Goal: Task Accomplishment & Management: Use online tool/utility

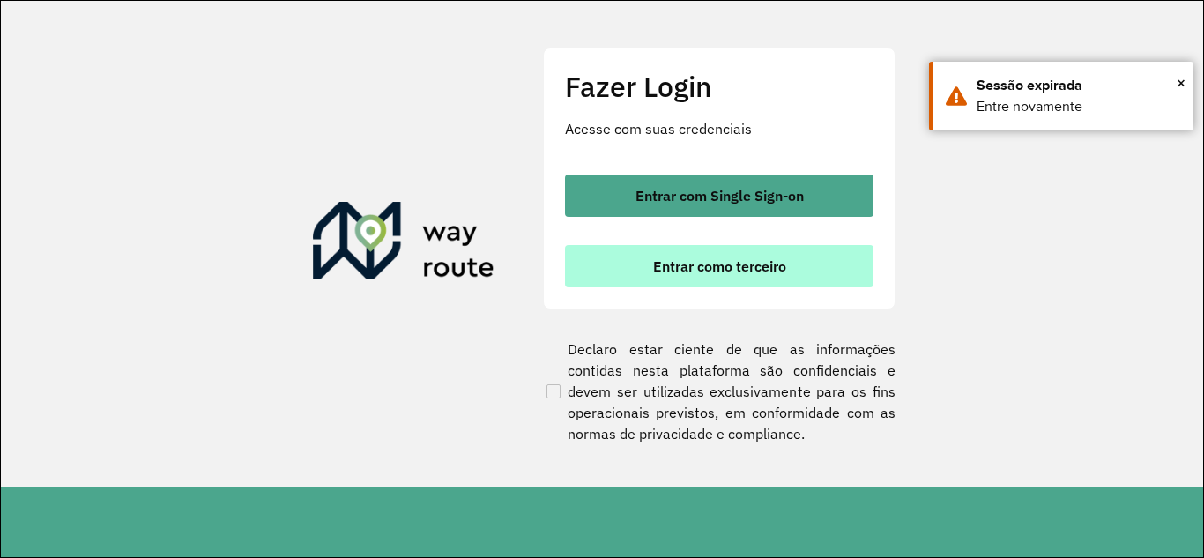
click at [679, 259] on span "Entrar como terceiro" at bounding box center [719, 266] width 133 height 14
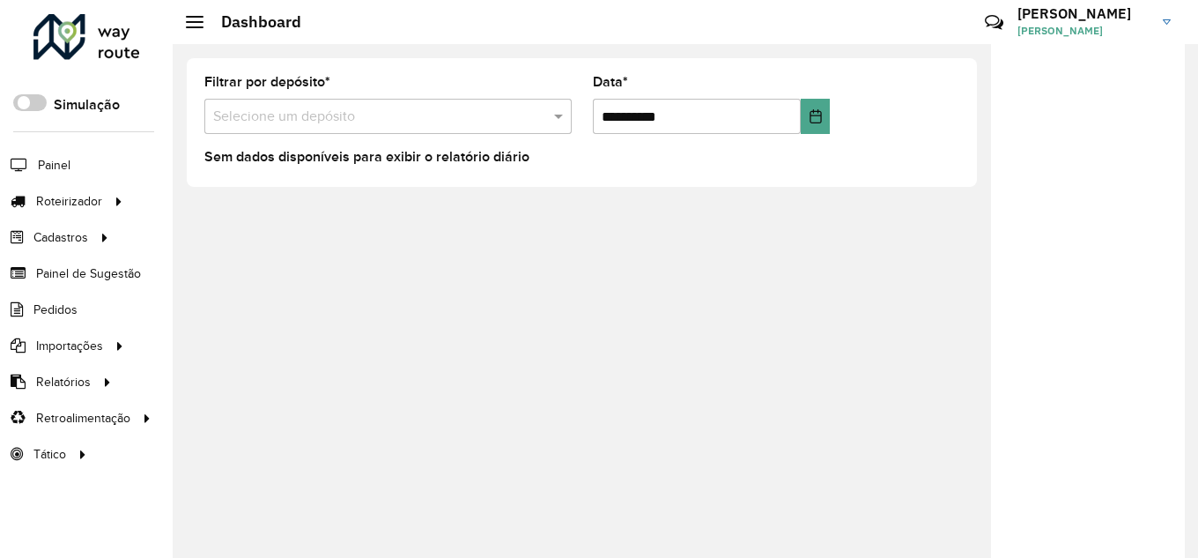
drag, startPoint x: 319, startPoint y: 125, endPoint x: 310, endPoint y: 127, distance: 9.0
click at [319, 125] on input "text" at bounding box center [370, 117] width 315 height 21
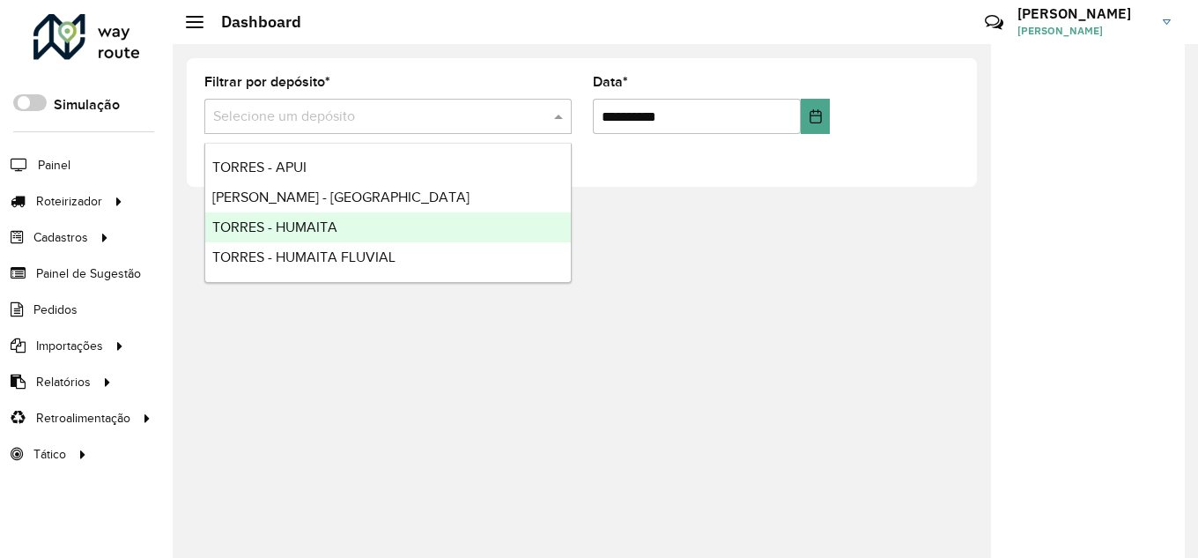
click at [271, 215] on div "TORRES - HUMAITA" at bounding box center [388, 227] width 366 height 30
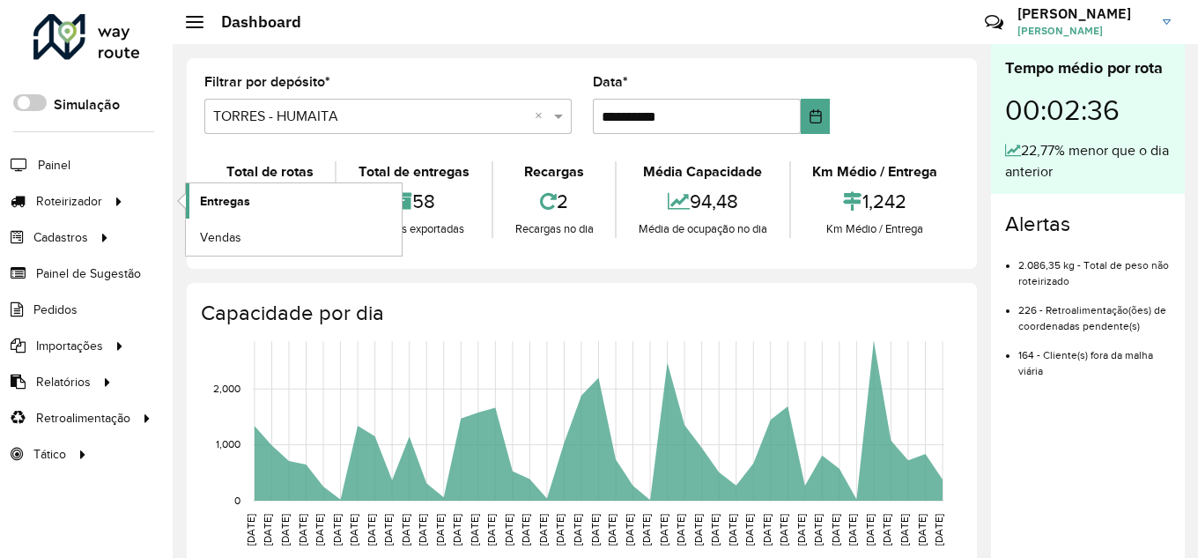
click at [240, 196] on span "Entregas" at bounding box center [225, 201] width 50 height 19
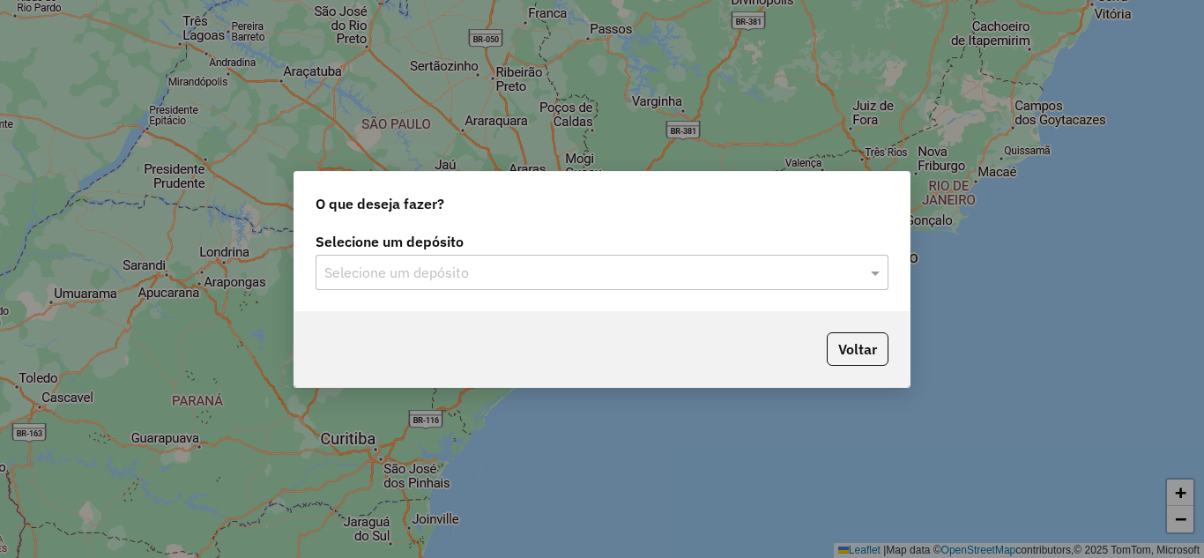
click at [359, 273] on input "text" at bounding box center [584, 273] width 520 height 21
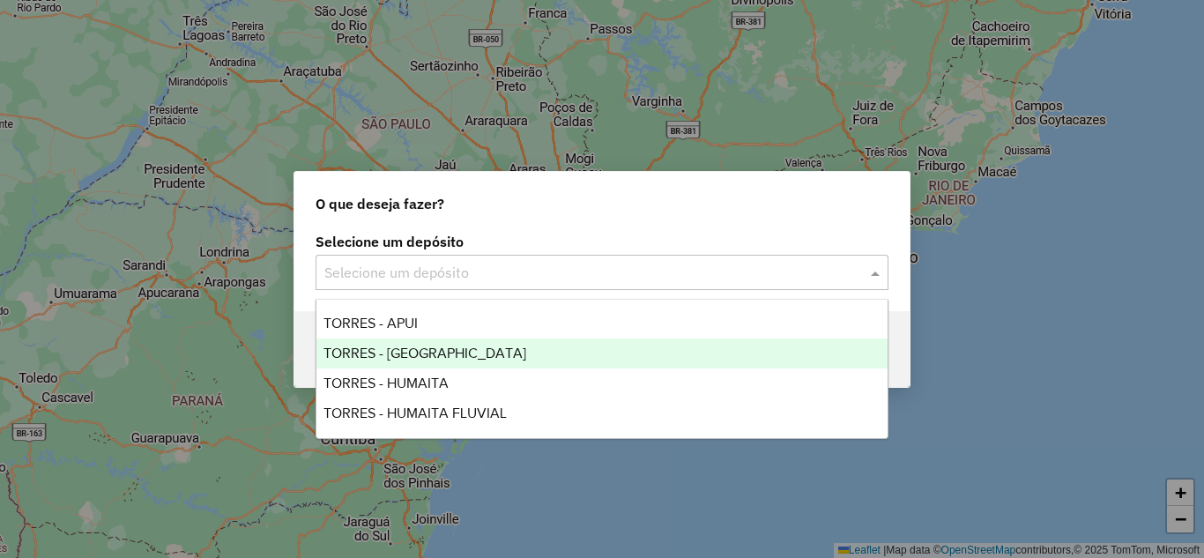
click at [389, 371] on div "TORRES - HUMAITA" at bounding box center [601, 383] width 571 height 30
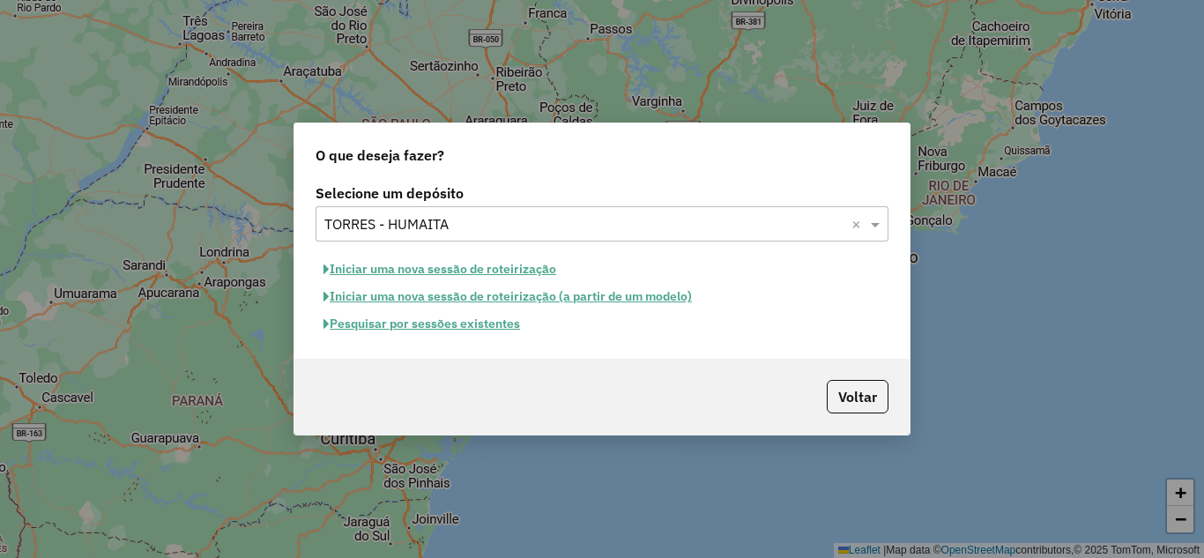
click at [491, 267] on button "Iniciar uma nova sessão de roteirização" at bounding box center [439, 269] width 248 height 27
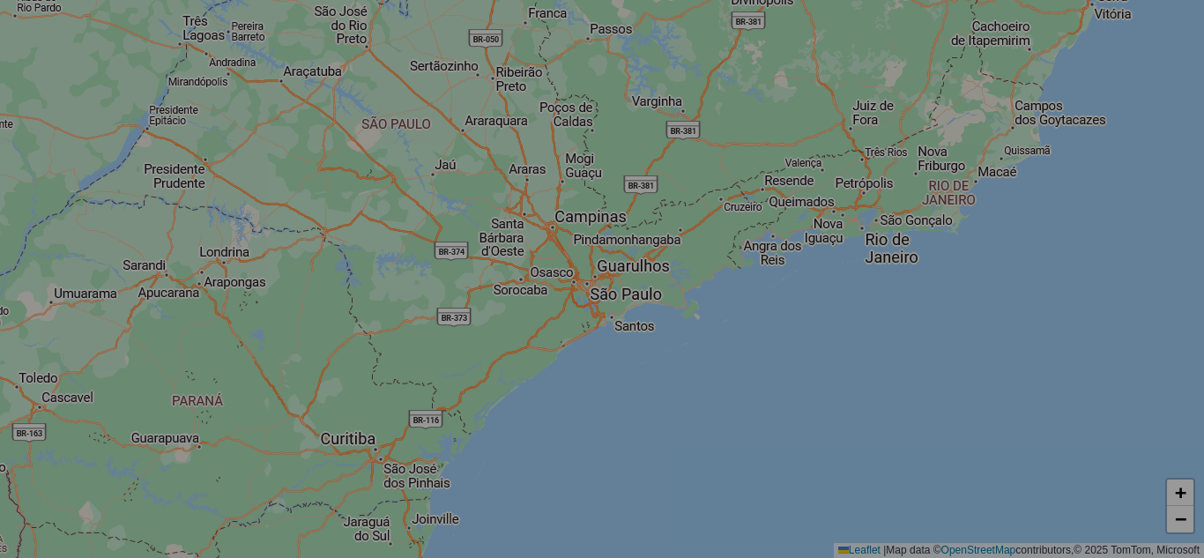
select select "*"
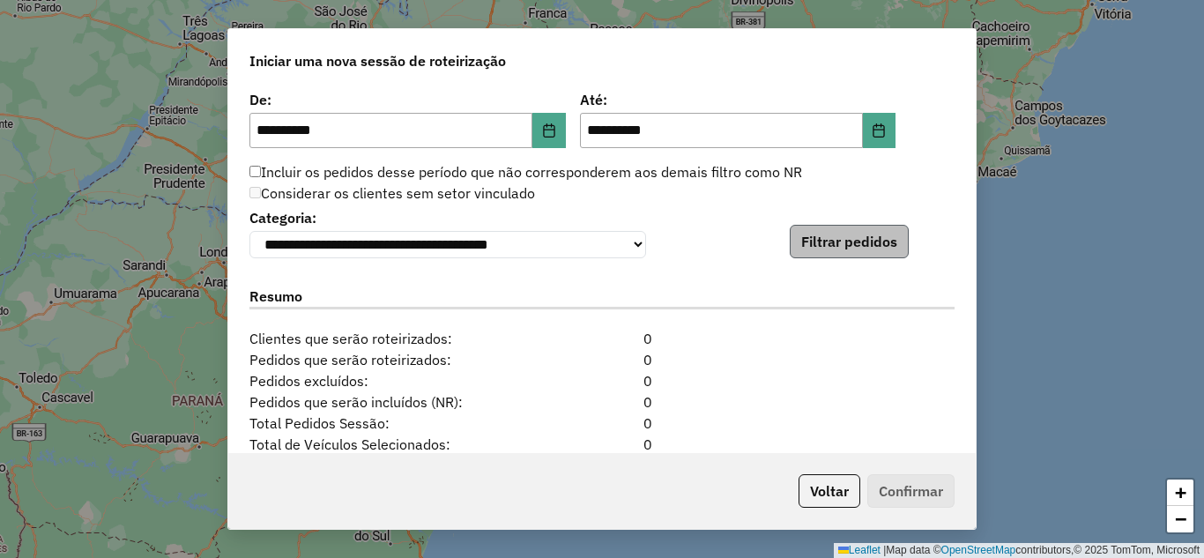
scroll to position [1691, 0]
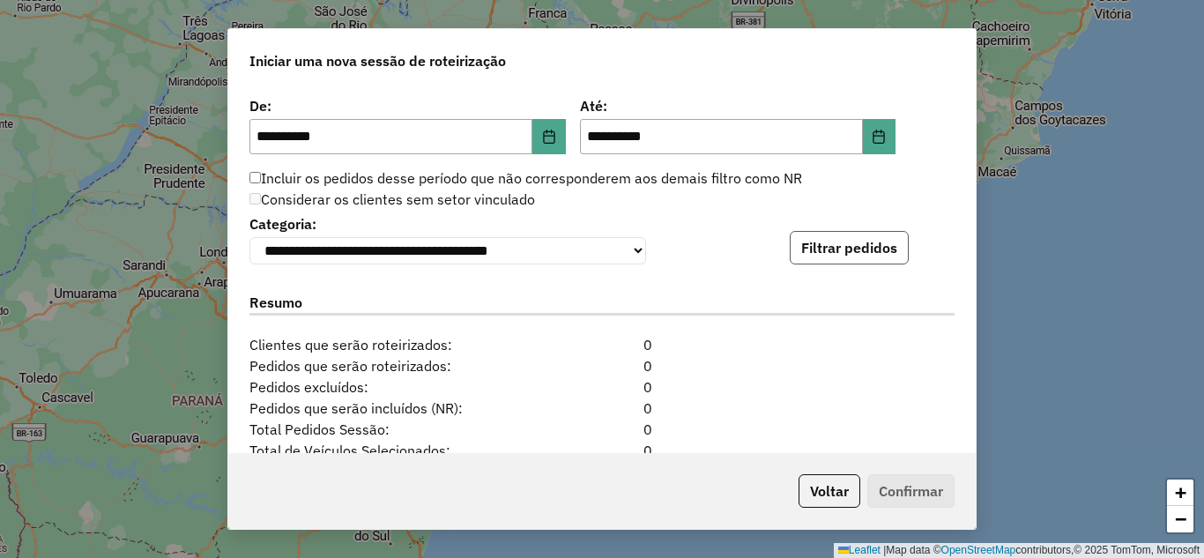
click at [829, 259] on button "Filtrar pedidos" at bounding box center [848, 247] width 119 height 33
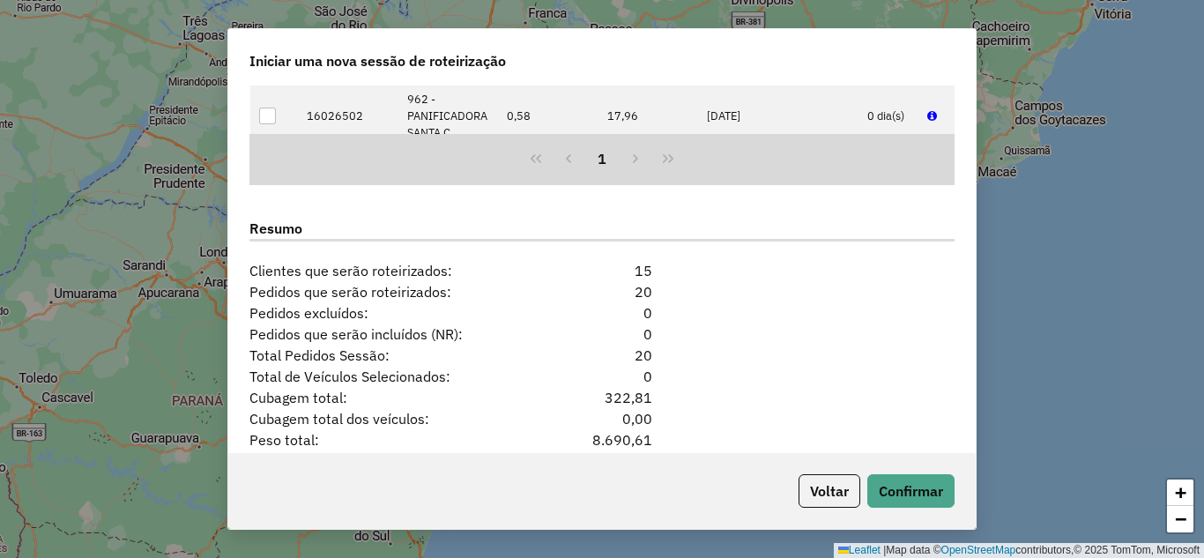
scroll to position [2230, 0]
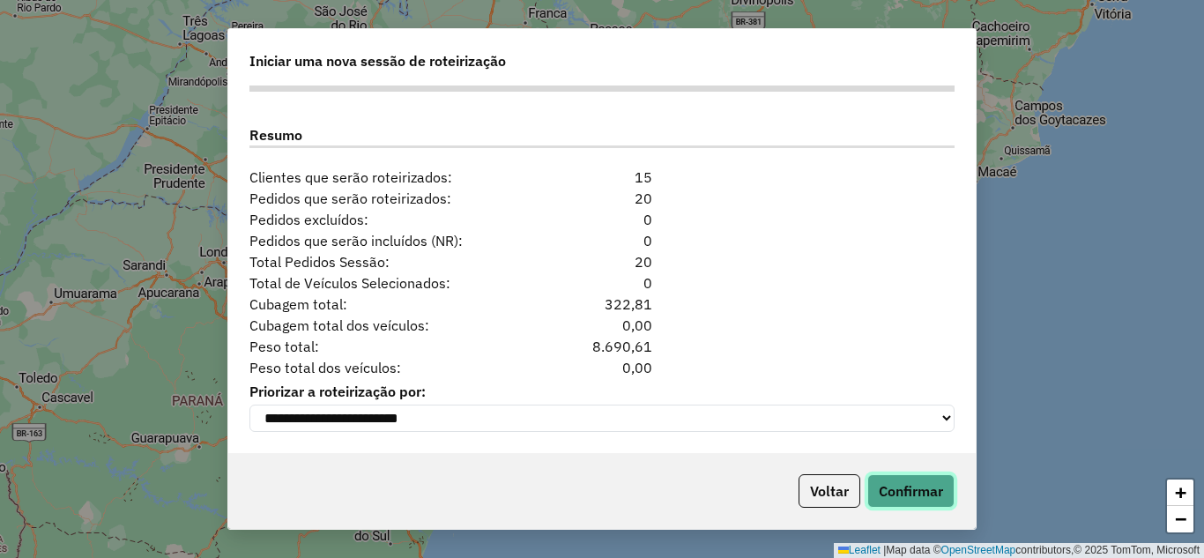
click at [901, 485] on button "Confirmar" at bounding box center [910, 490] width 87 height 33
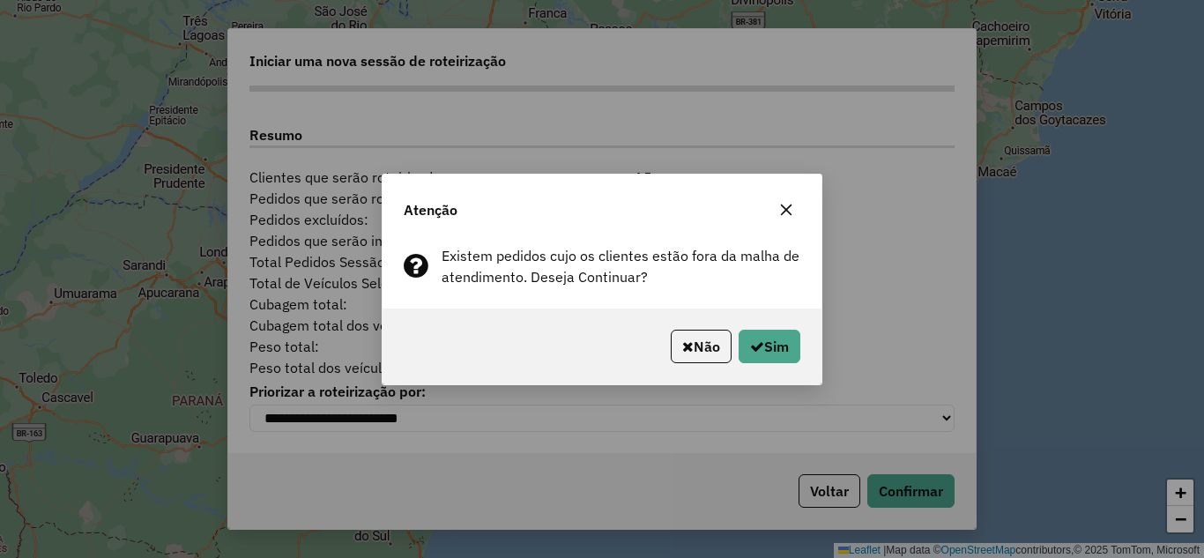
click at [765, 325] on div "Não Sim" at bounding box center [601, 346] width 439 height 76
click at [761, 351] on button "Sim" at bounding box center [769, 346] width 62 height 33
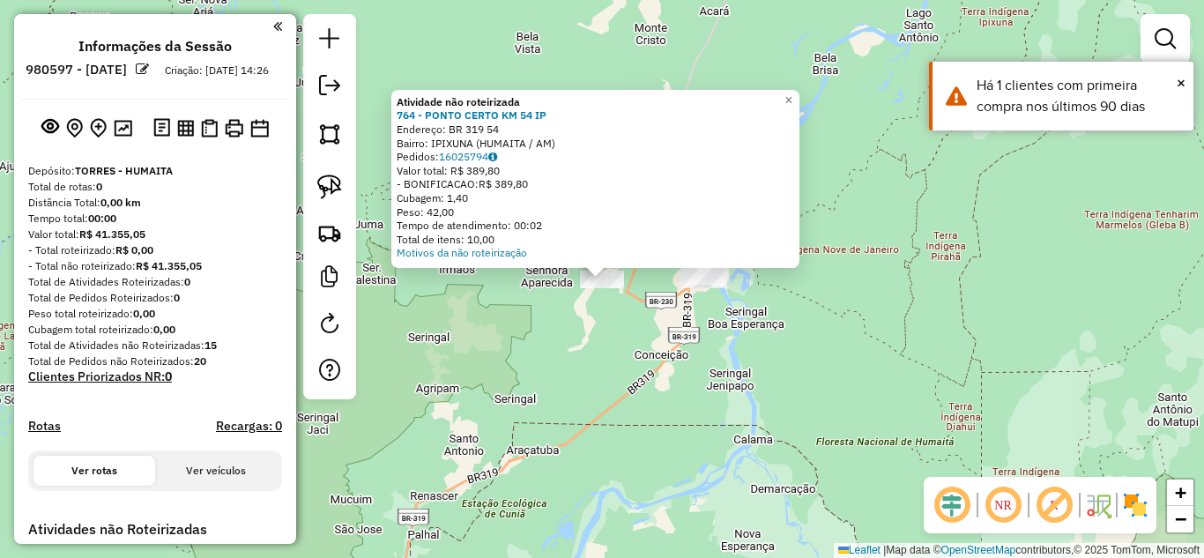
click at [544, 347] on div "Atividade não roteirizada 764 - PONTO CERTO KM 54 IP Endereço: BR 319 54 Bairro…" at bounding box center [602, 279] width 1204 height 558
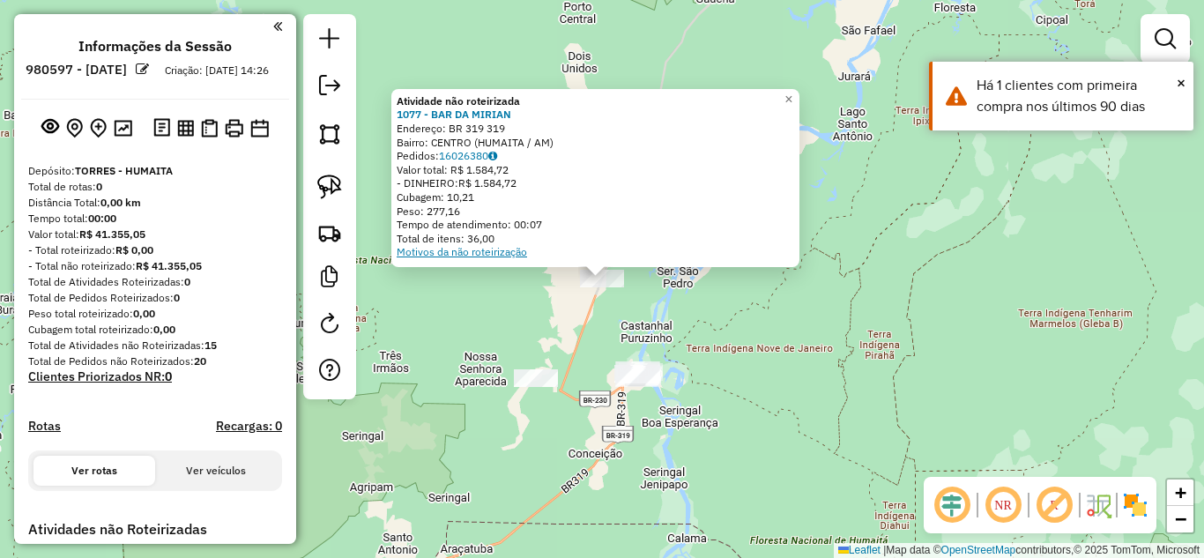
click at [519, 250] on link "Motivos da não roteirização" at bounding box center [462, 251] width 130 height 13
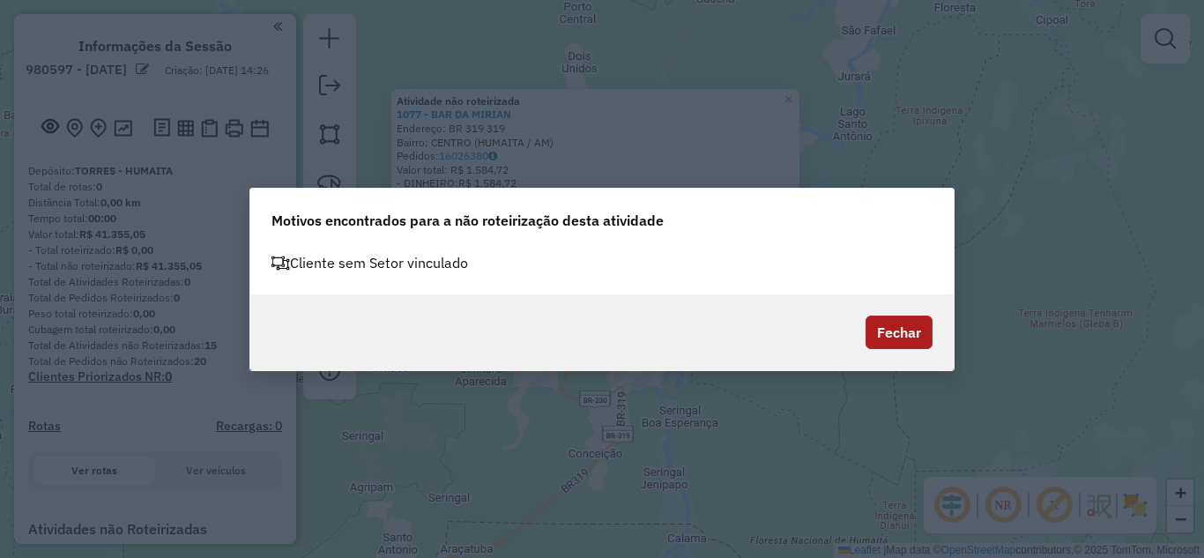
click at [878, 335] on button "Fechar" at bounding box center [898, 331] width 67 height 33
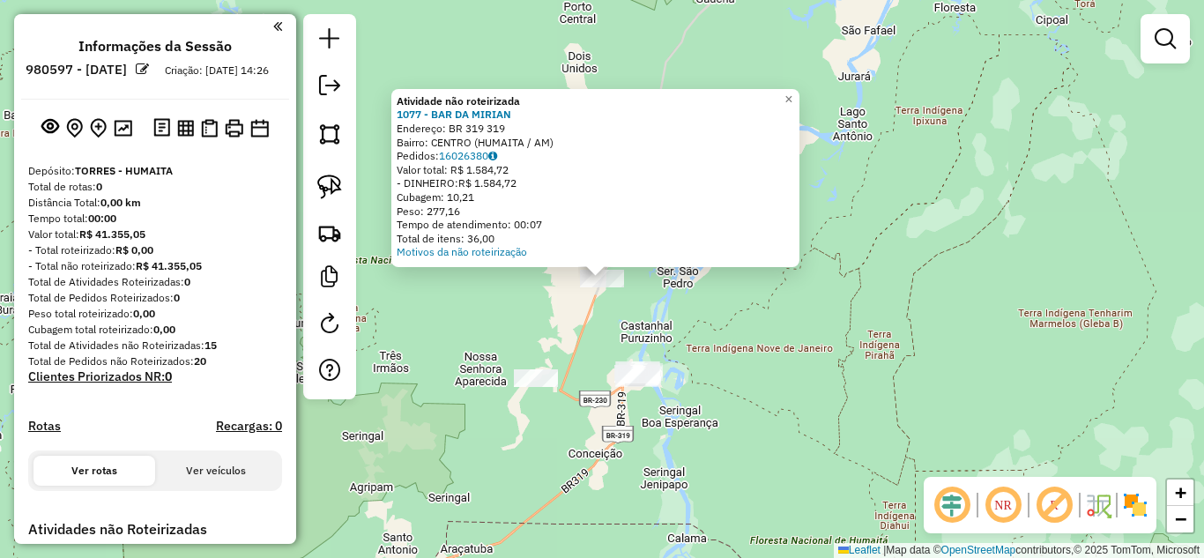
click at [785, 340] on div "Atividade não roteirizada 1077 - BAR DA MIRIAN Endereço: BR 319 319 Bairro: CEN…" at bounding box center [602, 279] width 1204 height 558
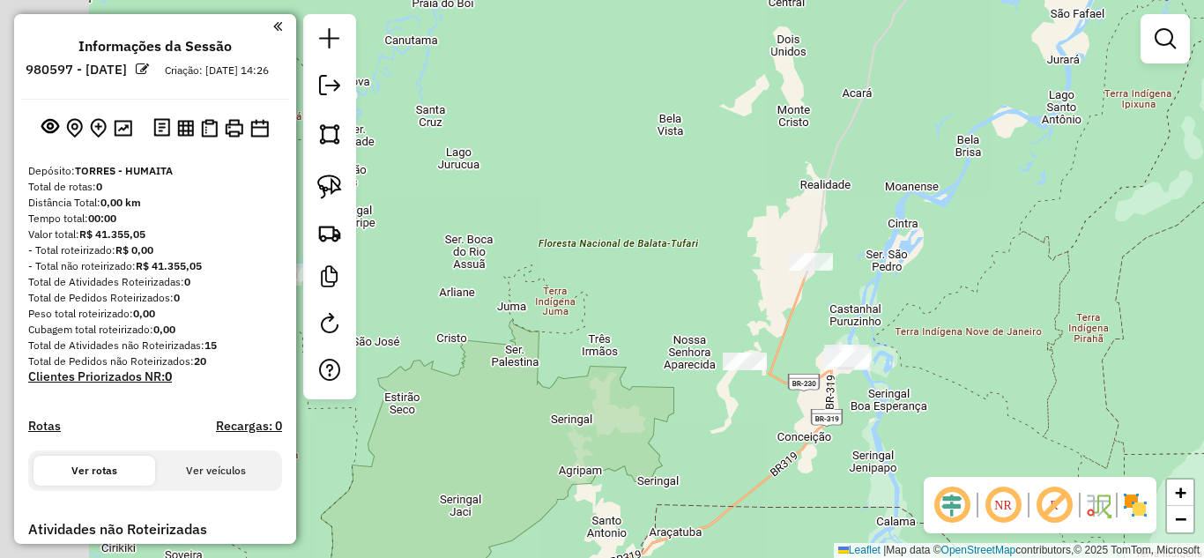
drag, startPoint x: 734, startPoint y: 371, endPoint x: 951, endPoint y: 352, distance: 217.5
click at [951, 352] on div "Janela de atendimento Grade de atendimento Capacidade Transportadoras Veículos …" at bounding box center [602, 279] width 1204 height 558
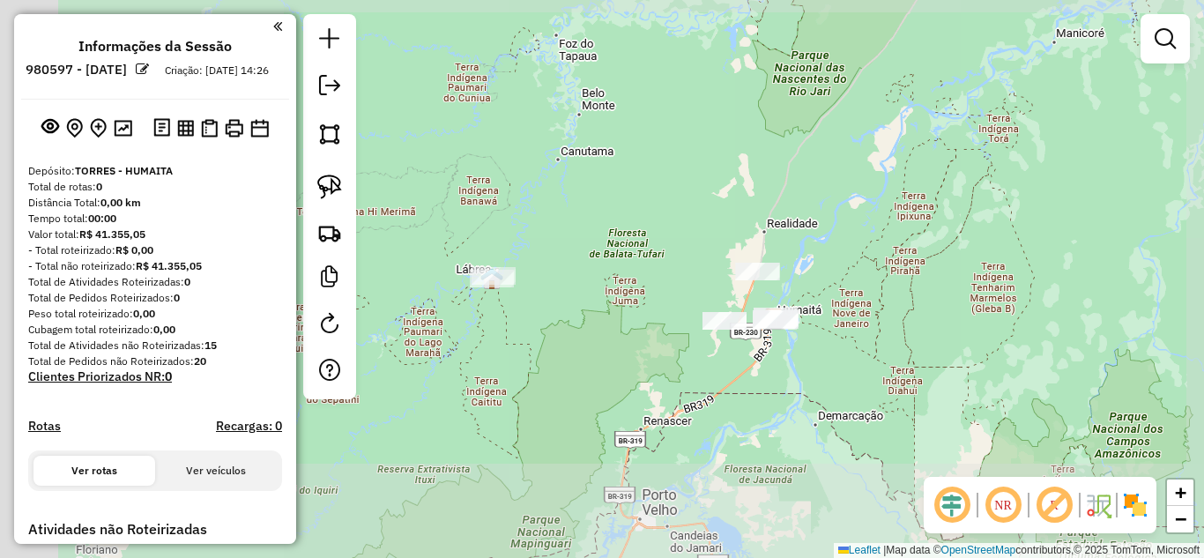
drag, startPoint x: 554, startPoint y: 322, endPoint x: 698, endPoint y: 327, distance: 143.7
click at [698, 327] on div "Janela de atendimento Grade de atendimento Capacidade Transportadoras Veículos …" at bounding box center [602, 279] width 1204 height 558
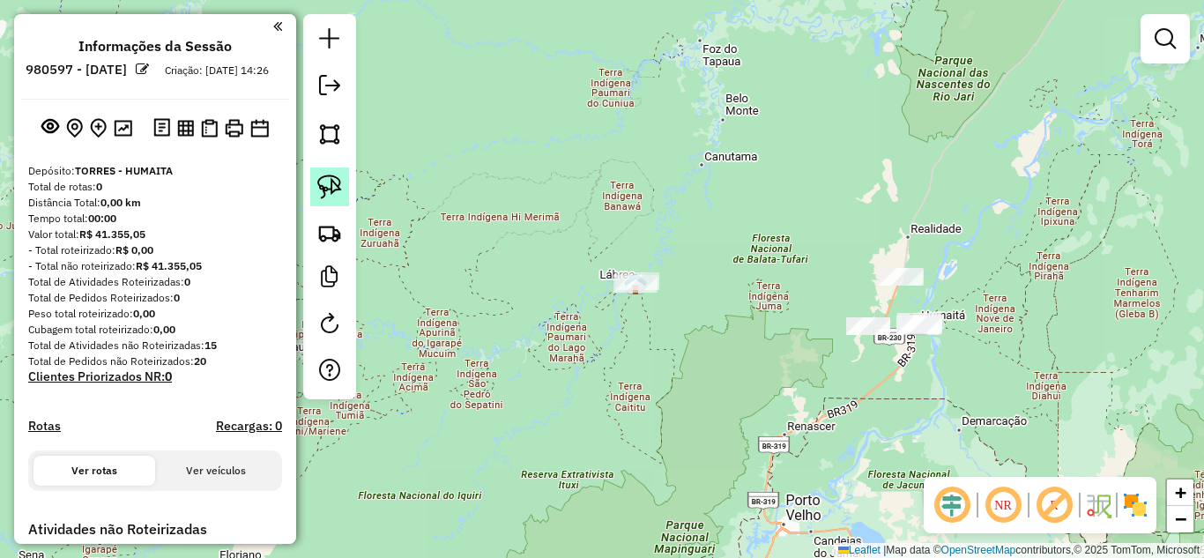
click at [328, 184] on img at bounding box center [329, 186] width 25 height 25
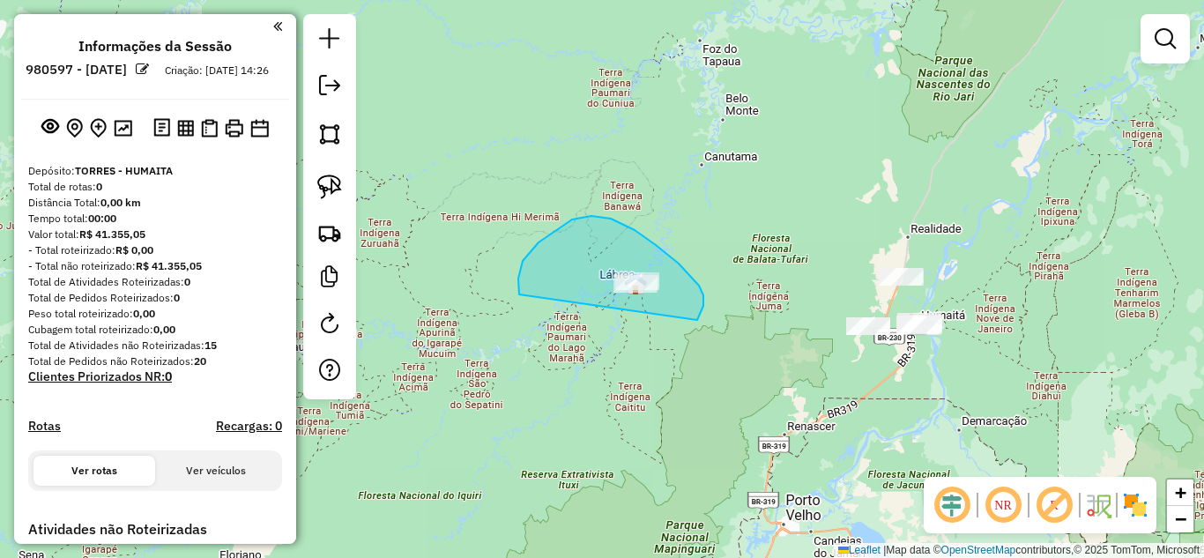
drag, startPoint x: 519, startPoint y: 294, endPoint x: 662, endPoint y: 362, distance: 158.0
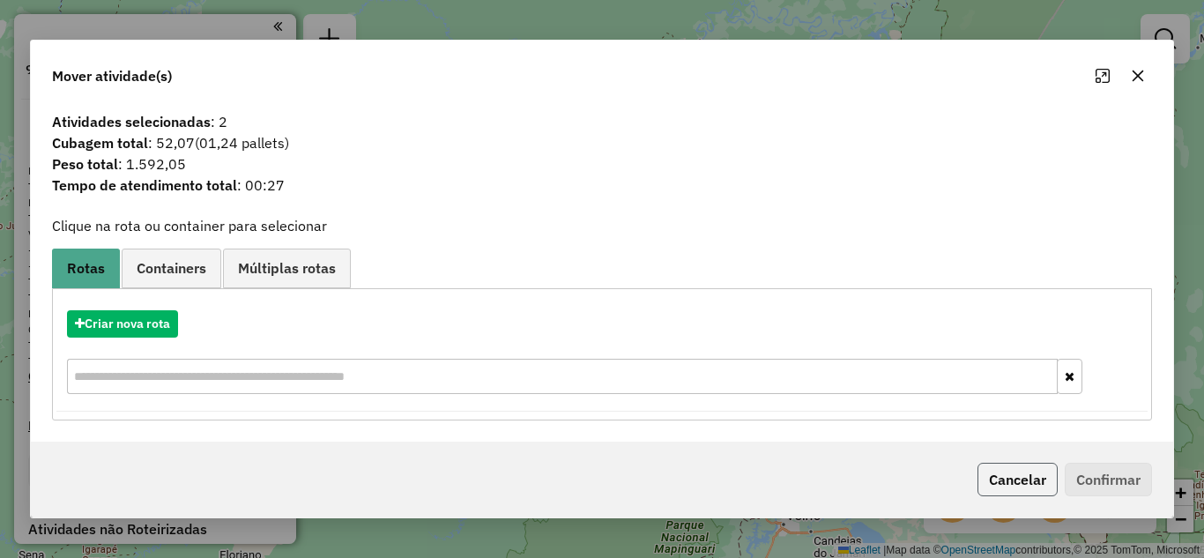
click at [995, 466] on button "Cancelar" at bounding box center [1017, 479] width 80 height 33
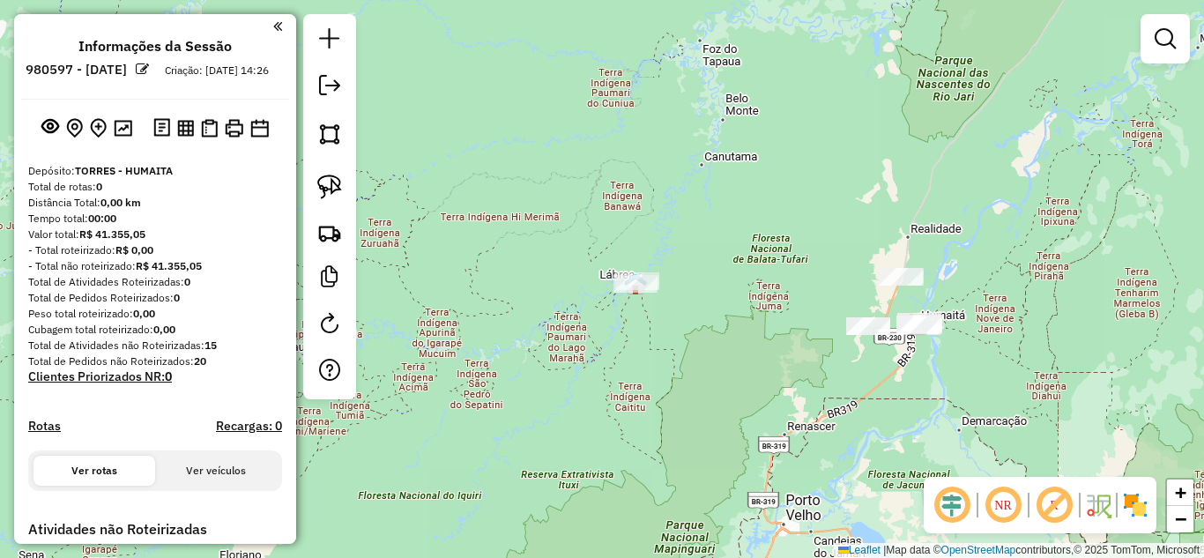
drag, startPoint x: 601, startPoint y: 421, endPoint x: 552, endPoint y: 417, distance: 49.5
click at [552, 417] on div "Janela de atendimento Grade de atendimento Capacidade Transportadoras Veículos …" at bounding box center [602, 279] width 1204 height 558
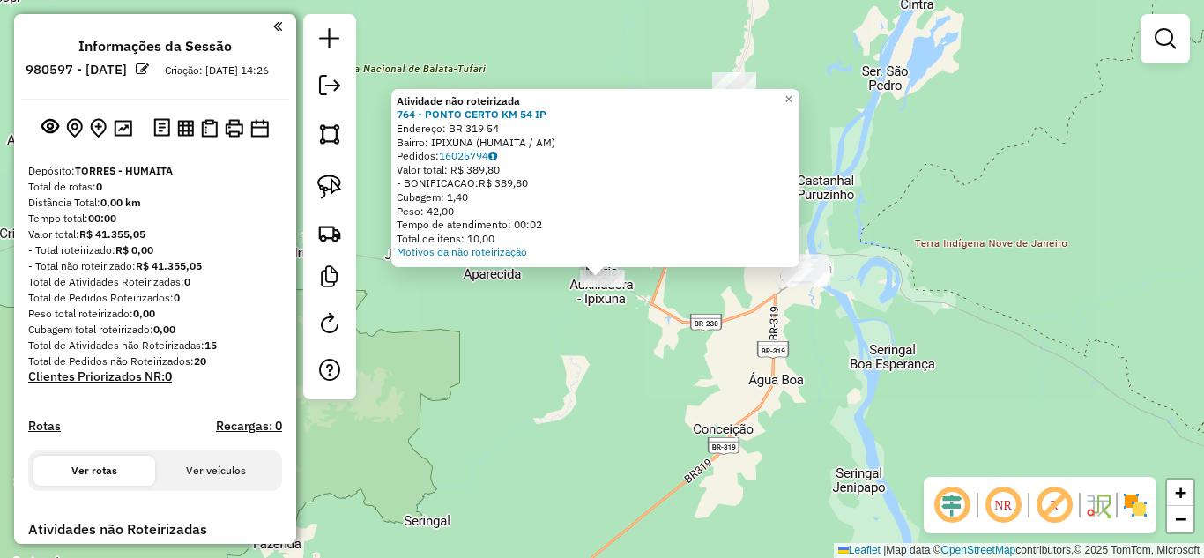
click at [530, 331] on div "Atividade não roteirizada 764 - PONTO CERTO KM 54 IP Endereço: BR 319 54 Bairro…" at bounding box center [602, 279] width 1204 height 558
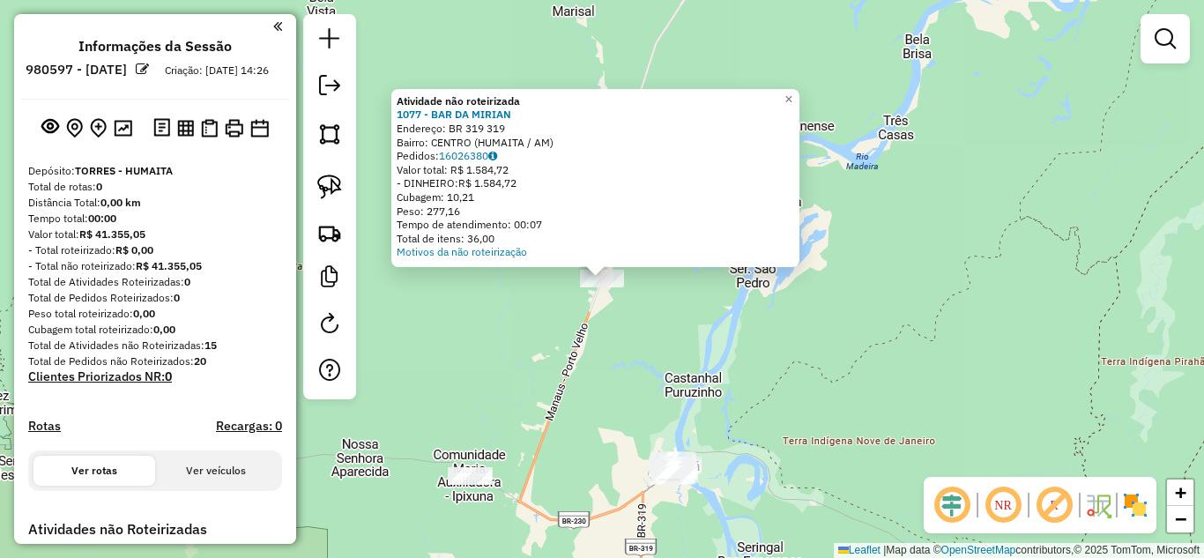
click at [606, 321] on div "Atividade não roteirizada 1077 - BAR DA MIRIAN Endereço: BR 319 319 Bairro: CEN…" at bounding box center [602, 279] width 1204 height 558
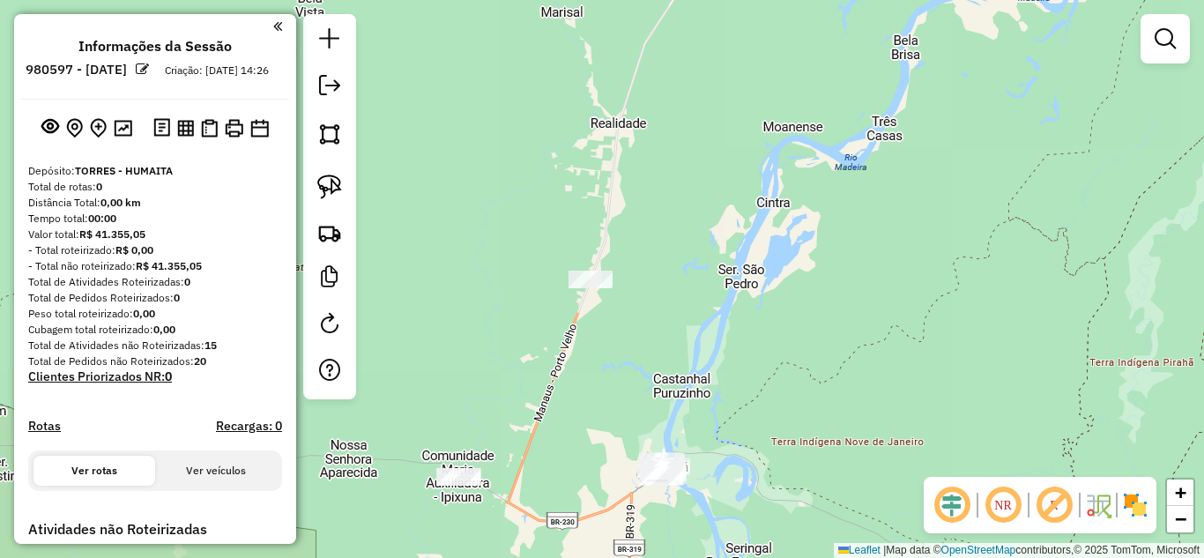
drag, startPoint x: 937, startPoint y: 385, endPoint x: 712, endPoint y: 356, distance: 226.6
click at [713, 357] on div "Janela de atendimento Grade de atendimento Capacidade Transportadoras Veículos …" at bounding box center [602, 279] width 1204 height 558
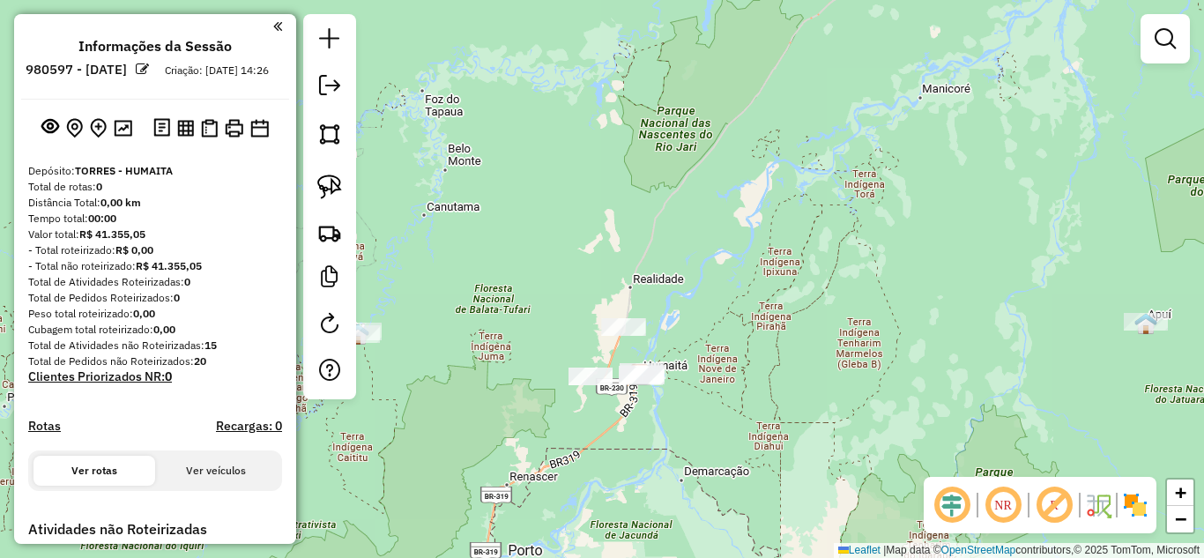
click at [760, 373] on div "Janela de atendimento Grade de atendimento Capacidade Transportadoras Veículos …" at bounding box center [602, 279] width 1204 height 558
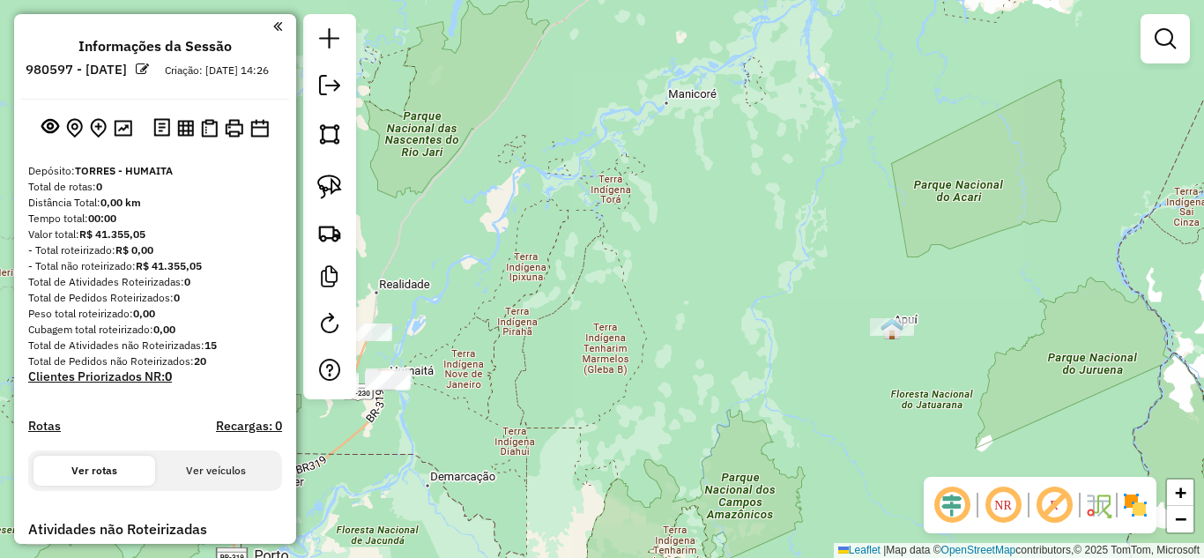
click at [902, 340] on div "Janela de atendimento Grade de atendimento Capacidade Transportadoras Veículos …" at bounding box center [602, 279] width 1204 height 558
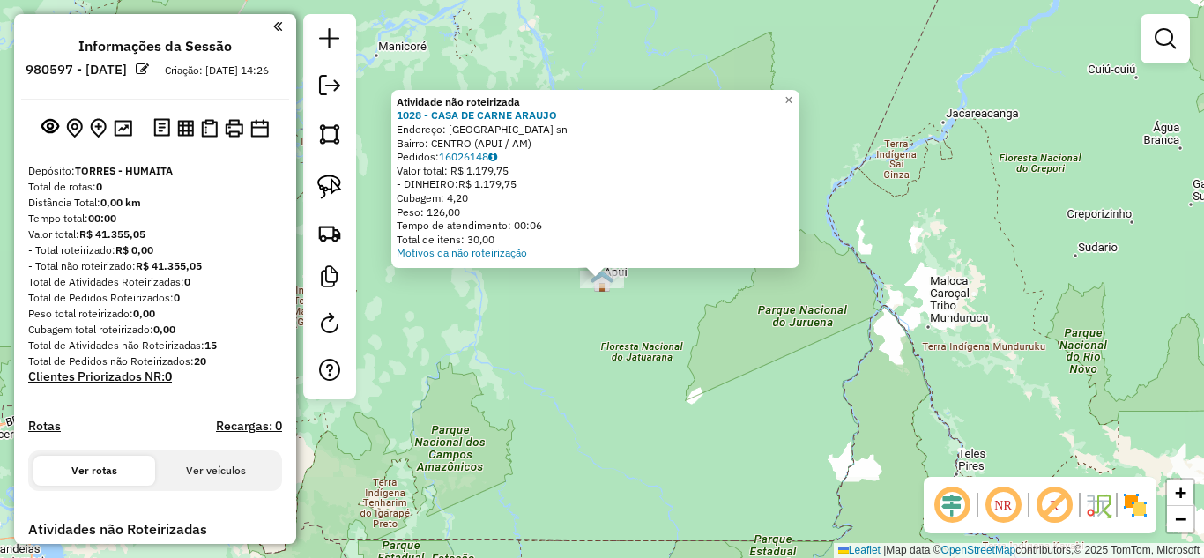
click at [502, 349] on div "Atividade não roteirizada 1028 - CASA DE CARNE ARAUJO Endereço: rio de janeiro …" at bounding box center [602, 279] width 1204 height 558
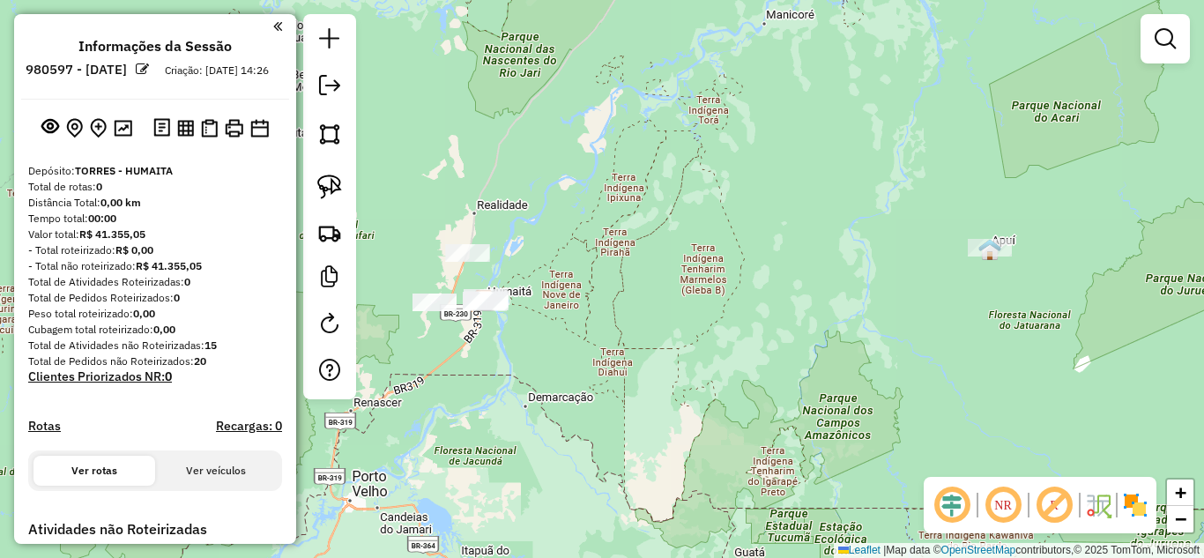
drag, startPoint x: 491, startPoint y: 404, endPoint x: 878, endPoint y: 373, distance: 389.0
click at [878, 373] on div "Janela de atendimento Grade de atendimento Capacidade Transportadoras Veículos …" at bounding box center [602, 279] width 1204 height 558
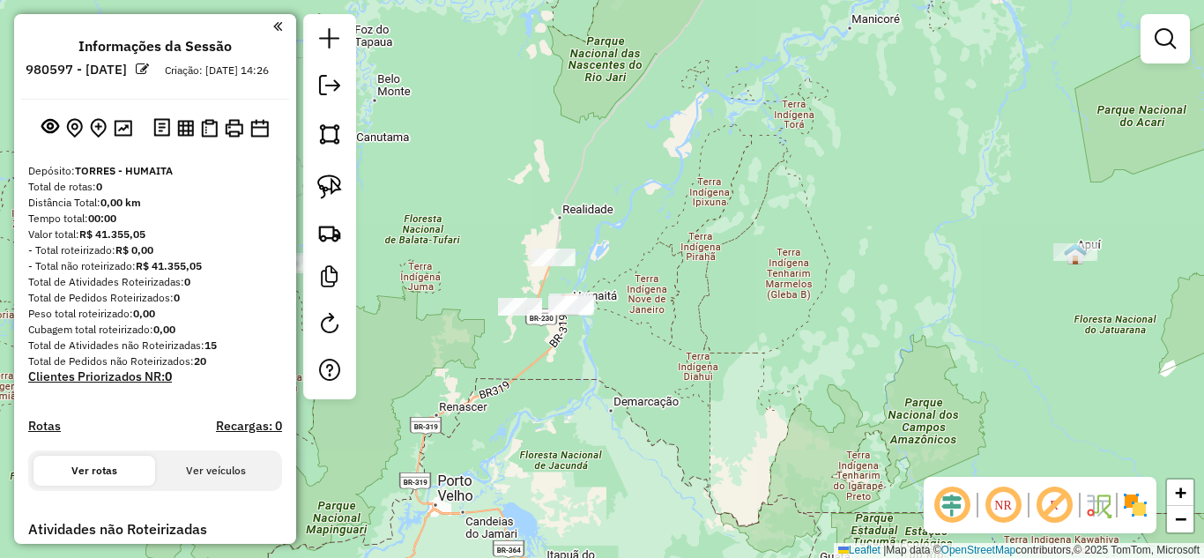
drag, startPoint x: 604, startPoint y: 313, endPoint x: 656, endPoint y: 314, distance: 51.1
click at [660, 315] on div "Janela de atendimento Grade de atendimento Capacidade Transportadoras Veículos …" at bounding box center [602, 279] width 1204 height 558
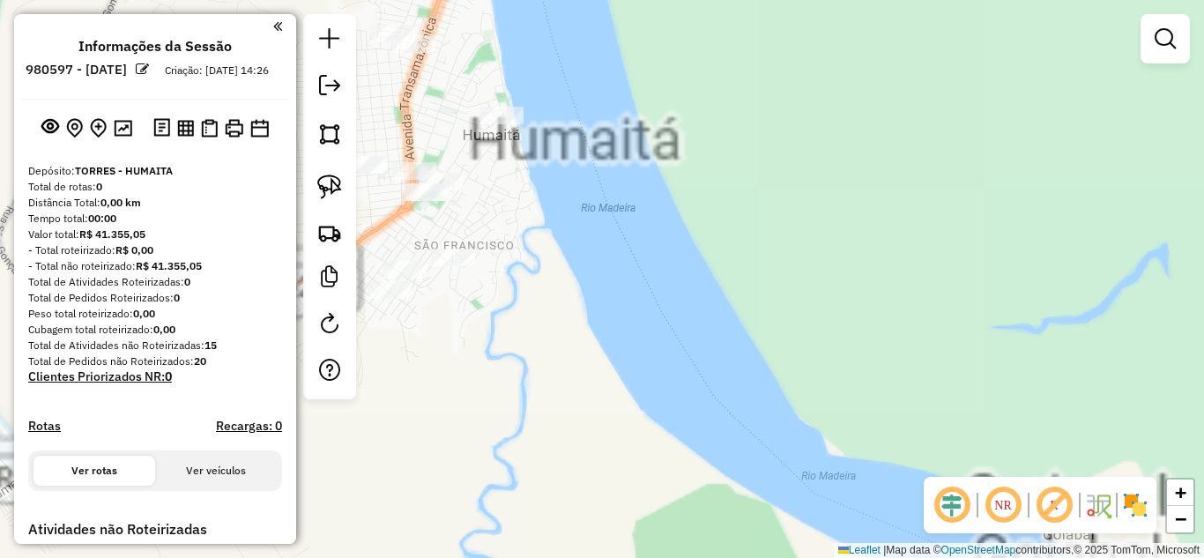
drag, startPoint x: 548, startPoint y: 310, endPoint x: 797, endPoint y: 370, distance: 255.6
click at [797, 370] on div "Janela de atendimento Grade de atendimento Capacidade Transportadoras Veículos …" at bounding box center [602, 279] width 1204 height 558
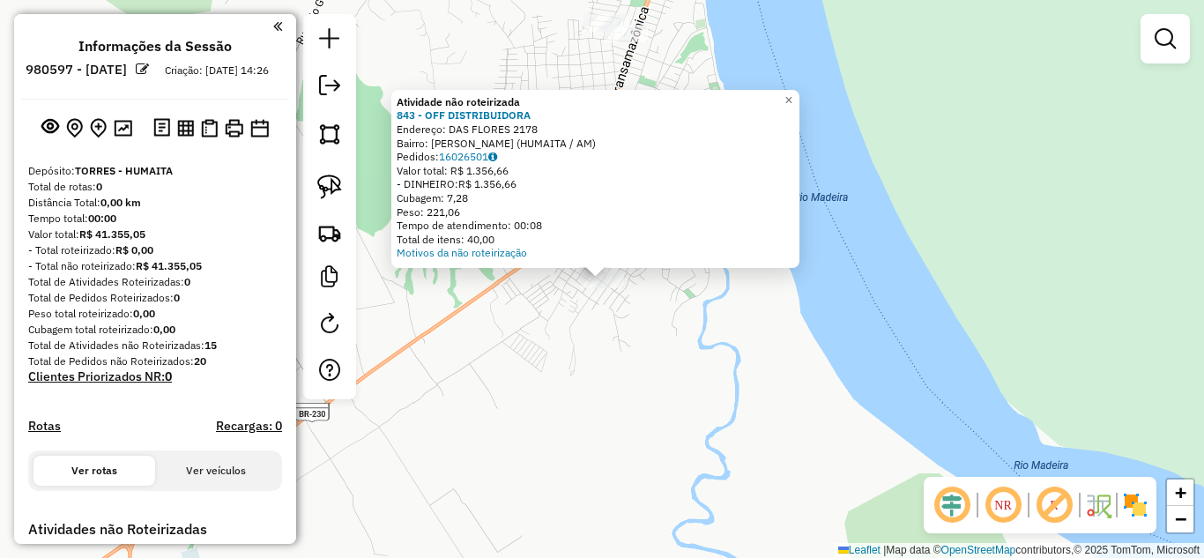
click at [559, 310] on div "Atividade não roteirizada 843 - OFF DISTRIBUIDORA Endereço: DAS FLORES 2178 Bai…" at bounding box center [602, 279] width 1204 height 558
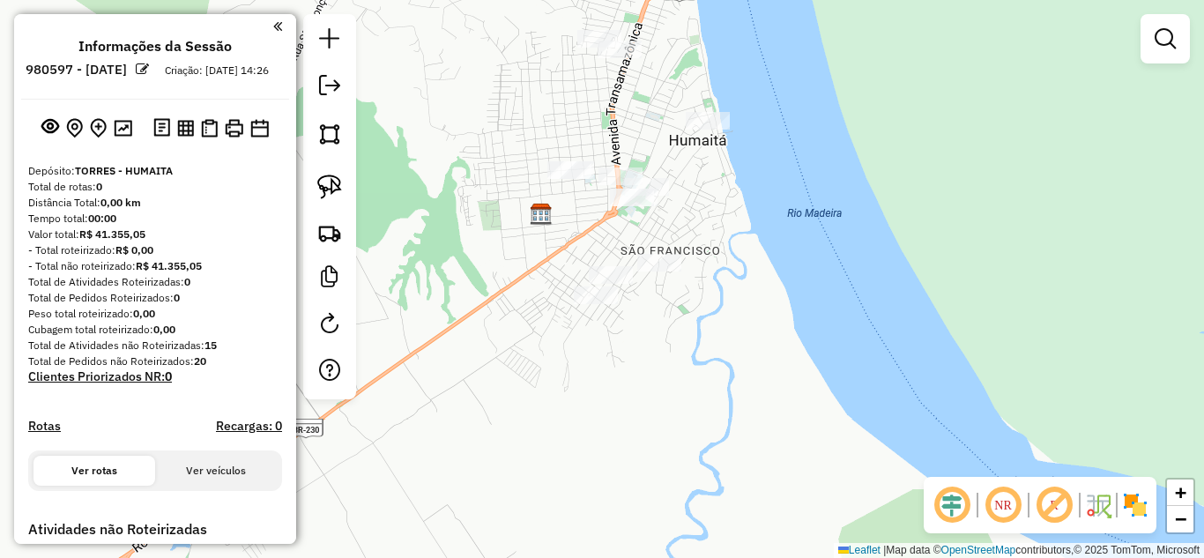
drag, startPoint x: 552, startPoint y: 265, endPoint x: 534, endPoint y: 309, distance: 47.5
click at [519, 318] on div "Janela de atendimento Grade de atendimento Capacidade Transportadoras Veículos …" at bounding box center [602, 279] width 1204 height 558
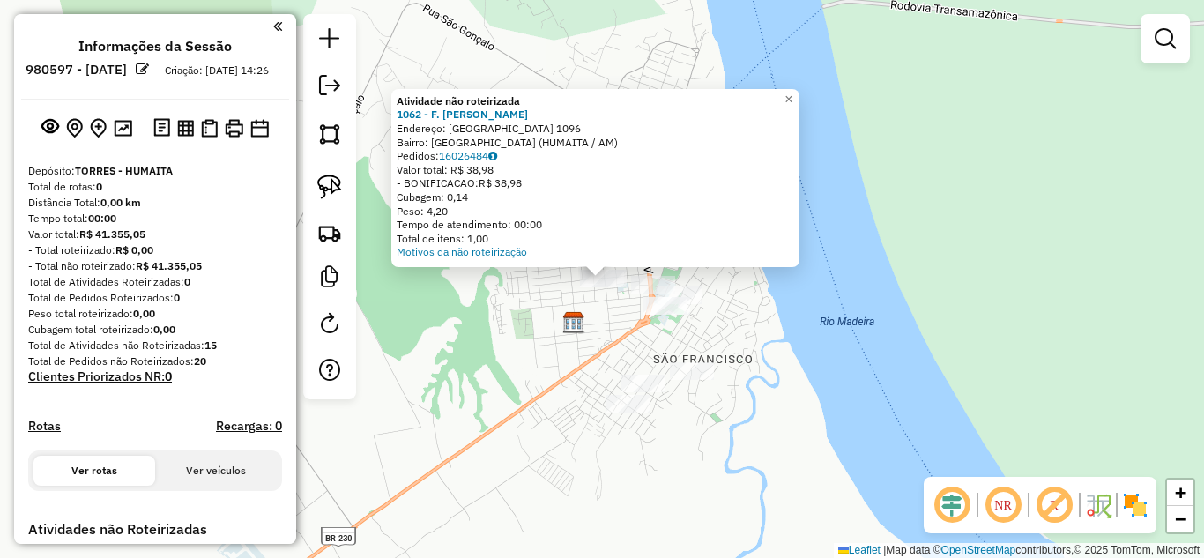
click at [570, 308] on div "Atividade não roteirizada 1062 - F. GOMES MADEIRO JUN Endereço: SAO FRANCISCO 1…" at bounding box center [602, 279] width 1204 height 558
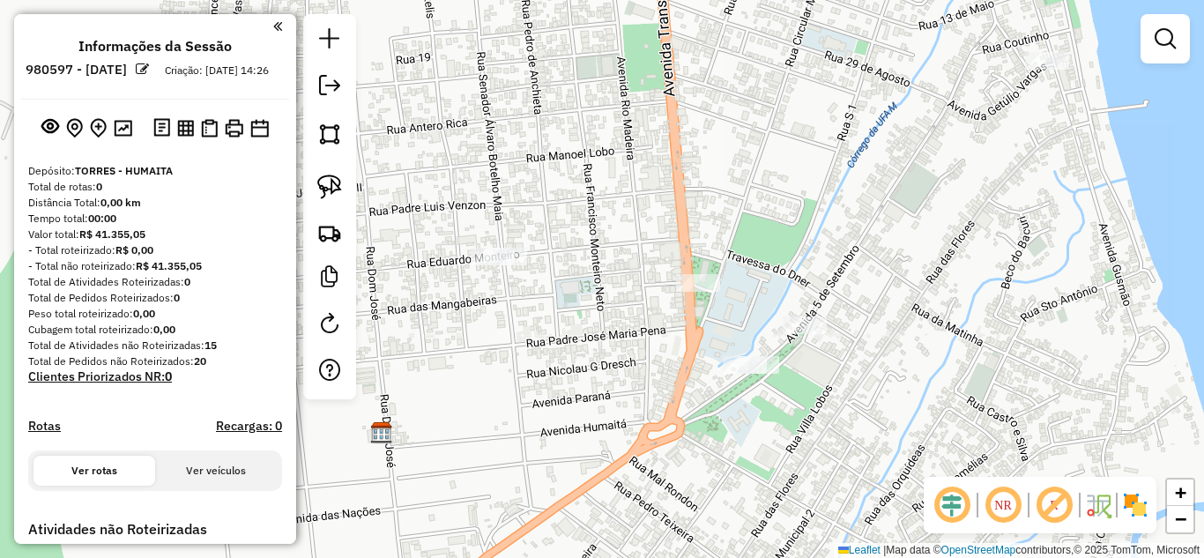
click at [685, 292] on div at bounding box center [698, 283] width 44 height 18
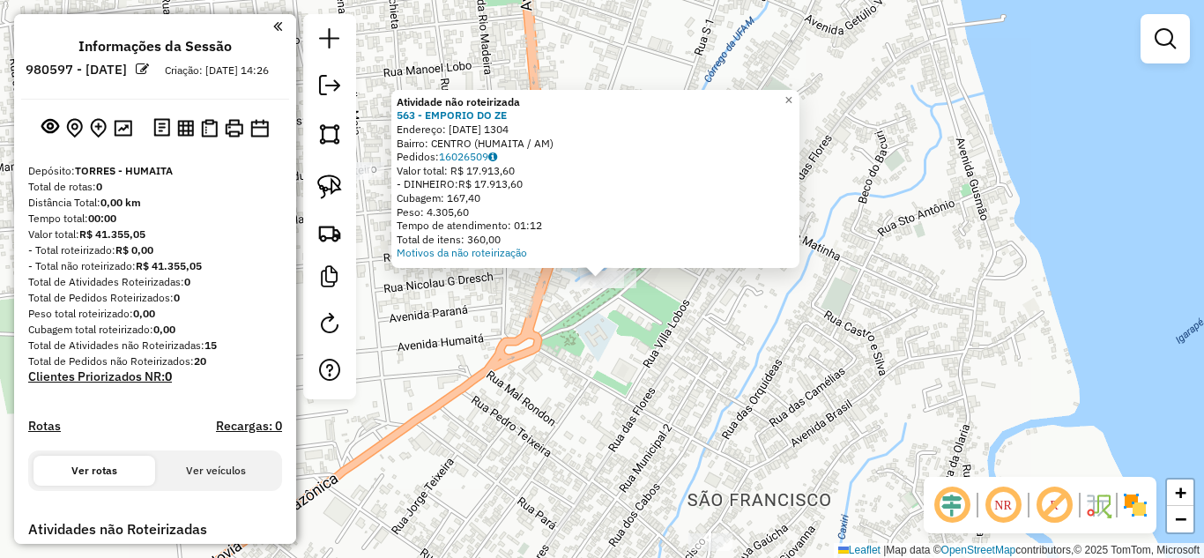
click at [649, 355] on div "Atividade não roteirizada 563 - EMPORIO DO ZE Endereço: 5 DE SETEMBRO 1304 1304…" at bounding box center [602, 279] width 1204 height 558
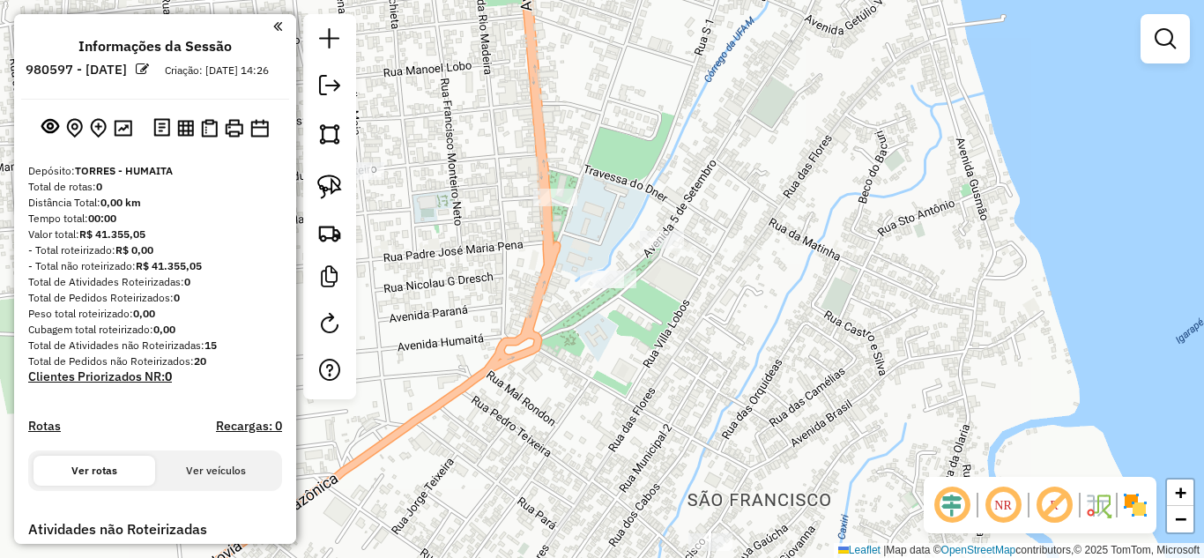
click at [661, 248] on div at bounding box center [662, 240] width 44 height 18
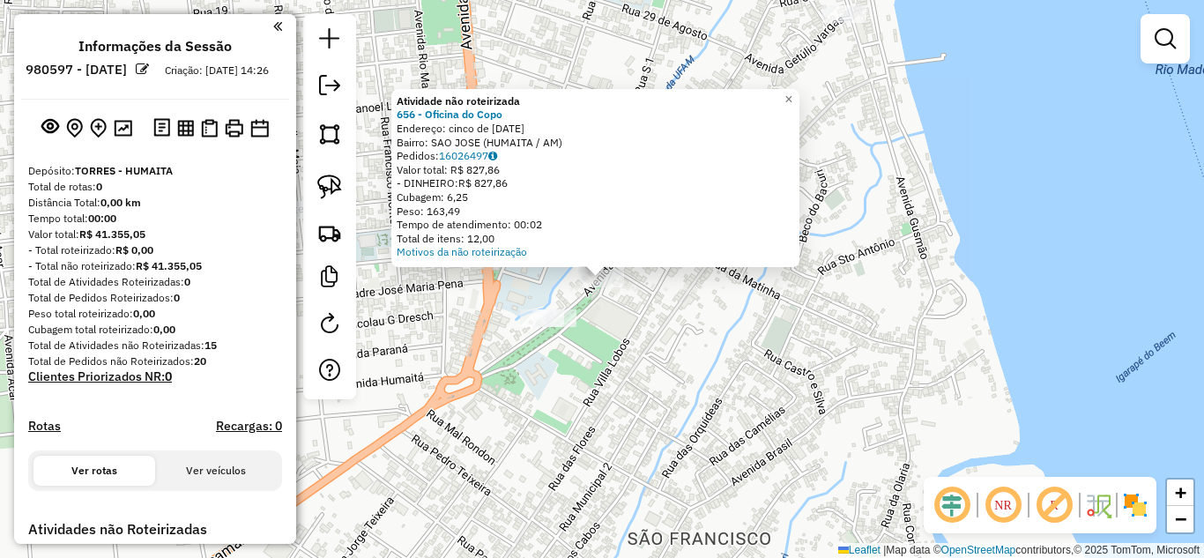
click at [681, 299] on div "Atividade não roteirizada 656 - Oficina do Copo Endereço: cinco de setembro 111…" at bounding box center [602, 279] width 1204 height 558
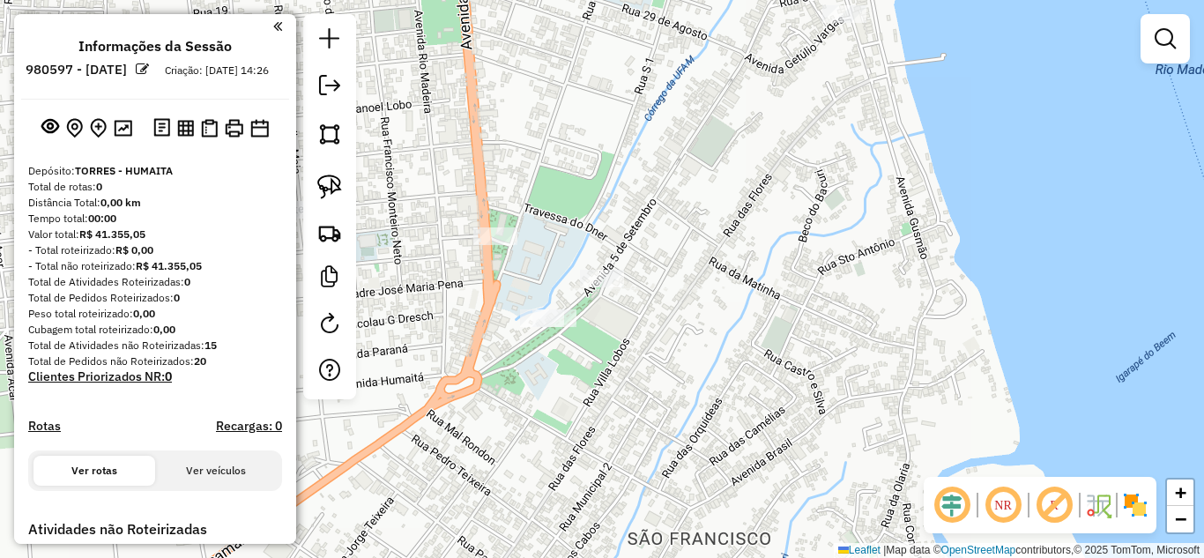
drag, startPoint x: 755, startPoint y: 215, endPoint x: 667, endPoint y: 332, distance: 146.6
click at [667, 332] on div "Atividade não roteirizada 656 - Oficina do Copo Endereço: cinco de setembro 111…" at bounding box center [602, 279] width 1204 height 558
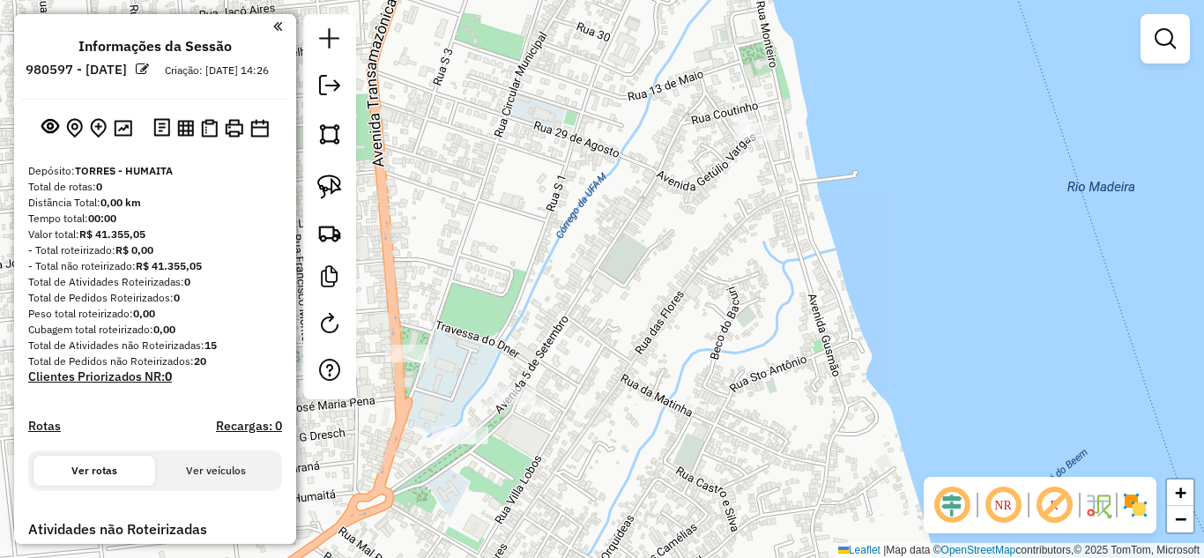
click at [754, 140] on div at bounding box center [756, 131] width 44 height 18
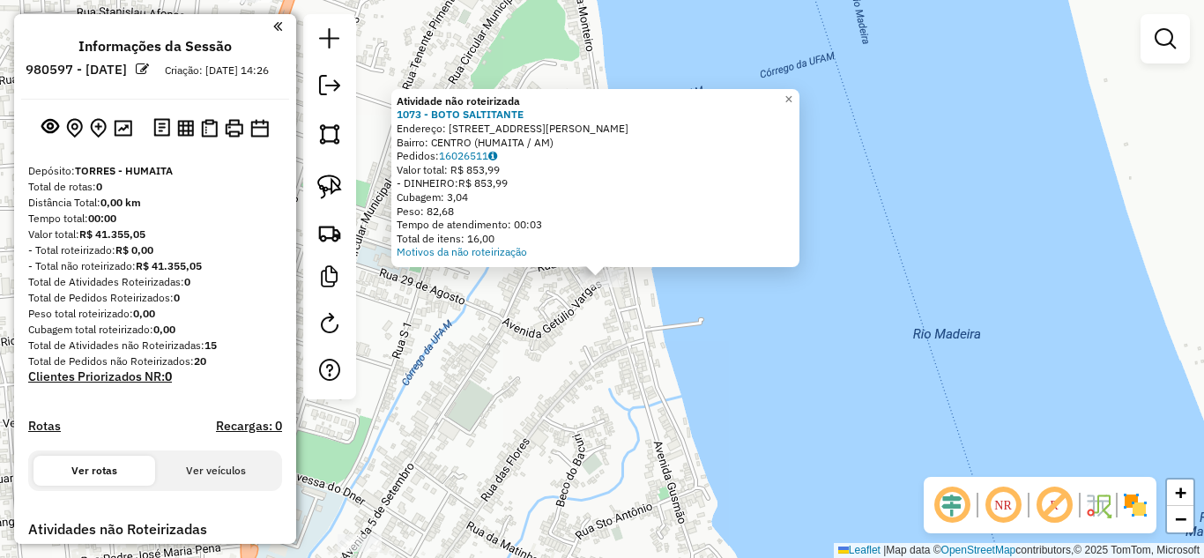
click at [498, 374] on div "Atividade não roteirizada 1073 - BOTO SALTITANTE Endereço: Rua Marechal Deodoro…" at bounding box center [602, 279] width 1204 height 558
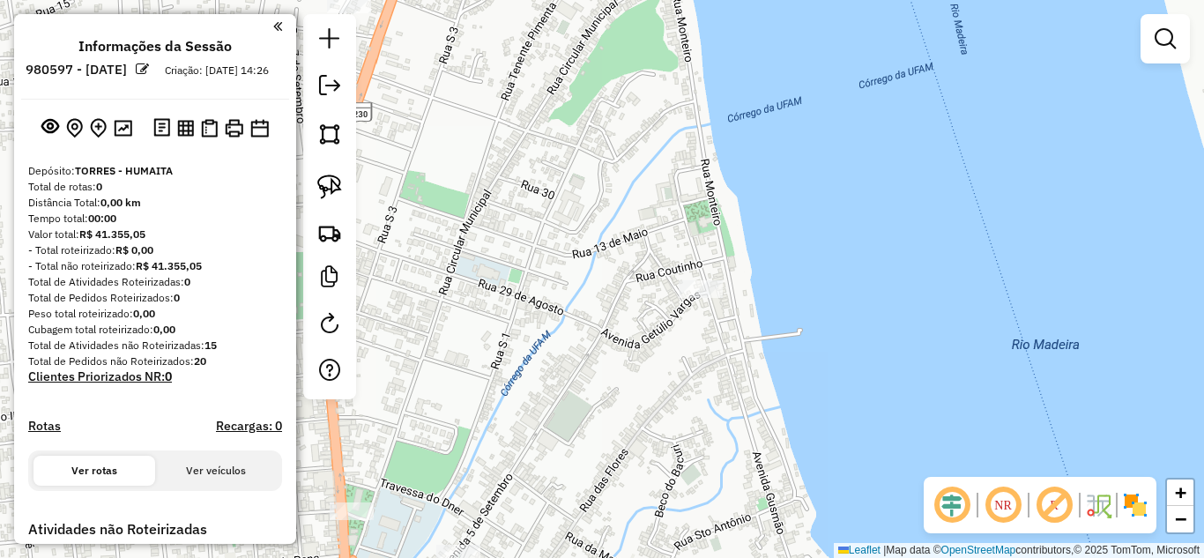
drag, startPoint x: 519, startPoint y: 386, endPoint x: 920, endPoint y: 393, distance: 401.0
click at [920, 393] on div "Janela de atendimento Grade de atendimento Capacidade Transportadoras Veículos …" at bounding box center [602, 279] width 1204 height 558
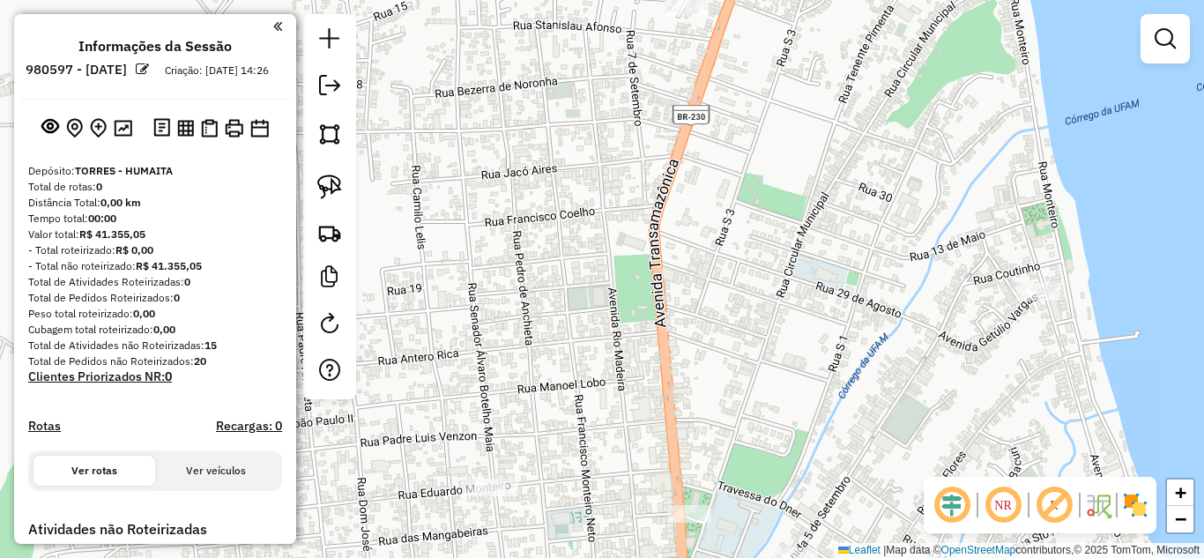
click at [641, 293] on div "Janela de atendimento Grade de atendimento Capacidade Transportadoras Veículos …" at bounding box center [602, 279] width 1204 height 558
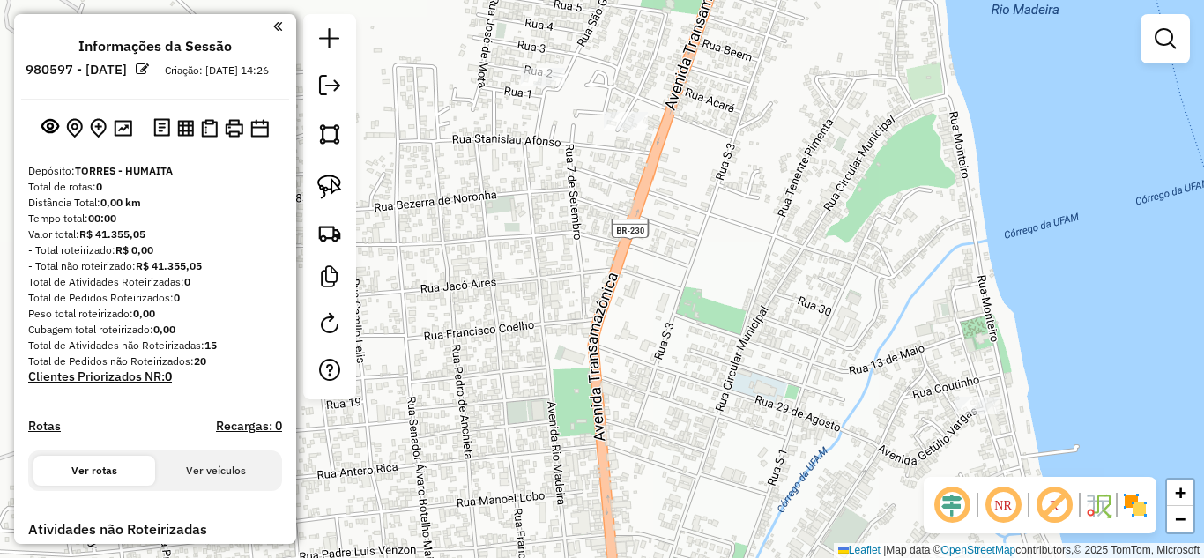
click at [641, 130] on div at bounding box center [626, 121] width 44 height 18
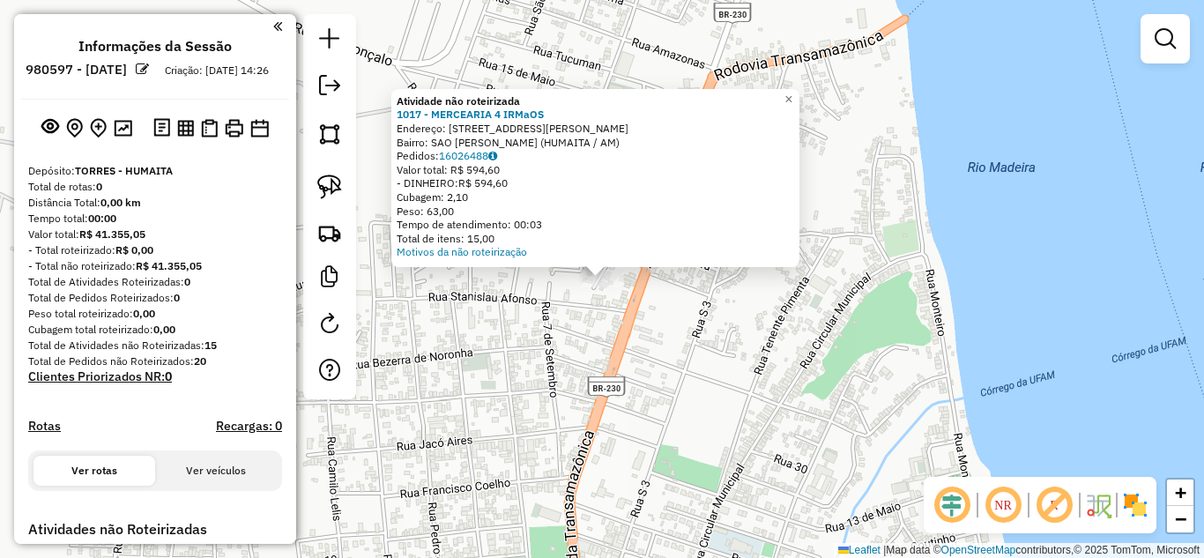
click at [550, 352] on div "Atividade não roteirizada 1017 - MERCEARIA 4 IRMaOS Endereço: Rua Goncalves Dia…" at bounding box center [602, 279] width 1204 height 558
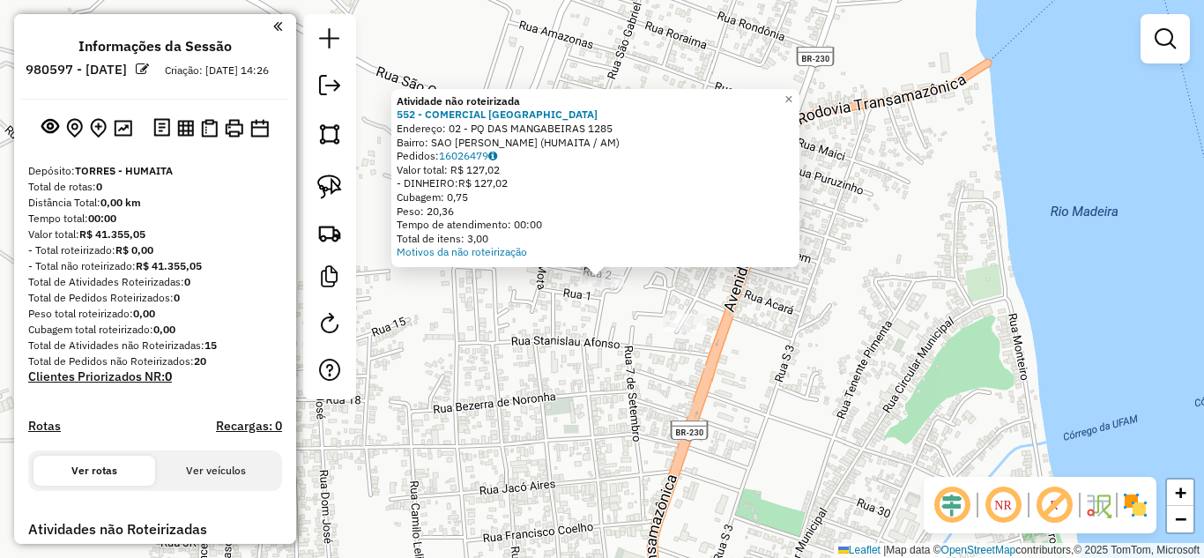
click at [544, 339] on div "Atividade não roteirizada 552 - COMERCIAL ALTAS HORA Endereço: 02 - PQ DAS MANG…" at bounding box center [602, 279] width 1204 height 558
click at [567, 358] on div "Atividade não roteirizada 552 - COMERCIAL ALTAS HORA Endereço: 02 - PQ DAS MANG…" at bounding box center [602, 279] width 1204 height 558
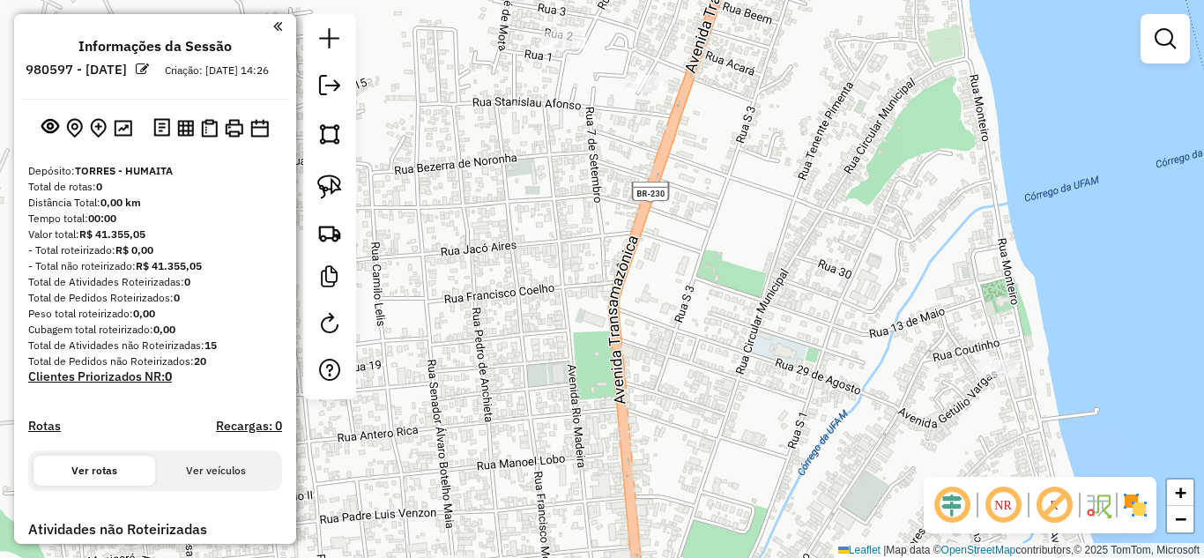
drag, startPoint x: 567, startPoint y: 387, endPoint x: 529, endPoint y: 148, distance: 241.9
click at [529, 148] on div "Janela de atendimento Grade de atendimento Capacidade Transportadoras Veículos …" at bounding box center [602, 279] width 1204 height 558
click at [517, 209] on div "Janela de atendimento Grade de atendimento Capacidade Transportadoras Veículos …" at bounding box center [602, 279] width 1204 height 558
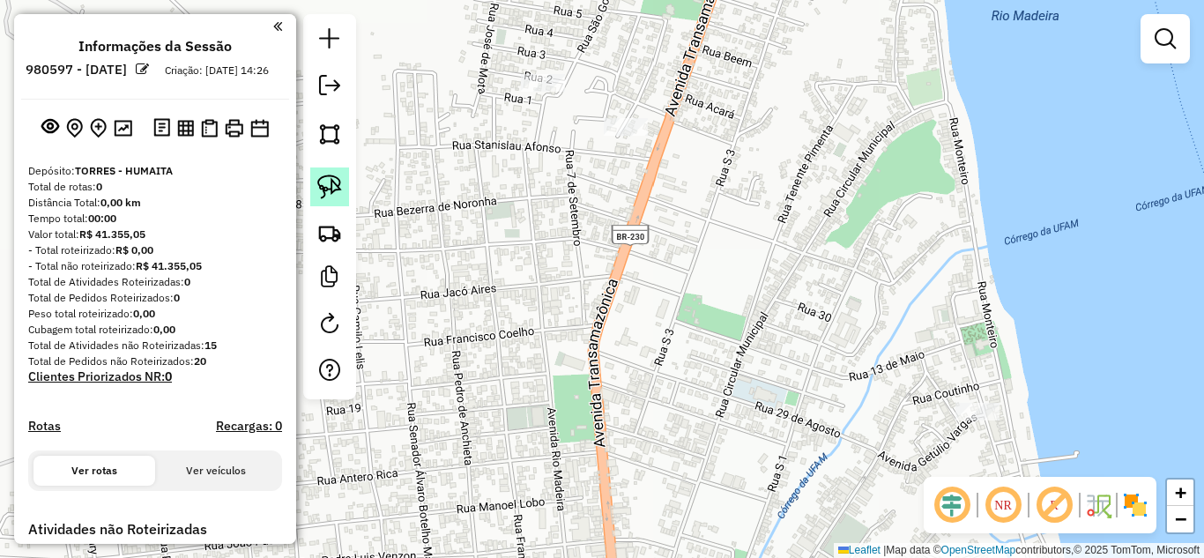
click at [328, 189] on img at bounding box center [329, 186] width 25 height 25
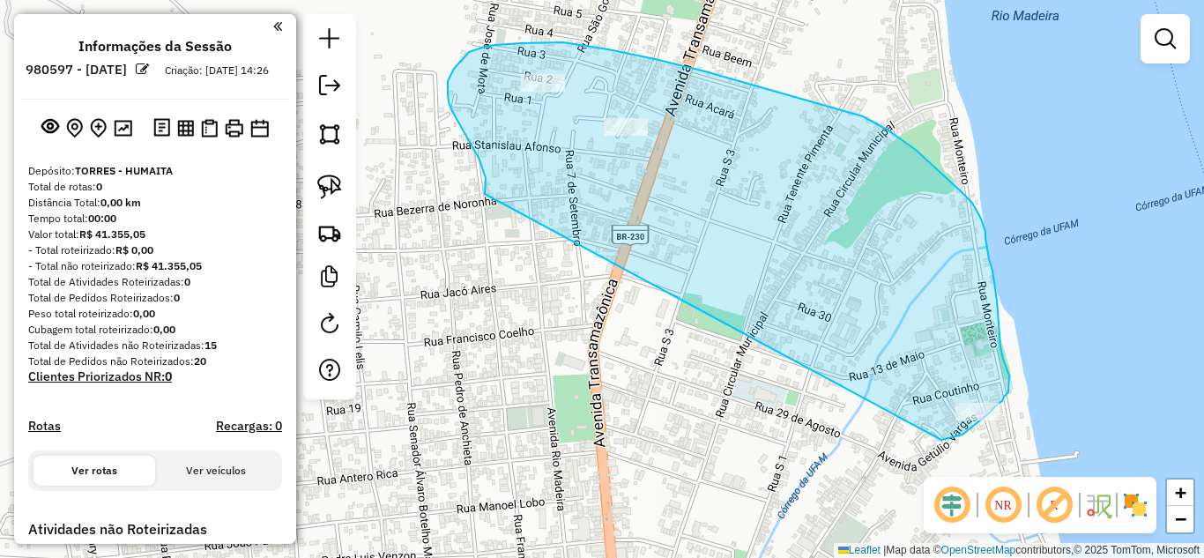
drag, startPoint x: 485, startPoint y: 194, endPoint x: 941, endPoint y: 440, distance: 518.4
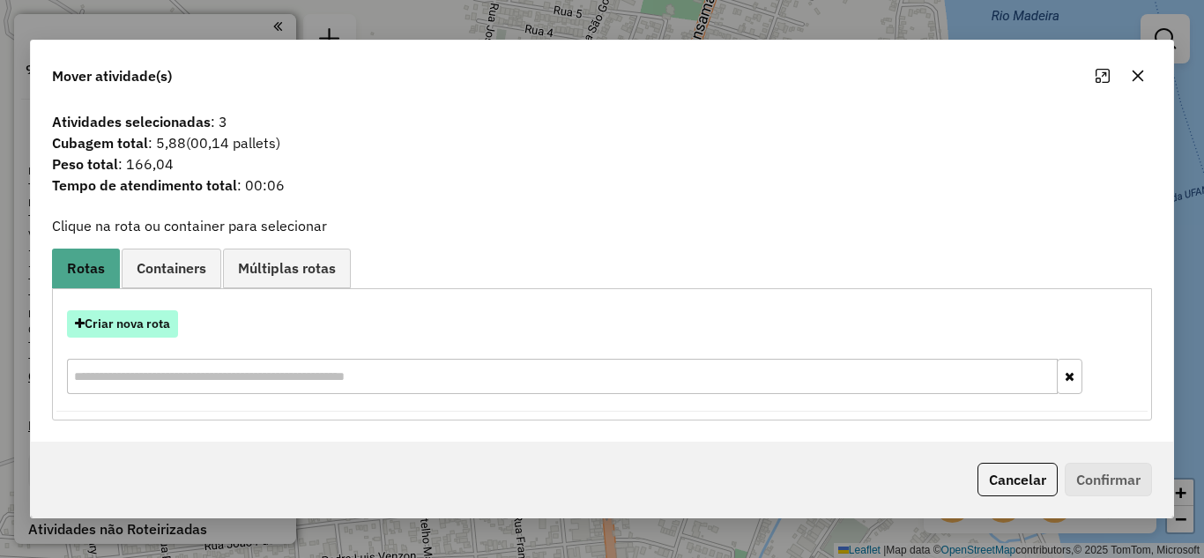
click at [153, 323] on button "Criar nova rota" at bounding box center [122, 323] width 111 height 27
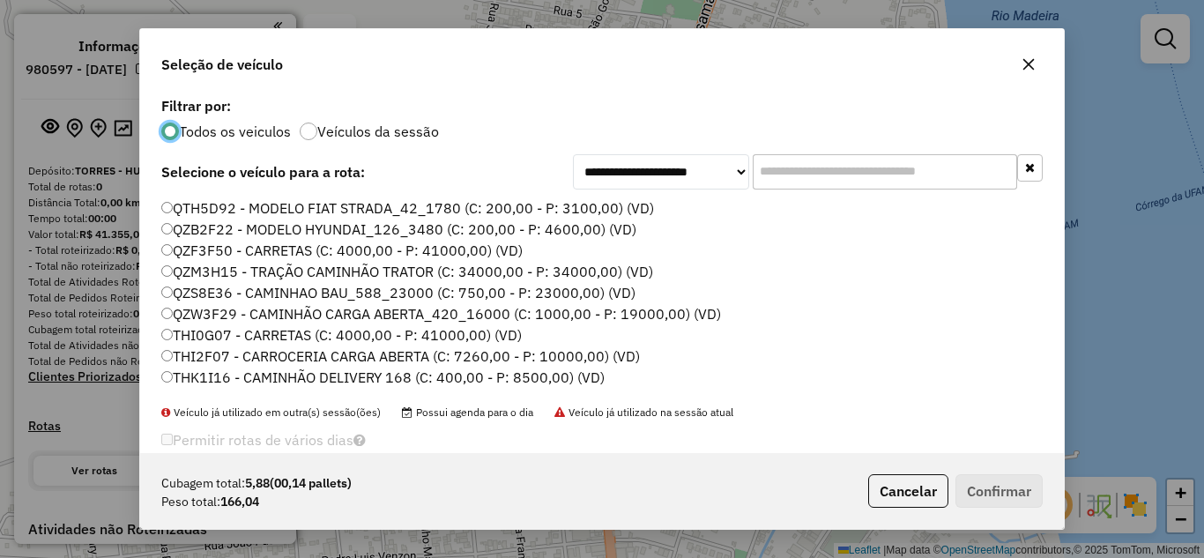
scroll to position [60, 0]
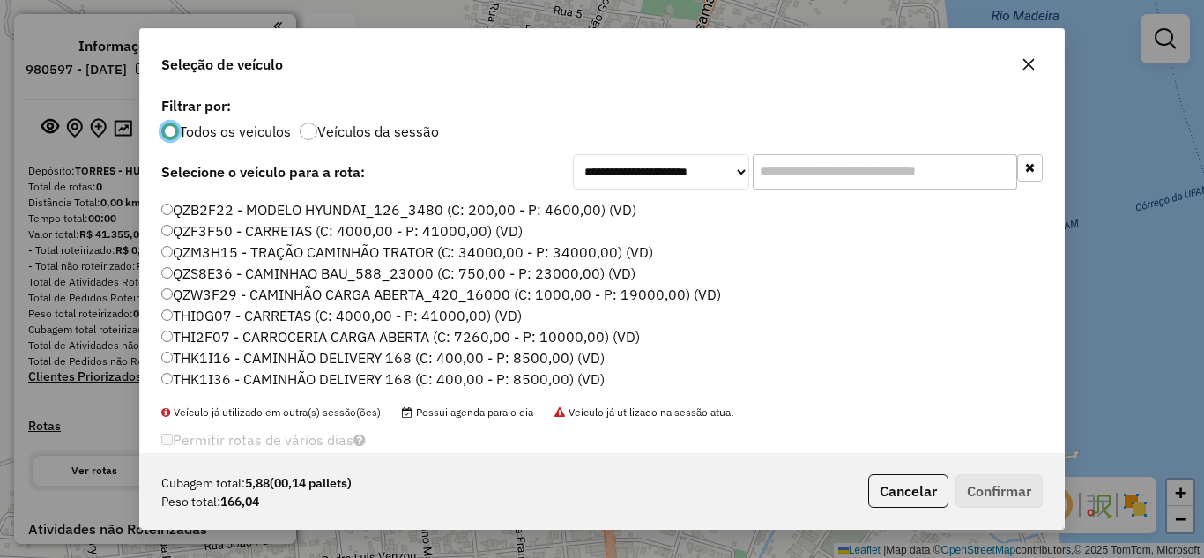
click at [232, 364] on label "THK1I16 - CAMINHÃO DELIVERY 168 (C: 400,00 - P: 8500,00) (VD)" at bounding box center [382, 357] width 443 height 21
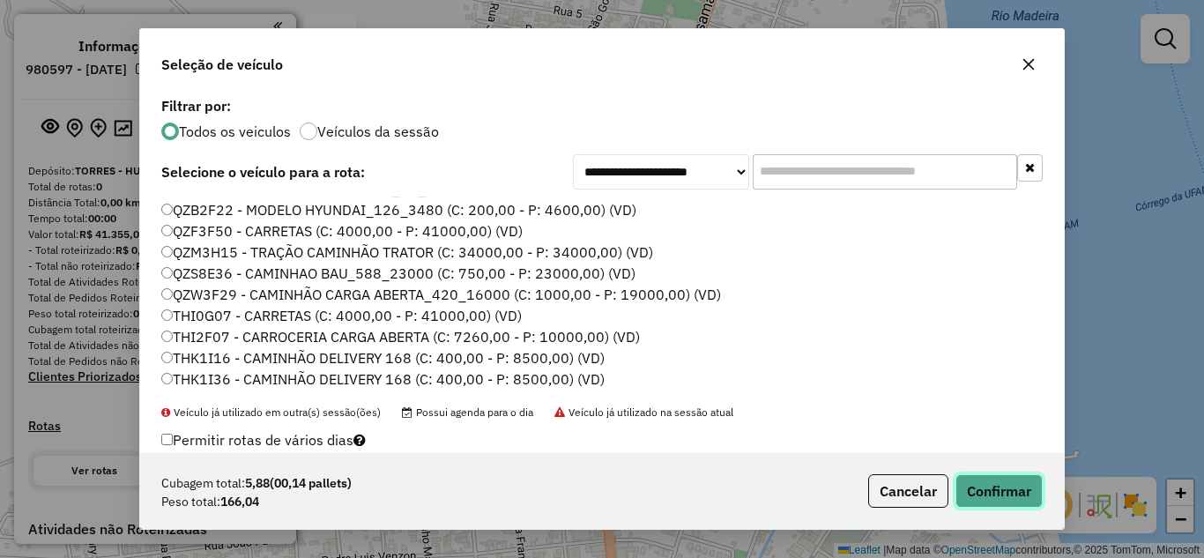
click at [978, 477] on button "Confirmar" at bounding box center [998, 490] width 87 height 33
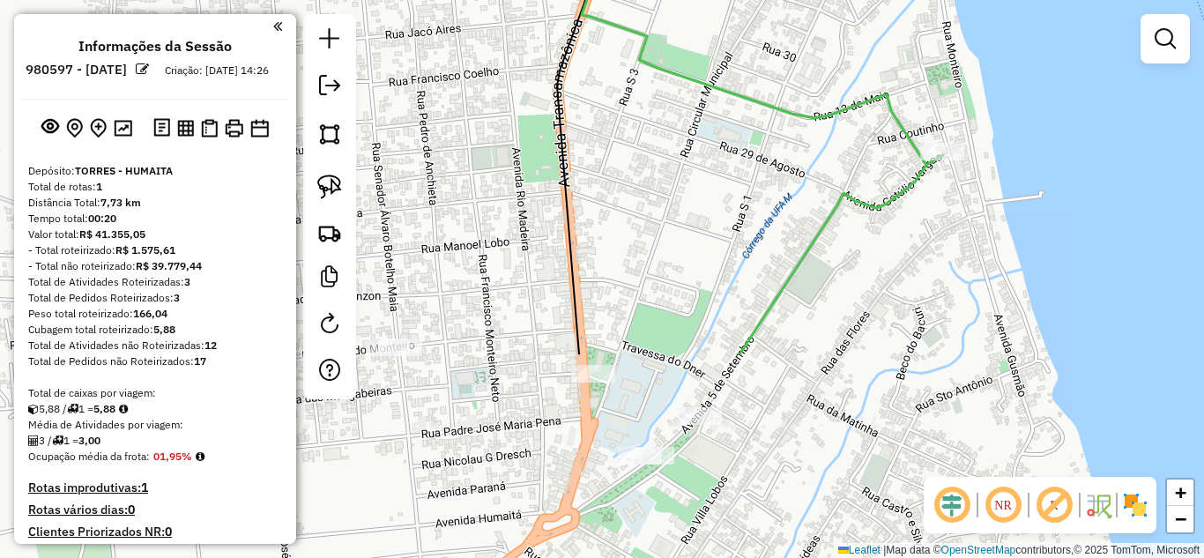
drag, startPoint x: 634, startPoint y: 370, endPoint x: 587, endPoint y: 67, distance: 306.7
click at [587, 49] on div "Janela de atendimento Grade de atendimento Capacidade Transportadoras Veículos …" at bounding box center [602, 279] width 1204 height 558
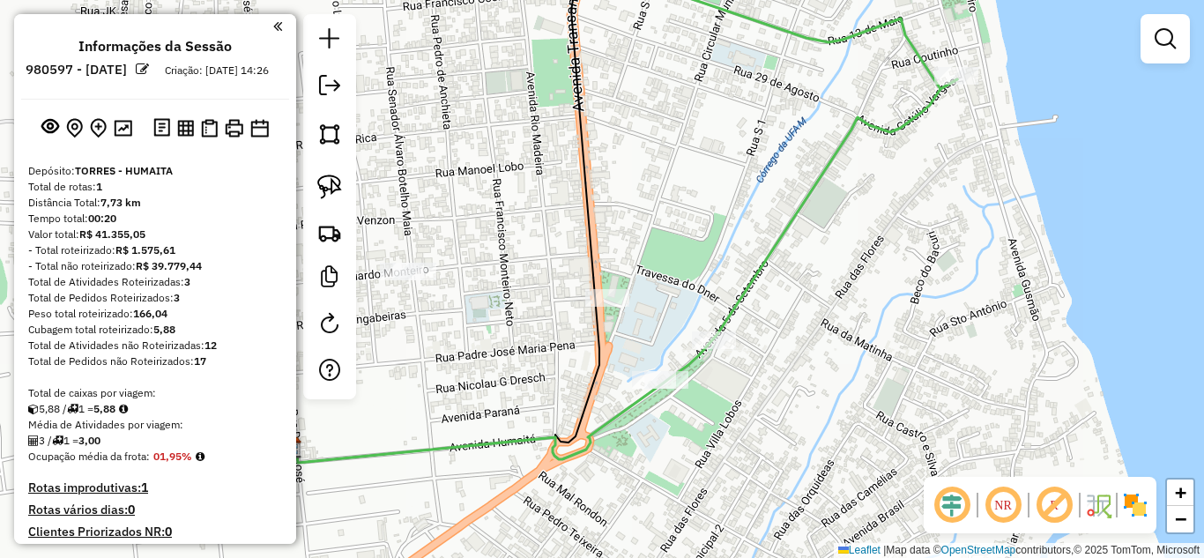
drag, startPoint x: 621, startPoint y: 252, endPoint x: 646, endPoint y: 216, distance: 43.7
click at [646, 216] on div "Janela de atendimento Grade de atendimento Capacidade Transportadoras Veículos …" at bounding box center [602, 279] width 1204 height 558
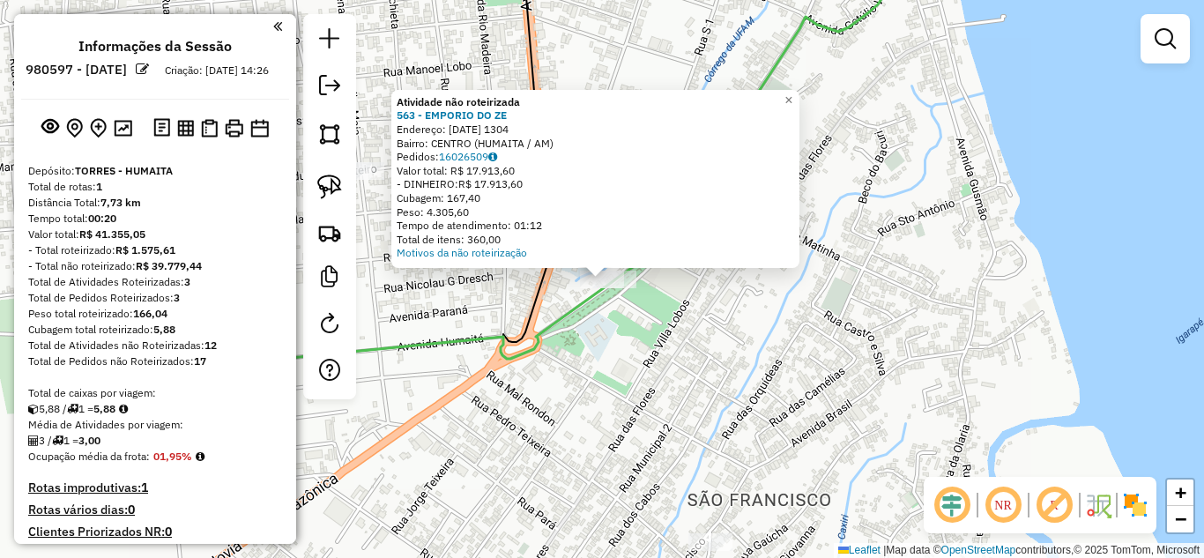
click at [555, 305] on div "Atividade não roteirizada 563 - EMPORIO DO ZE Endereço: 5 DE SETEMBRO 1304 1304…" at bounding box center [602, 279] width 1204 height 558
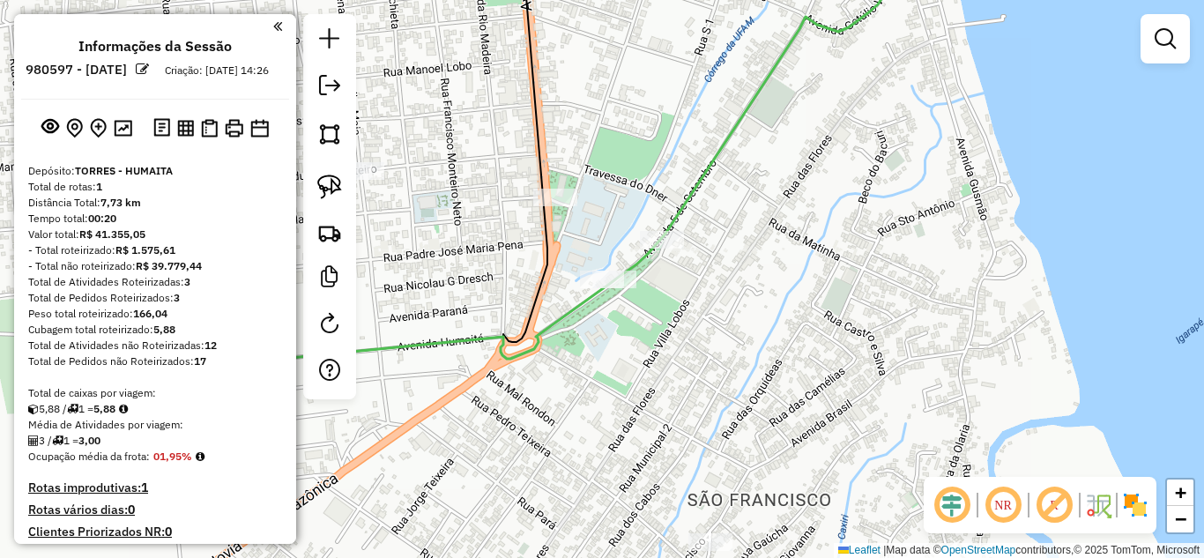
click at [636, 242] on div "Janela de atendimento Grade de atendimento Capacidade Transportadoras Veículos …" at bounding box center [602, 279] width 1204 height 558
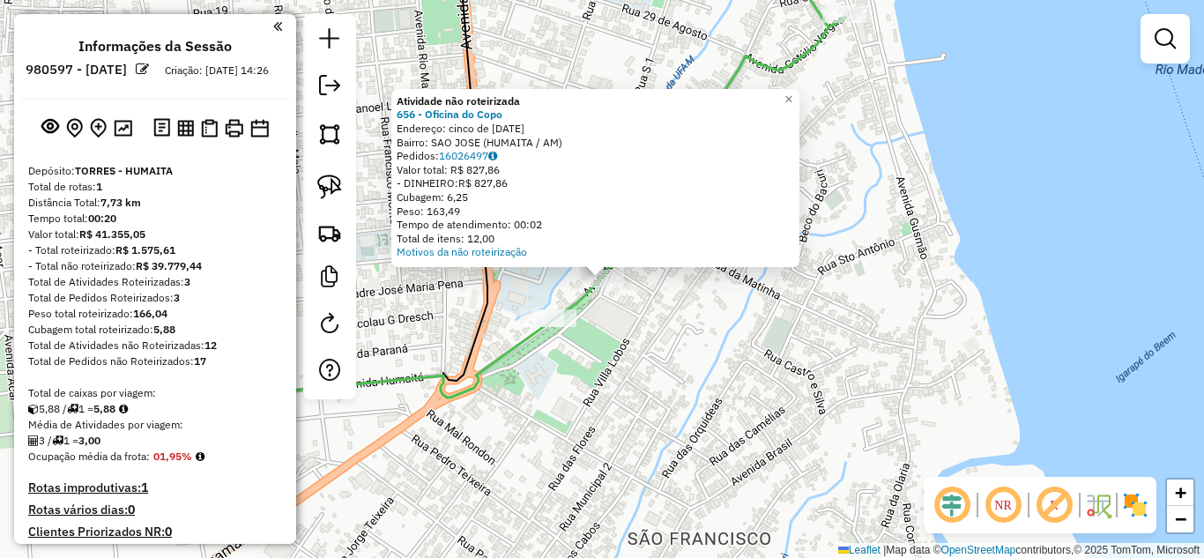
click at [738, 319] on div "Atividade não roteirizada 656 - Oficina do Copo Endereço: cinco de setembro 111…" at bounding box center [602, 279] width 1204 height 558
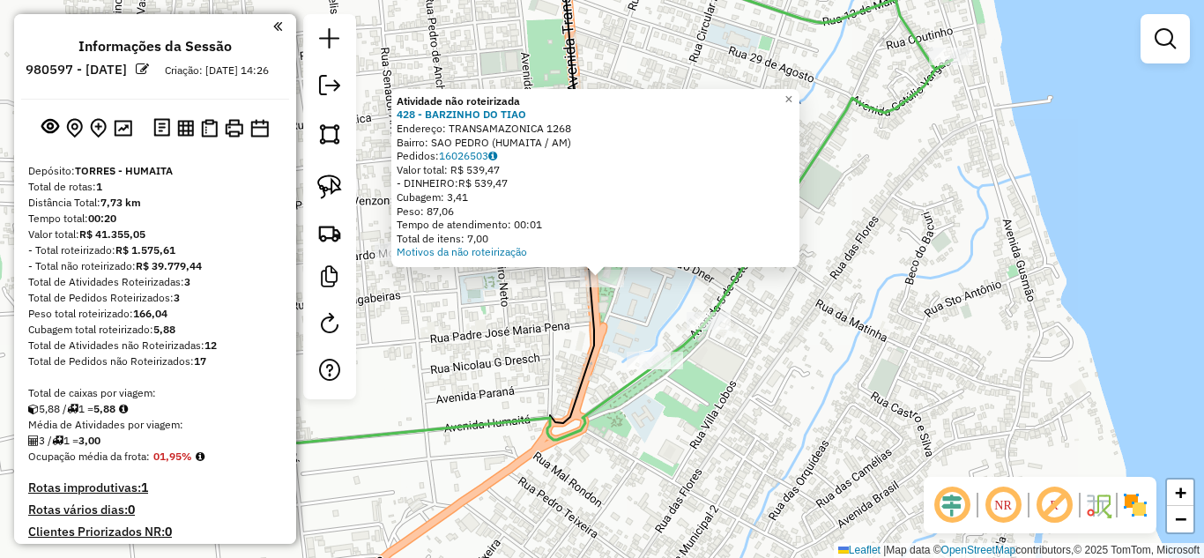
click at [493, 281] on div "Atividade não roteirizada 428 - BARZINHO DO TIAO Endereço: TRANSAMAZONICA 1268 …" at bounding box center [602, 279] width 1204 height 558
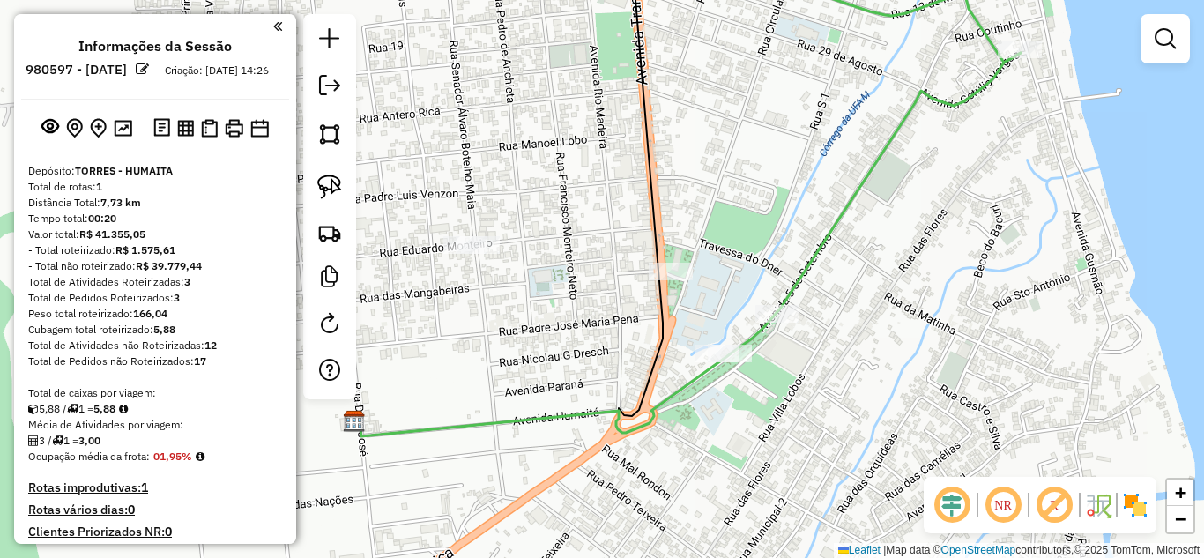
drag, startPoint x: 473, startPoint y: 291, endPoint x: 542, endPoint y: 284, distance: 69.1
click at [542, 284] on div "Janela de atendimento Grade de atendimento Capacidade Transportadoras Veículos …" at bounding box center [602, 279] width 1204 height 558
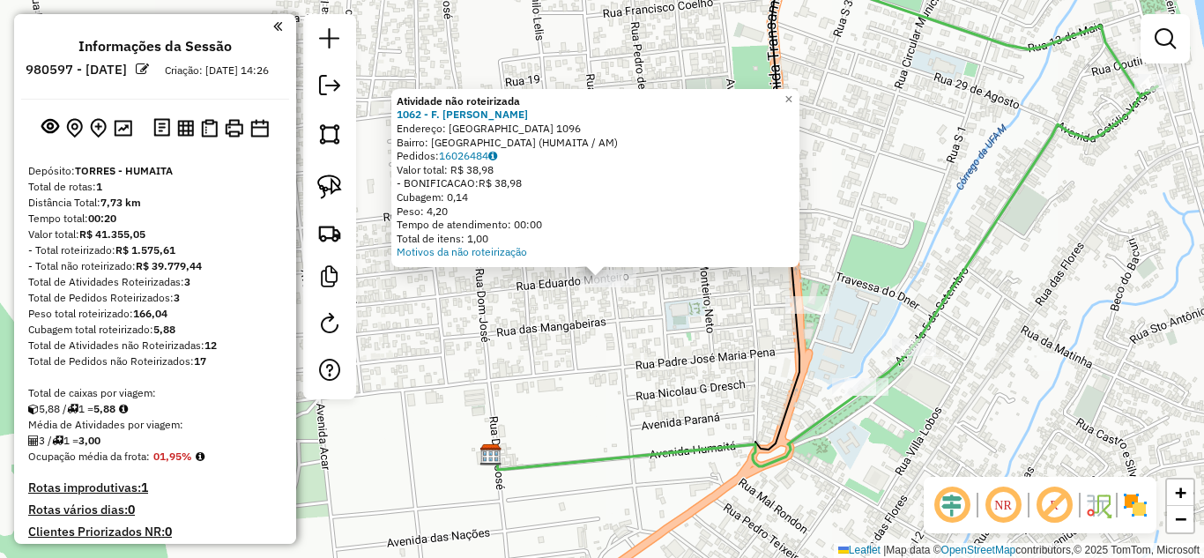
click at [653, 308] on div "Atividade não roteirizada 1062 - F. GOMES MADEIRO JUN Endereço: SAO FRANCISCO 1…" at bounding box center [602, 279] width 1204 height 558
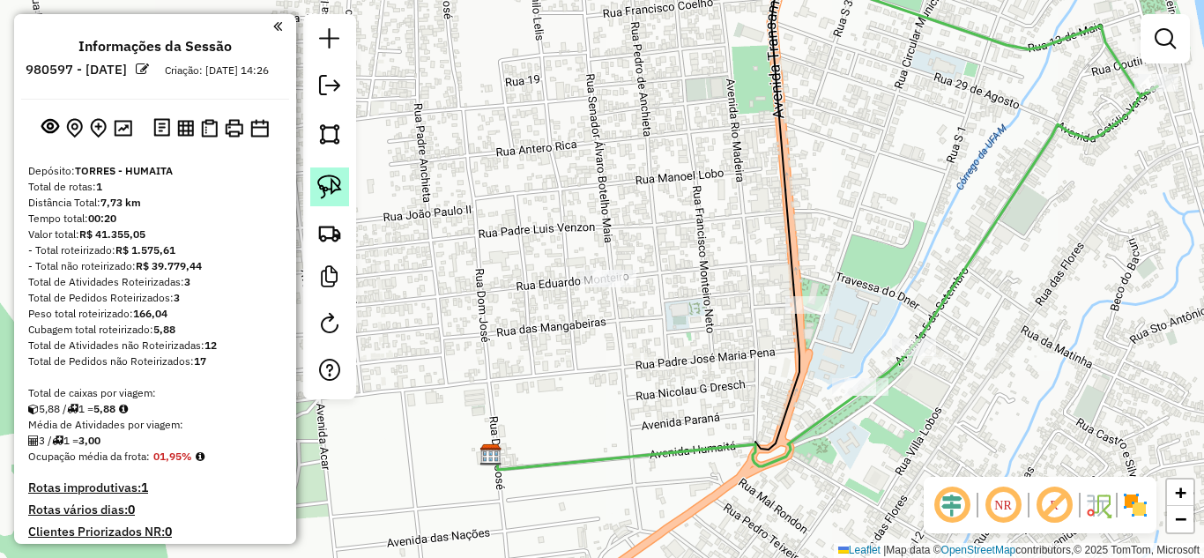
click at [337, 194] on img at bounding box center [329, 186] width 25 height 25
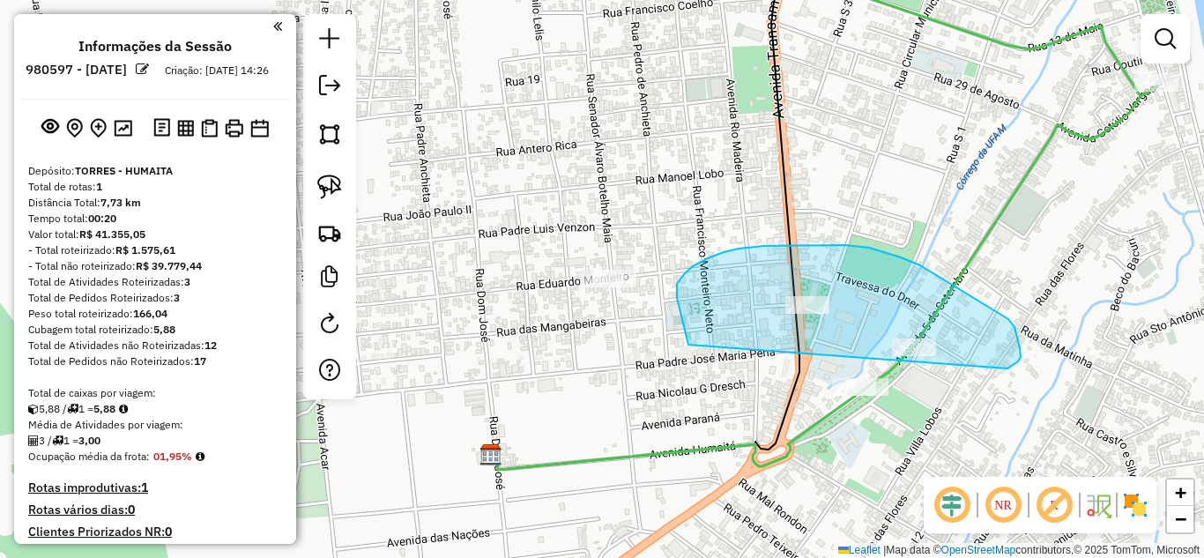
drag, startPoint x: 688, startPoint y: 345, endPoint x: 1004, endPoint y: 369, distance: 317.3
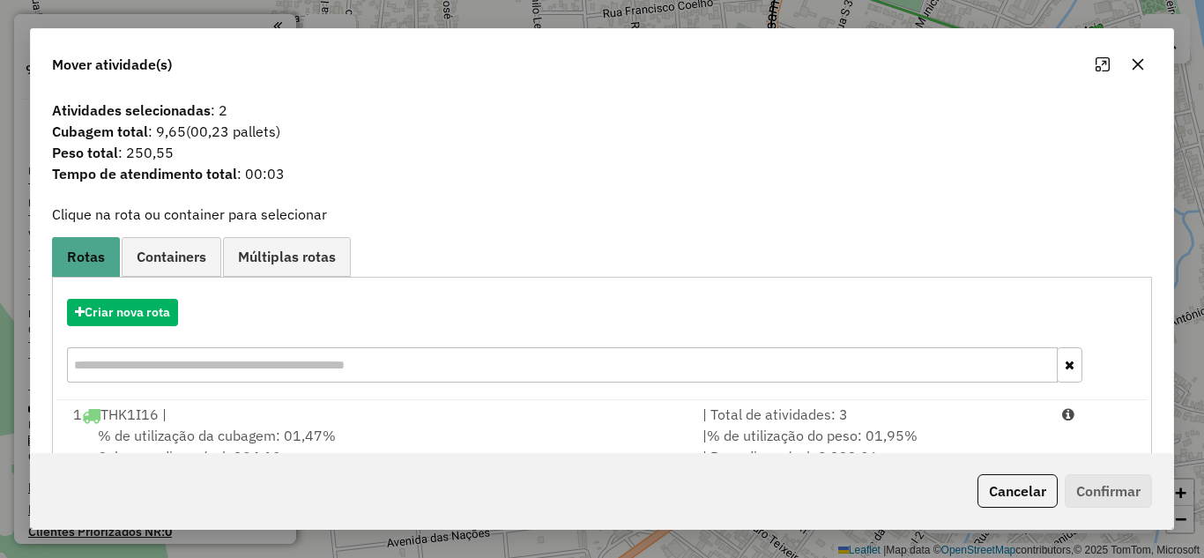
click at [941, 417] on div "| Total de atividades: 3" at bounding box center [872, 414] width 360 height 21
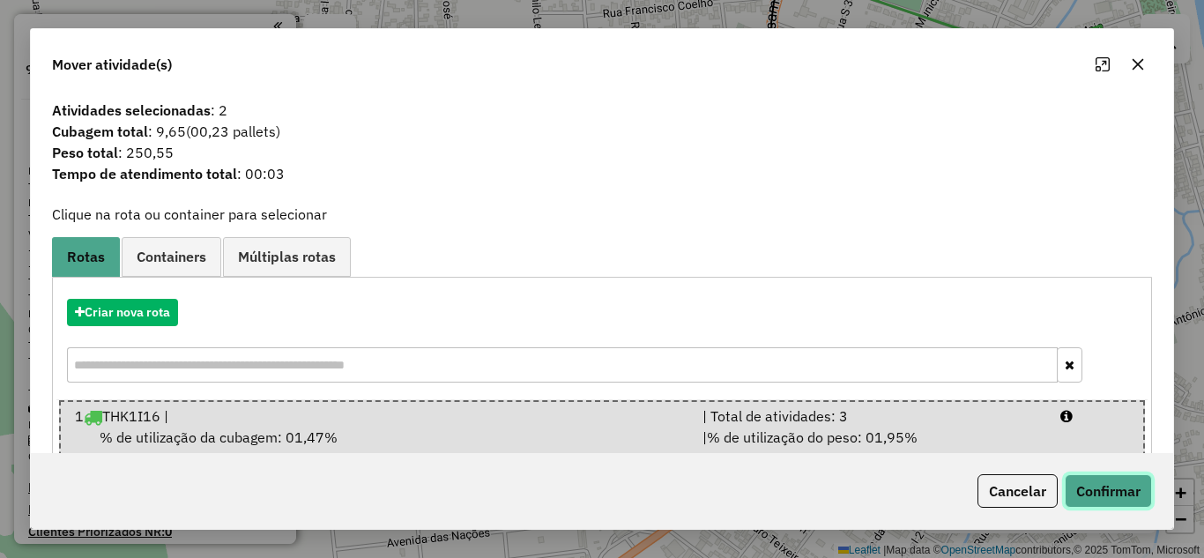
click at [1077, 482] on button "Confirmar" at bounding box center [1107, 490] width 87 height 33
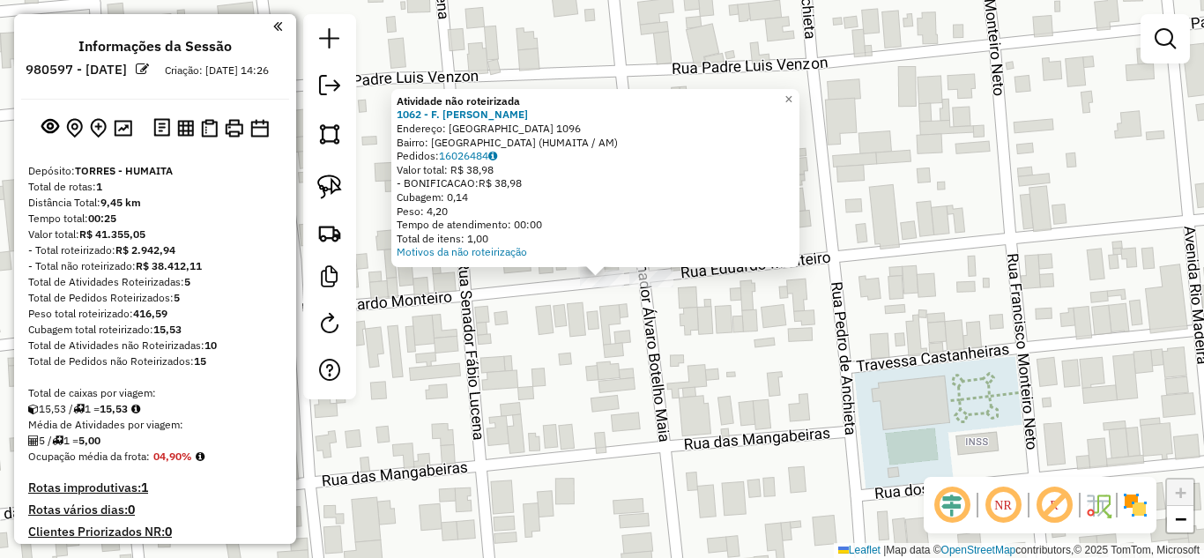
click at [561, 320] on div "Atividade não roteirizada 1062 - F. GOMES MADEIRO JUN Endereço: SAO FRANCISCO 1…" at bounding box center [602, 279] width 1204 height 558
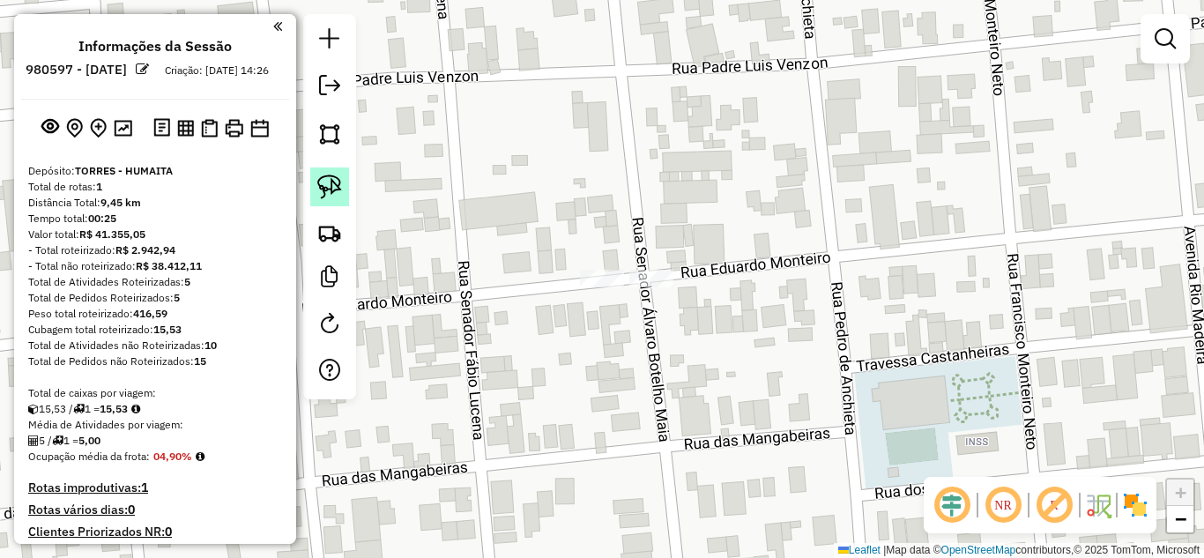
click at [330, 192] on img at bounding box center [329, 186] width 25 height 25
drag, startPoint x: 555, startPoint y: 327, endPoint x: 617, endPoint y: 292, distance: 71.0
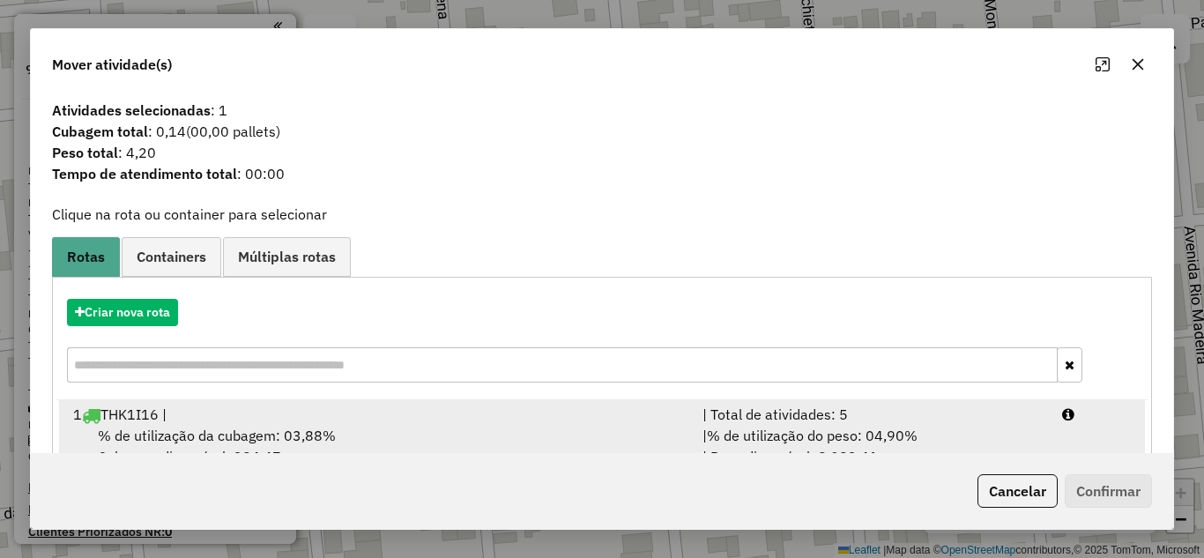
click at [843, 418] on div "| Total de atividades: 5" at bounding box center [872, 414] width 360 height 21
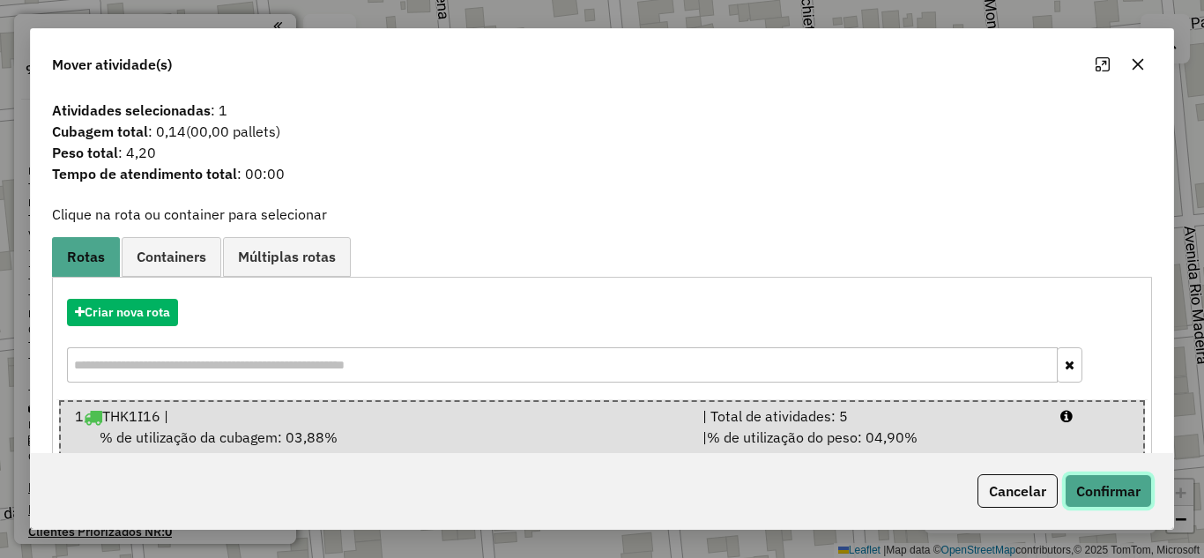
click at [1087, 491] on button "Confirmar" at bounding box center [1107, 490] width 87 height 33
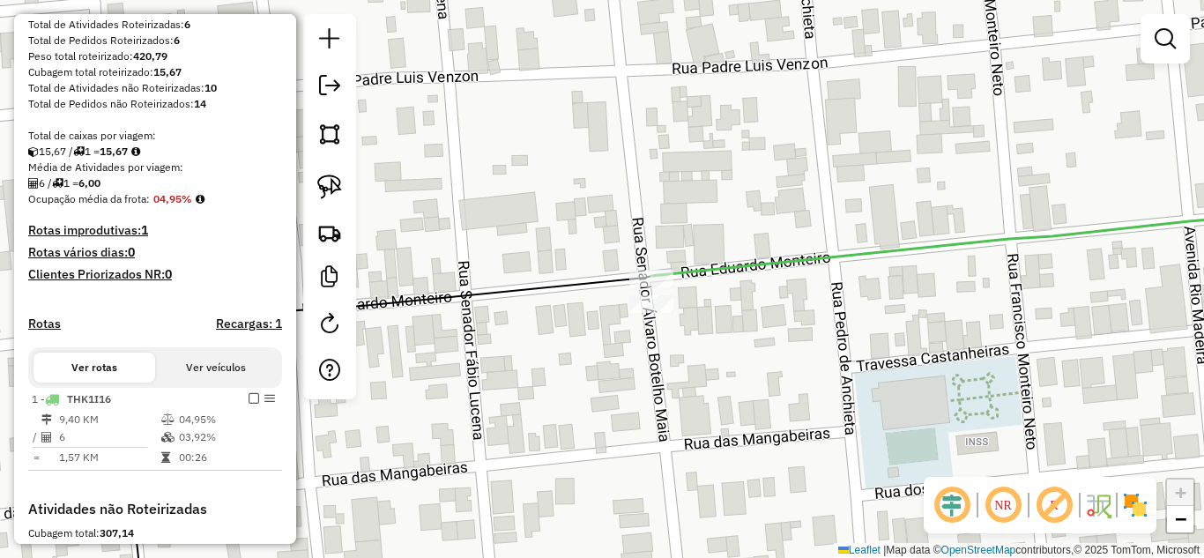
scroll to position [352, 0]
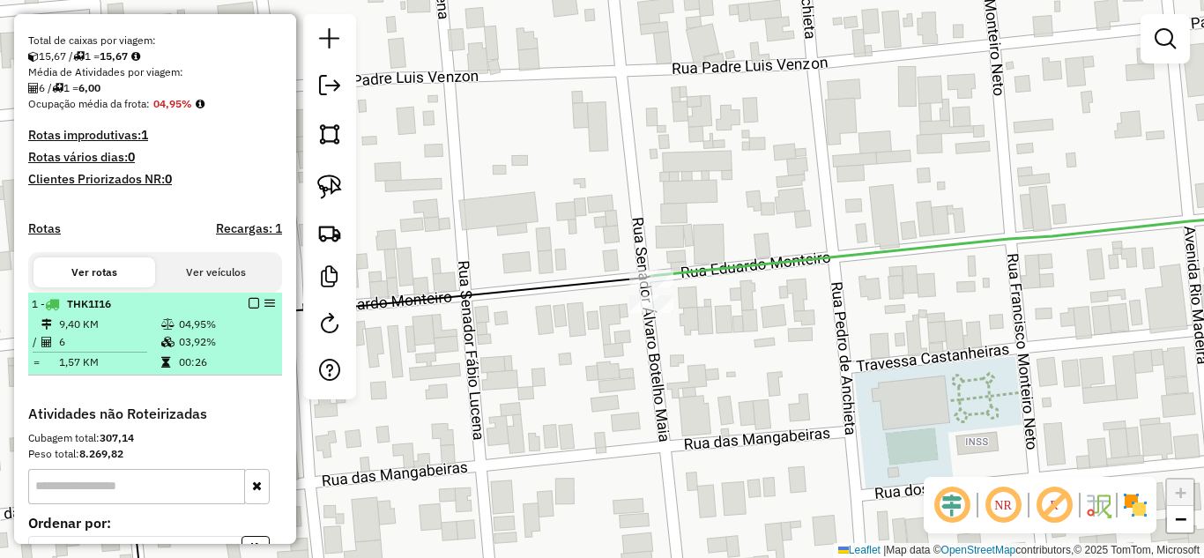
click at [248, 308] on em at bounding box center [253, 303] width 11 height 11
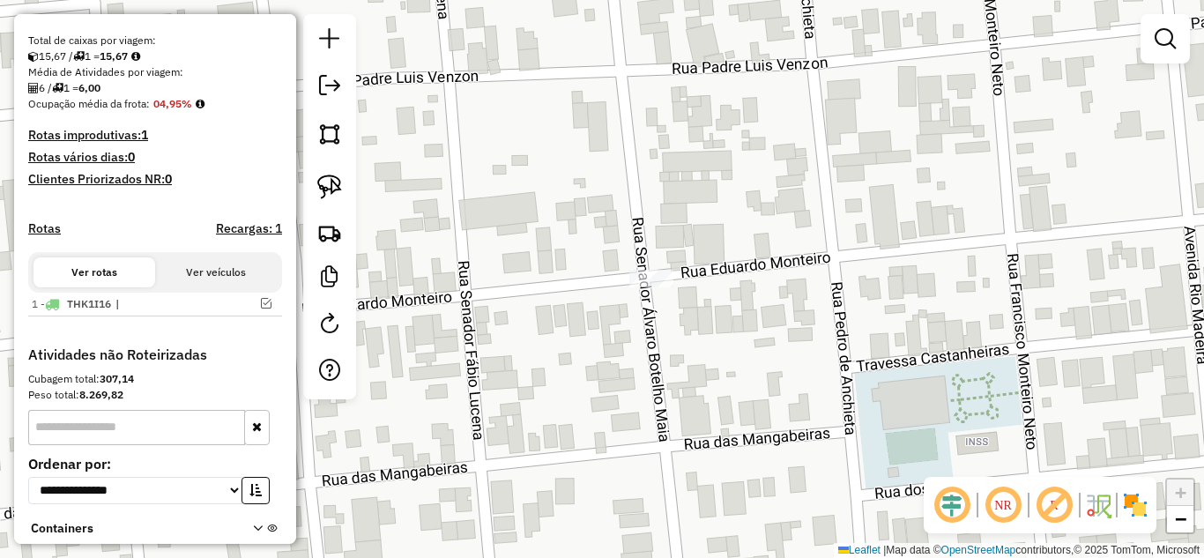
click at [641, 287] on div at bounding box center [651, 279] width 44 height 18
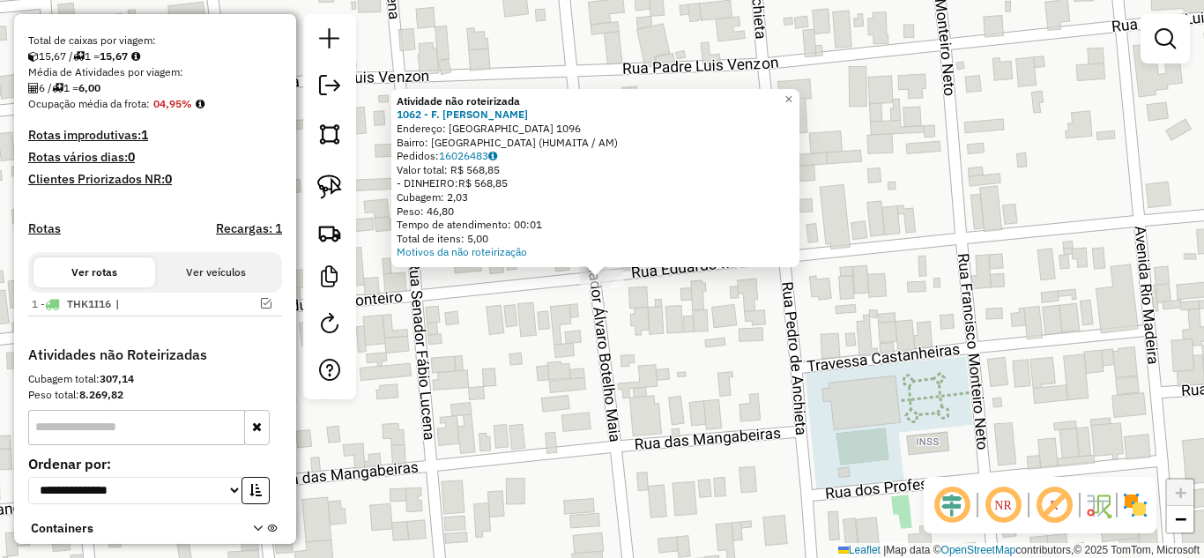
click at [597, 319] on div "Atividade não roteirizada 1062 - F. GOMES MADEIRO JUN Endereço: SAO FRANCISCO 1…" at bounding box center [602, 279] width 1204 height 558
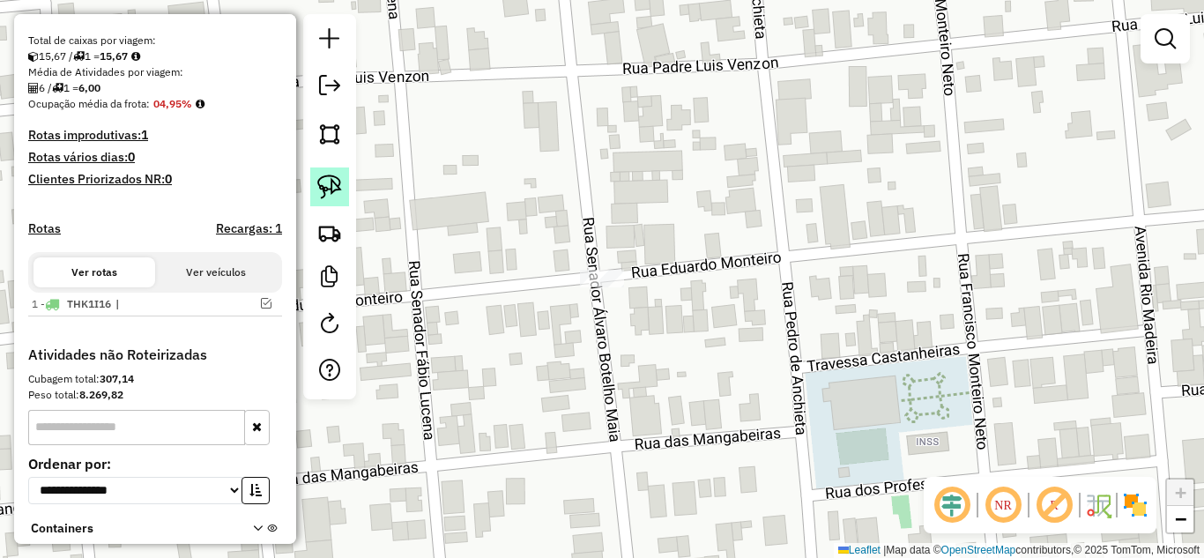
click at [337, 198] on img at bounding box center [329, 186] width 25 height 25
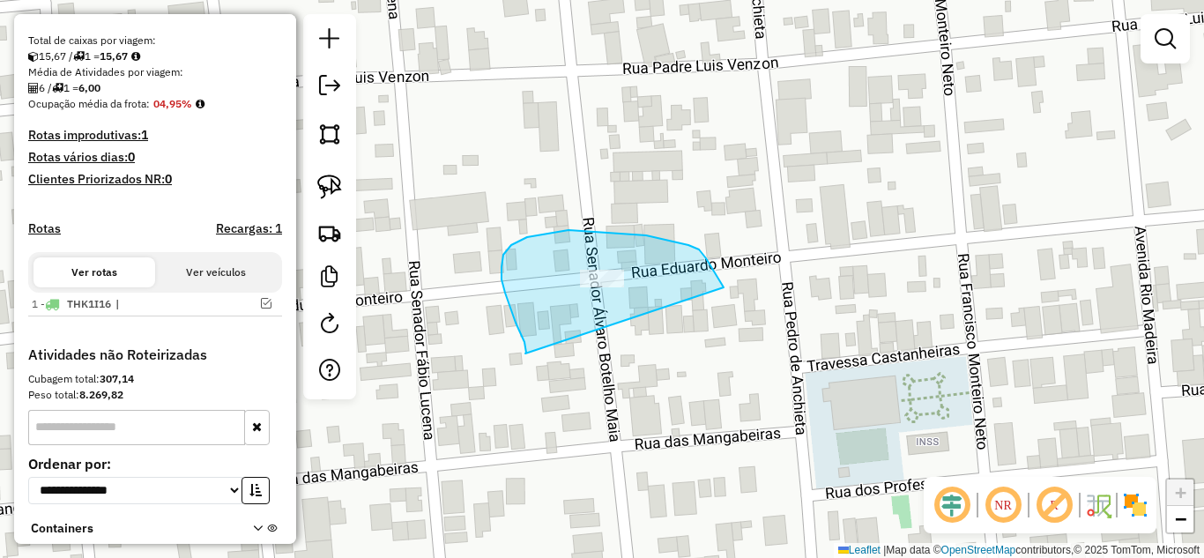
drag, startPoint x: 524, startPoint y: 342, endPoint x: 723, endPoint y: 289, distance: 206.0
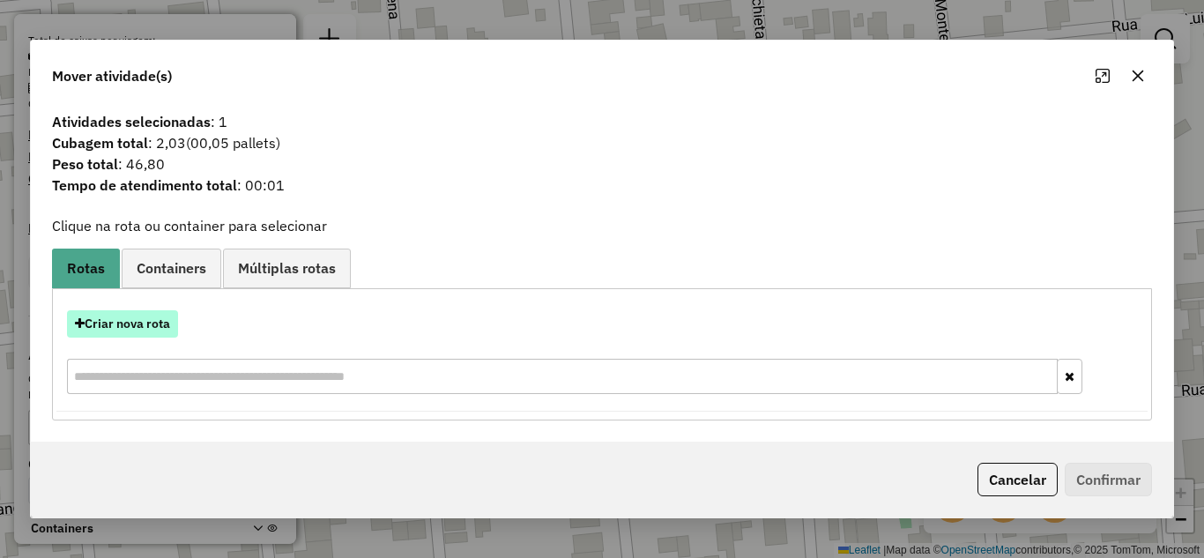
click at [159, 320] on button "Criar nova rota" at bounding box center [122, 323] width 111 height 27
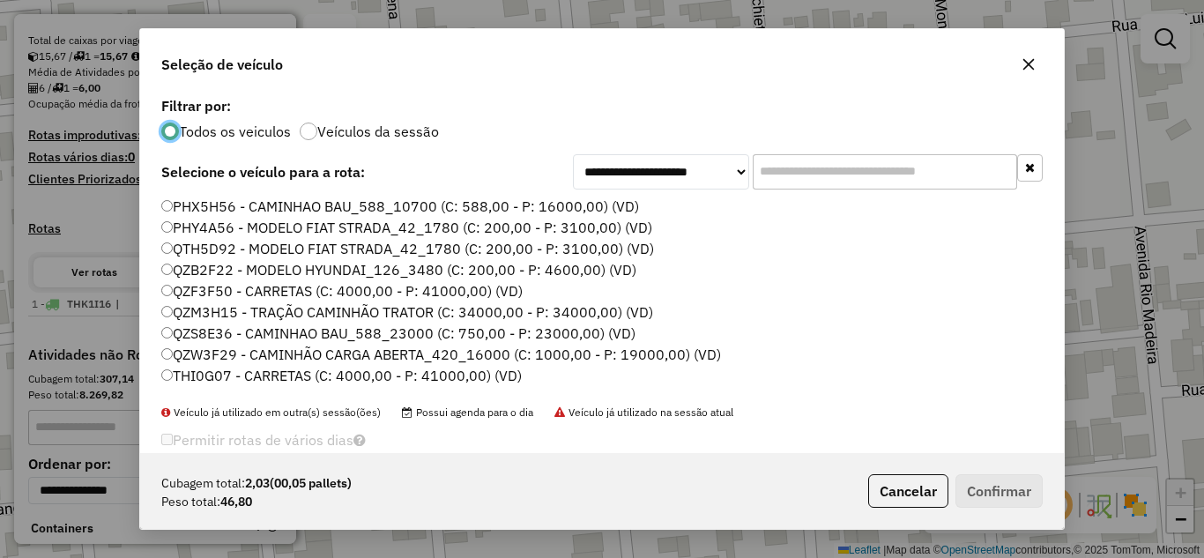
scroll to position [10, 5]
click at [226, 248] on label "QTH5D92 - MODELO FIAT STRADA_42_1780 (C: 200,00 - P: 3100,00) (VD)" at bounding box center [407, 248] width 493 height 21
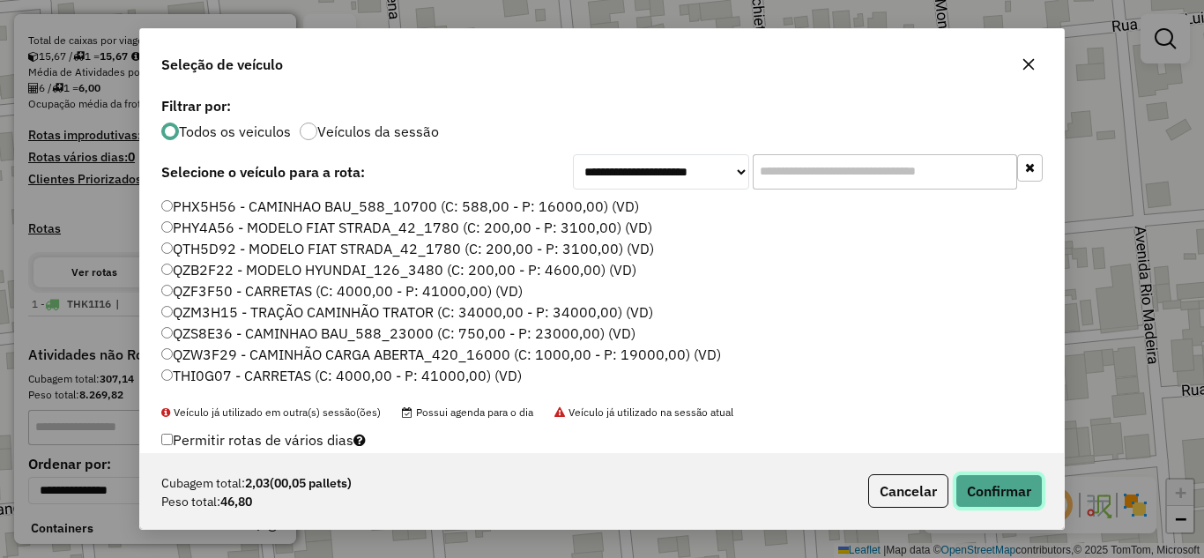
click at [959, 481] on button "Confirmar" at bounding box center [998, 490] width 87 height 33
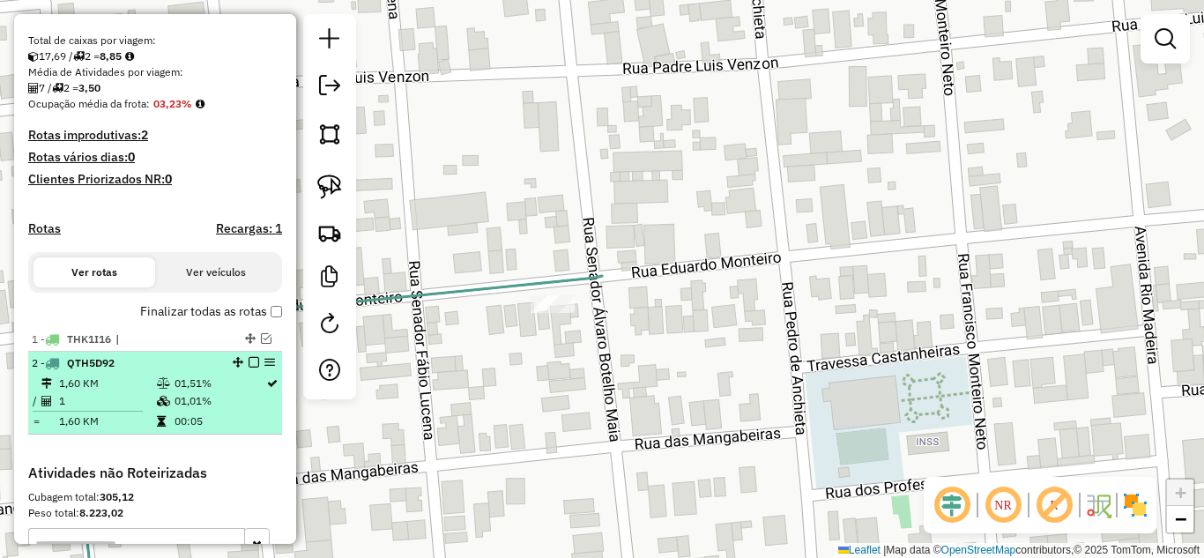
click at [248, 367] on em at bounding box center [253, 362] width 11 height 11
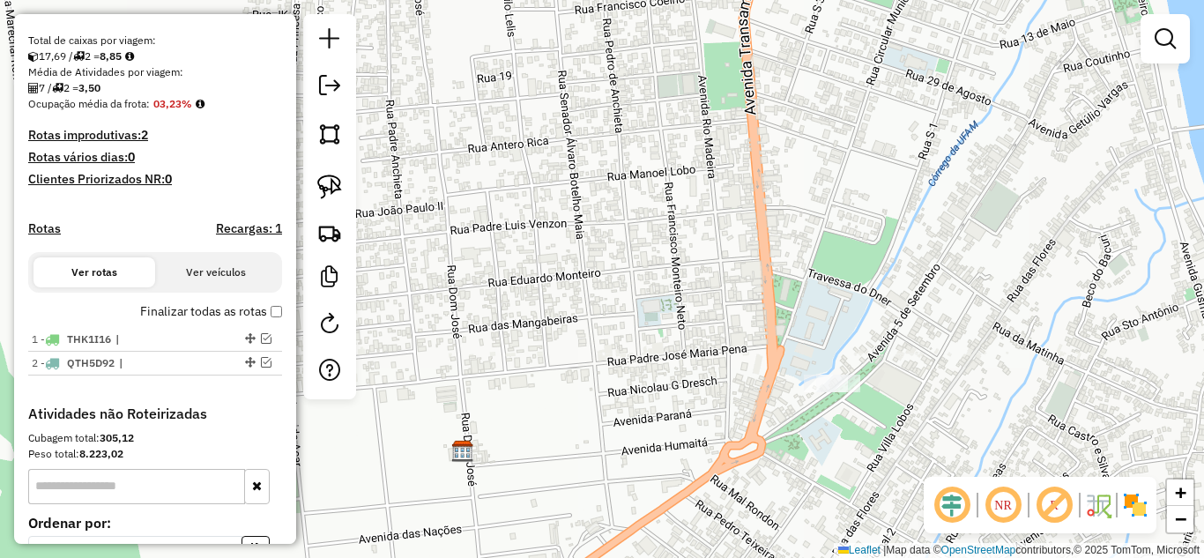
drag, startPoint x: 606, startPoint y: 319, endPoint x: 576, endPoint y: 211, distance: 112.4
click at [576, 211] on div "Janela de atendimento Grade de atendimento Capacidade Transportadoras Veículos …" at bounding box center [602, 279] width 1204 height 558
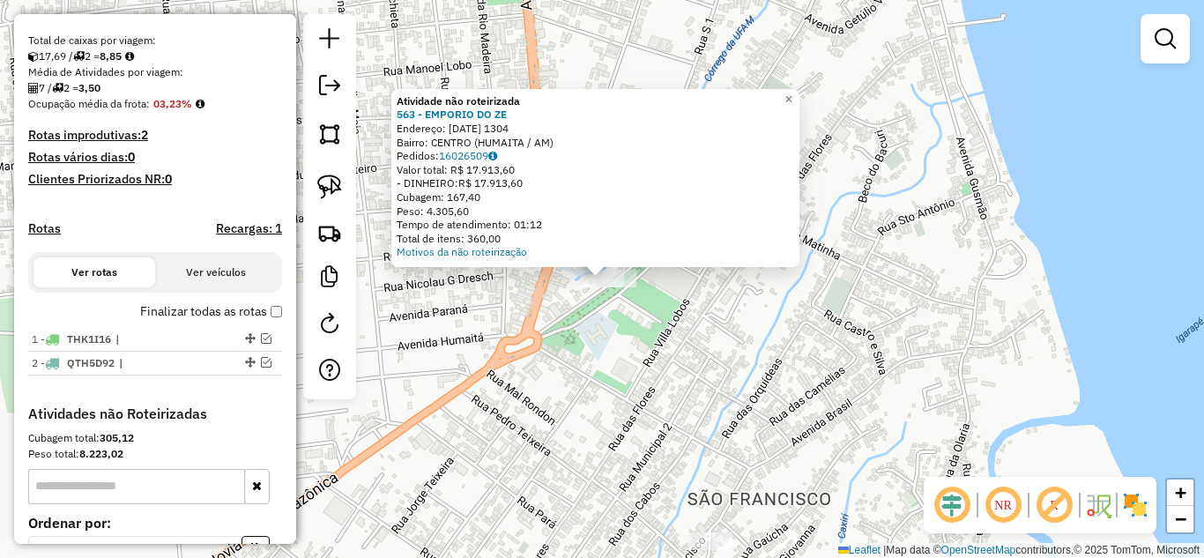
click at [687, 326] on div "Atividade não roteirizada 563 - EMPORIO DO ZE Endereço: 5 DE SETEMBRO 1304 1304…" at bounding box center [602, 279] width 1204 height 558
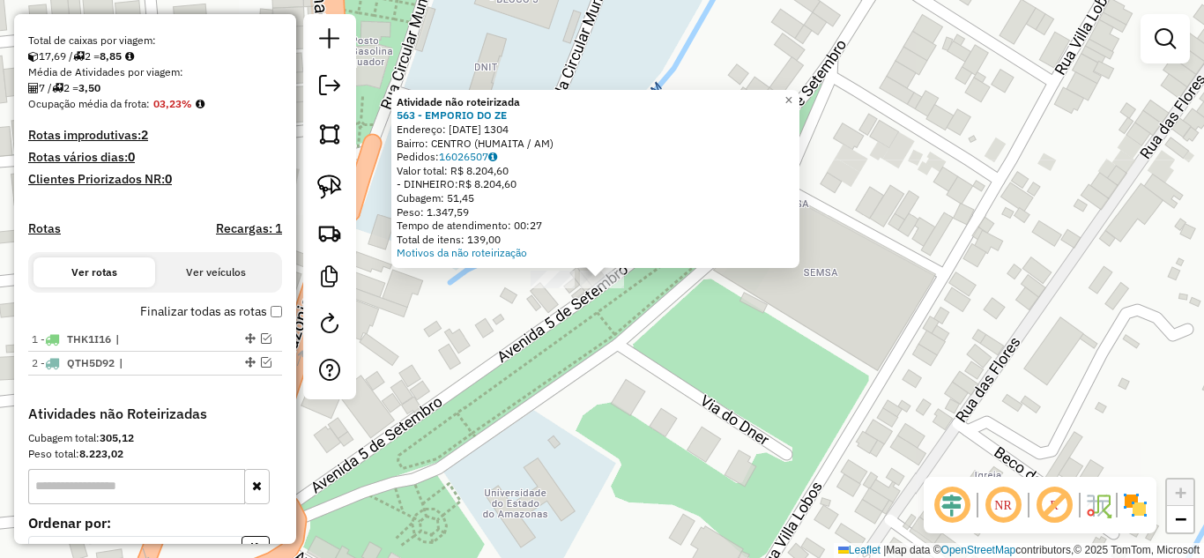
click at [565, 288] on div at bounding box center [552, 280] width 44 height 18
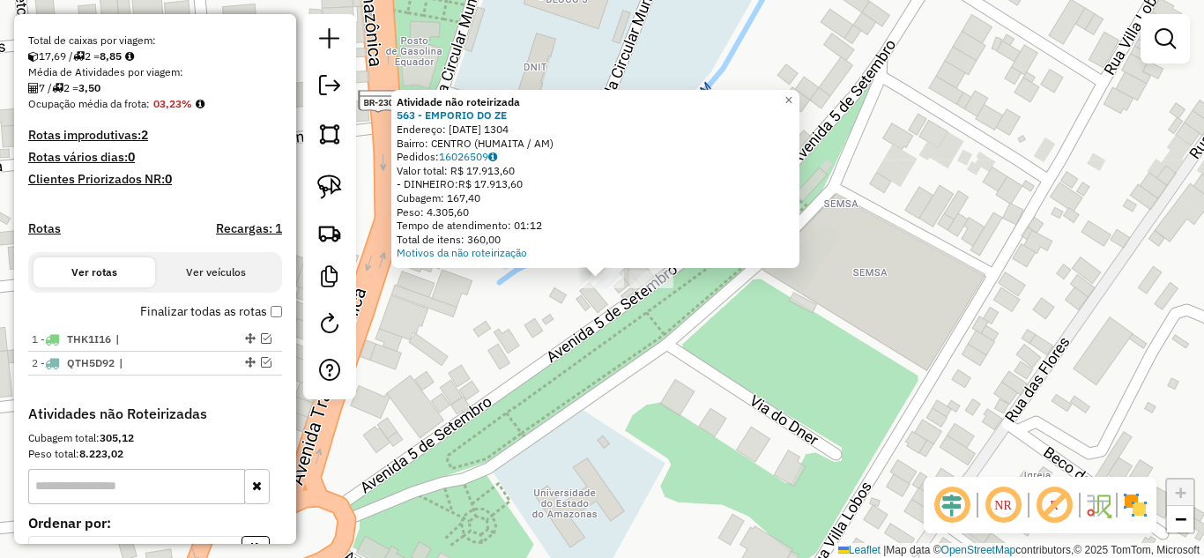
click at [559, 335] on div "Atividade não roteirizada 563 - EMPORIO DO ZE Endereço: 5 DE SETEMBRO 1304 1304…" at bounding box center [602, 279] width 1204 height 558
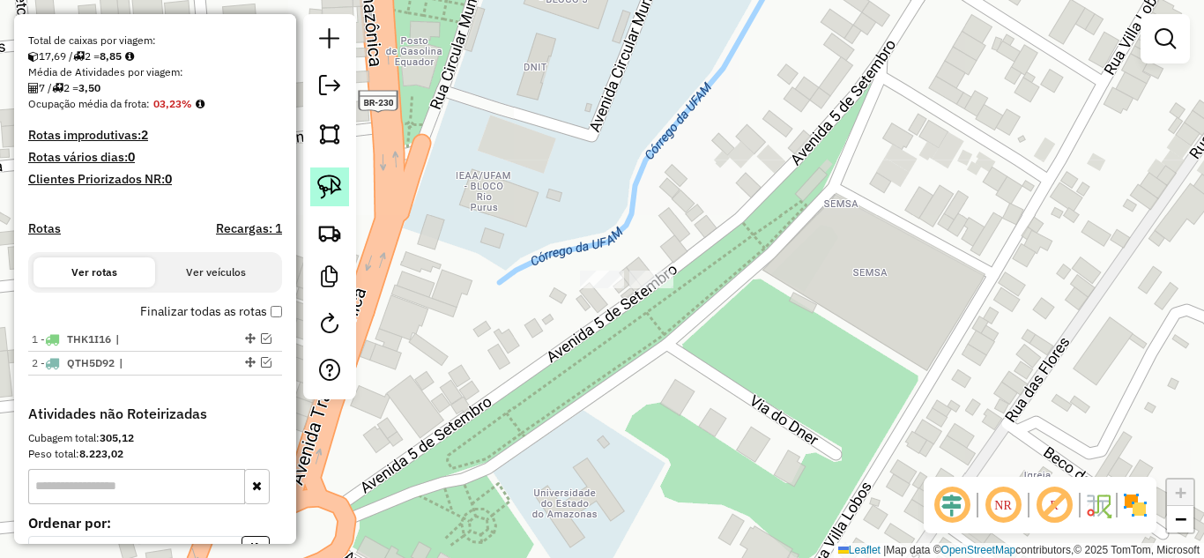
click at [314, 182] on link at bounding box center [329, 186] width 39 height 39
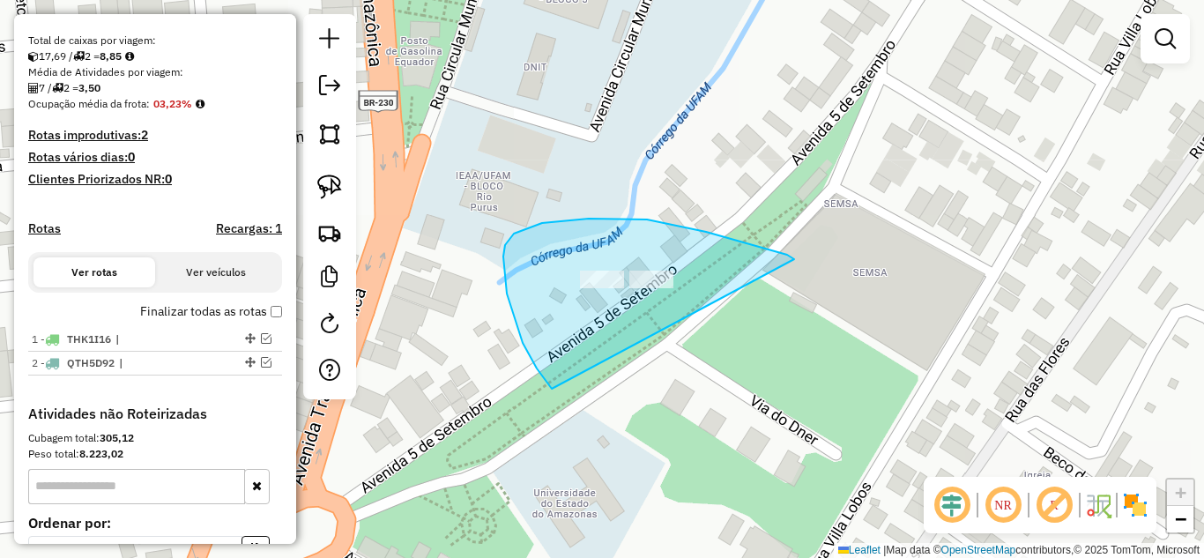
drag, startPoint x: 552, startPoint y: 389, endPoint x: 794, endPoint y: 260, distance: 274.3
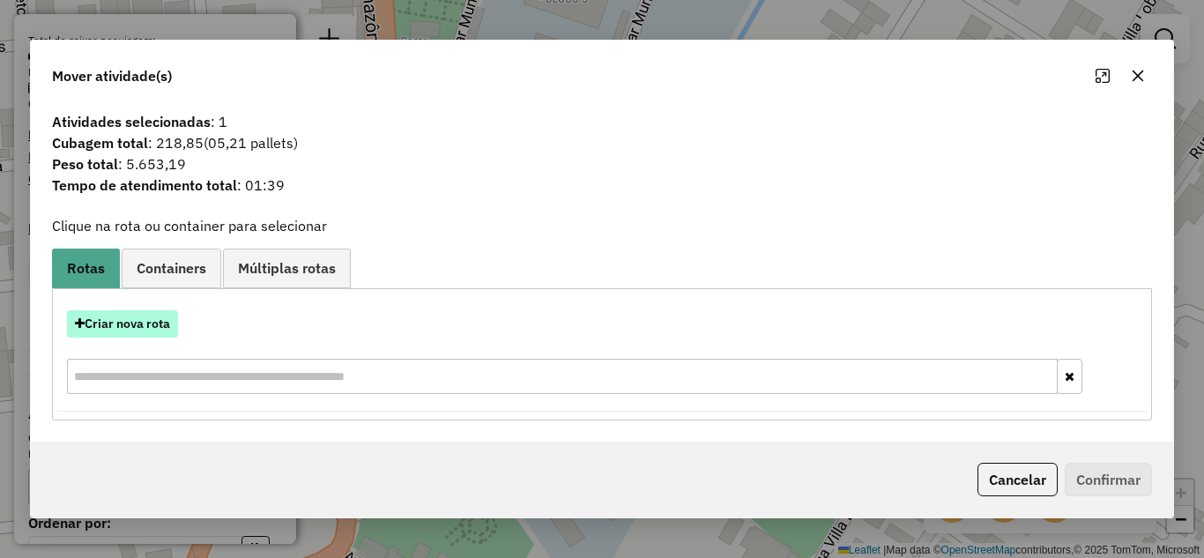
click at [152, 330] on button "Criar nova rota" at bounding box center [122, 323] width 111 height 27
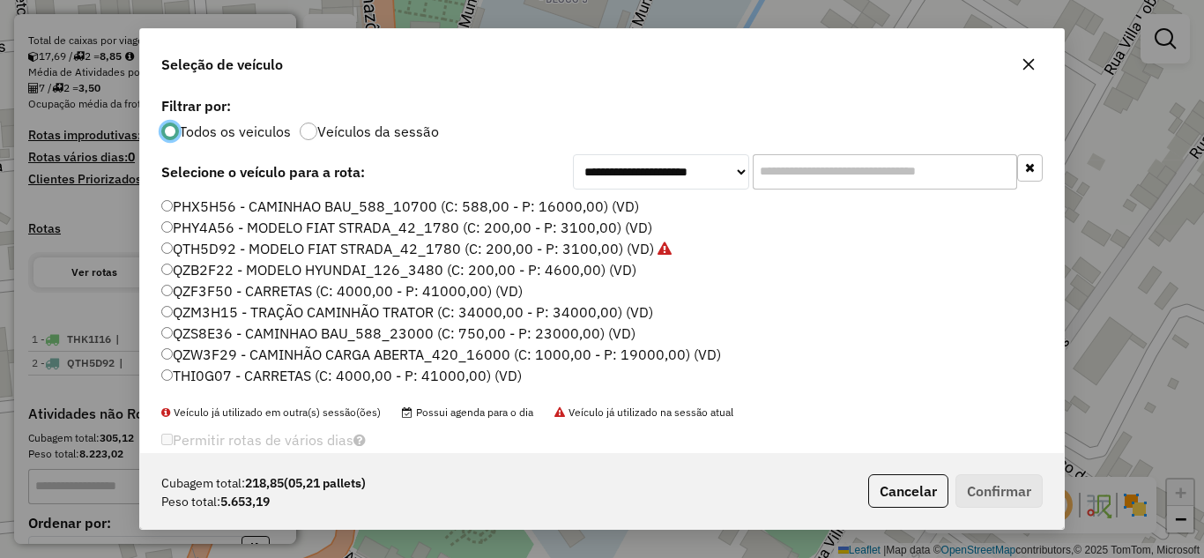
click at [205, 205] on label "PHX5H56 - CAMINHAO BAU_588_10700 (C: 588,00 - P: 16000,00) (VD)" at bounding box center [400, 206] width 478 height 21
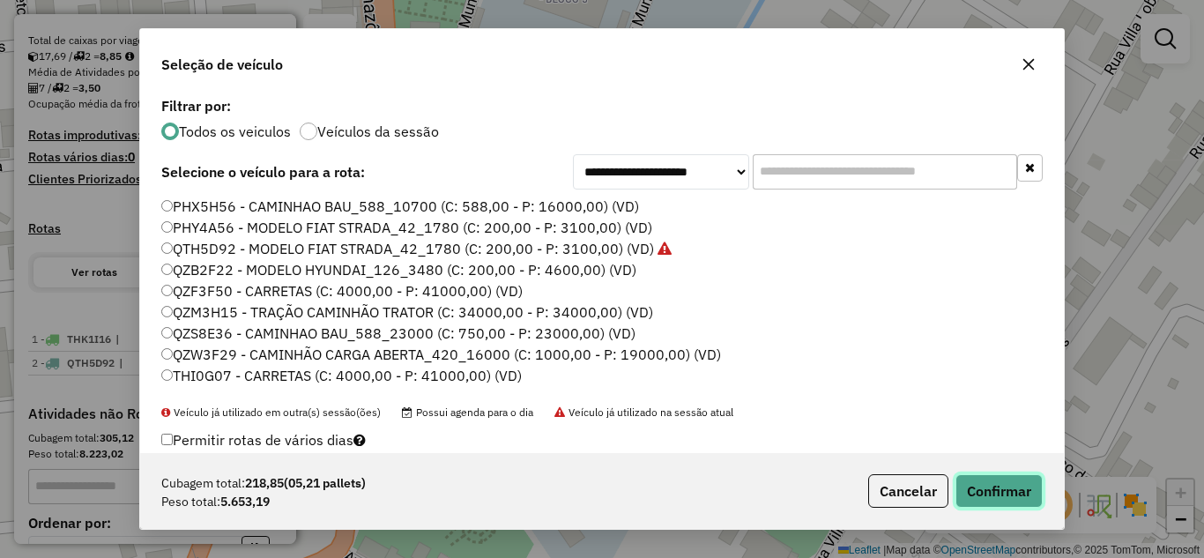
click at [1004, 479] on button "Confirmar" at bounding box center [998, 490] width 87 height 33
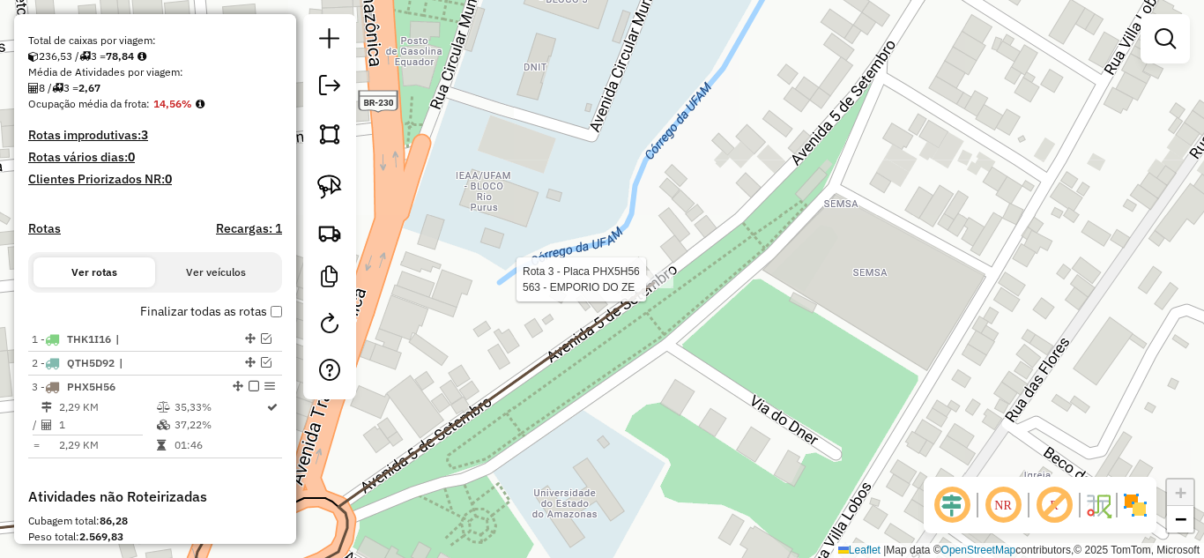
select select "**********"
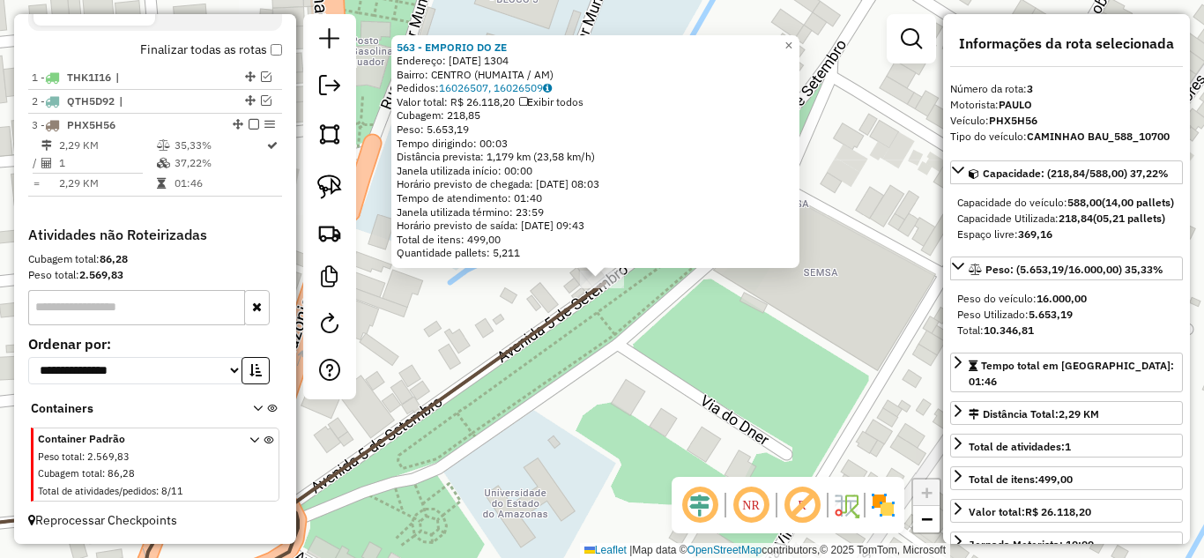
scroll to position [630, 0]
click at [666, 374] on div "563 - EMPORIO DO ZE Endereço: 5 DE SETEMBRO 1304 1304 Bairro: CENTRO (HUMAITA /…" at bounding box center [602, 279] width 1204 height 558
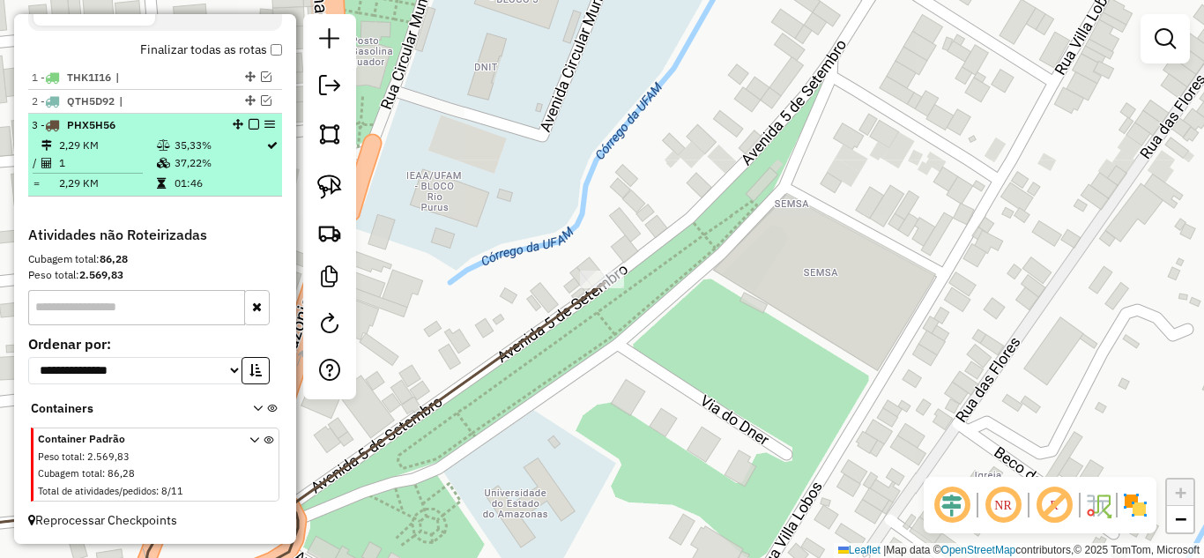
click at [248, 124] on em at bounding box center [253, 124] width 11 height 11
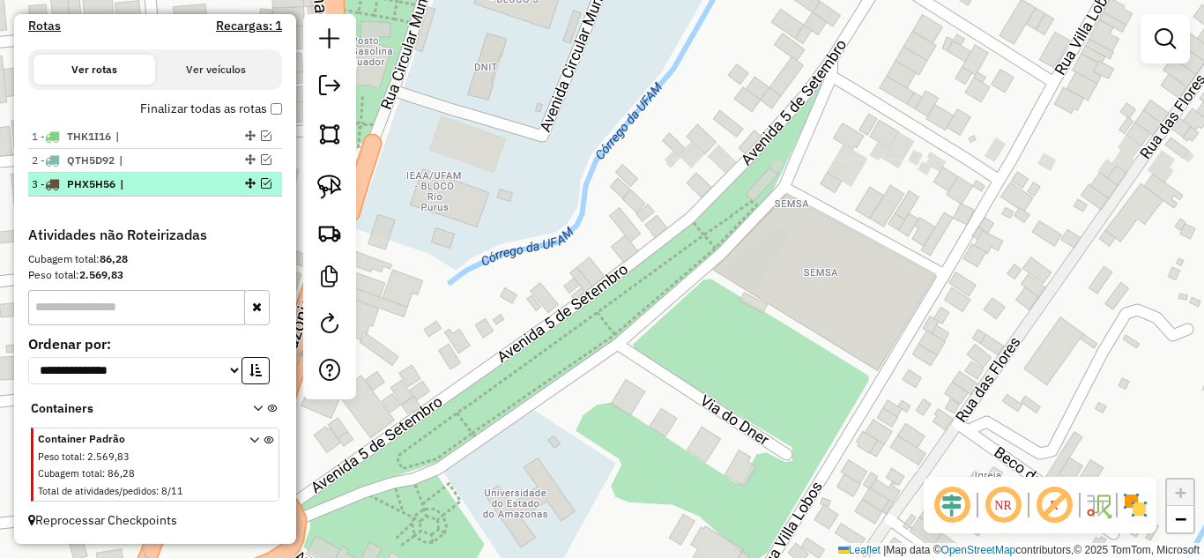
scroll to position [571, 0]
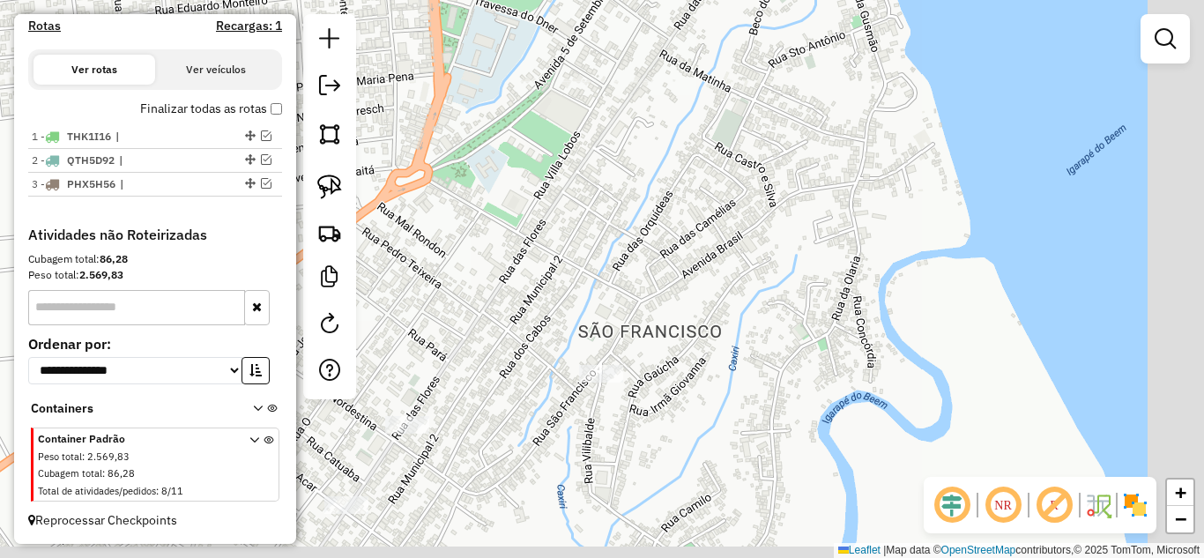
drag, startPoint x: 804, startPoint y: 296, endPoint x: 680, endPoint y: 97, distance: 234.2
click at [680, 97] on div "Janela de atendimento Grade de atendimento Capacidade Transportadoras Veículos …" at bounding box center [602, 279] width 1204 height 558
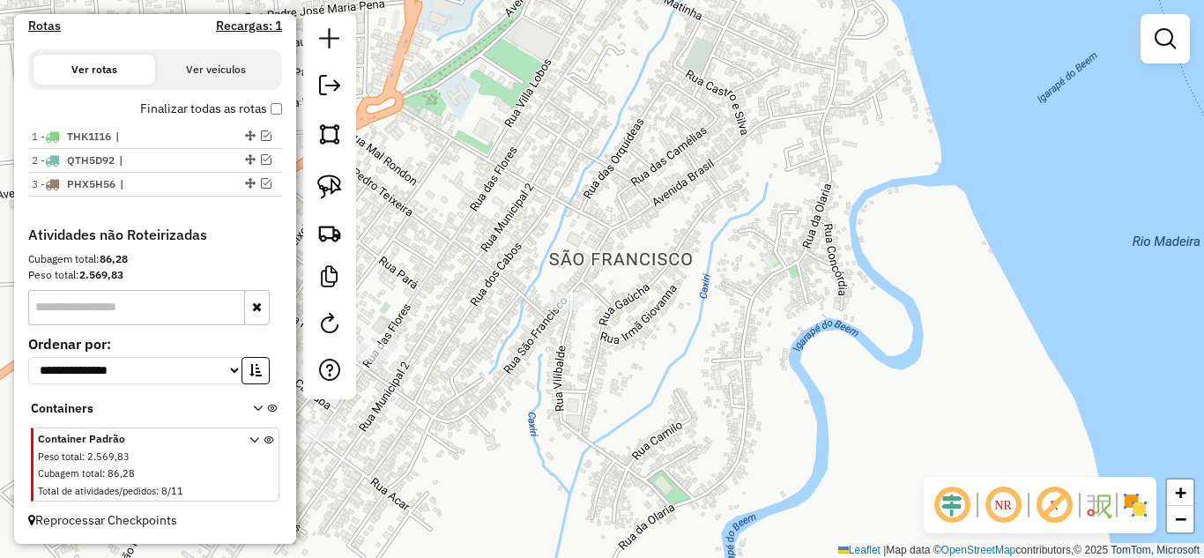
drag, startPoint x: 653, startPoint y: 257, endPoint x: 676, endPoint y: 238, distance: 30.0
click at [676, 238] on div "Janela de atendimento Grade de atendimento Capacidade Transportadoras Veículos …" at bounding box center [602, 279] width 1204 height 558
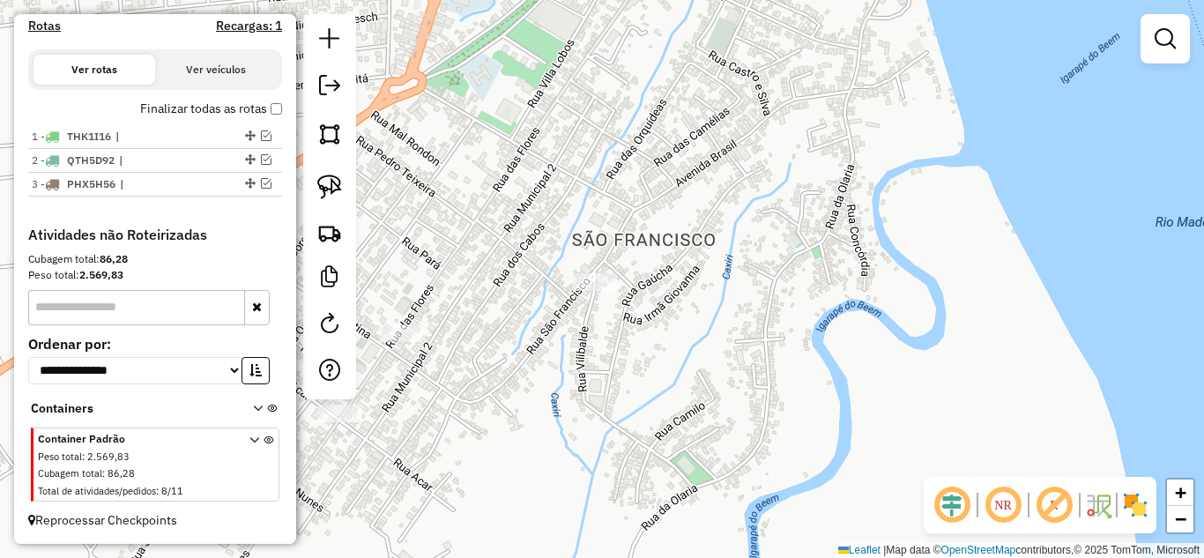
click at [596, 260] on div "Janela de atendimento Grade de atendimento Capacidade Transportadoras Veículos …" at bounding box center [602, 279] width 1204 height 558
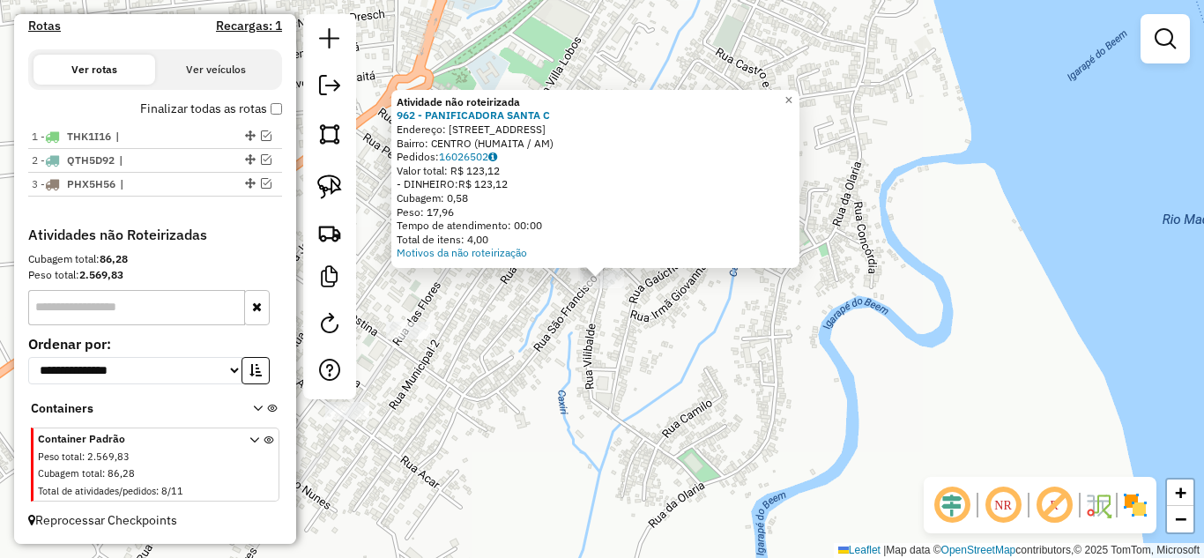
click at [567, 333] on div "Atividade não roteirizada 962 - PANIFICADORA SANTA C Endereço: Rua Vilibalde 11…" at bounding box center [602, 279] width 1204 height 558
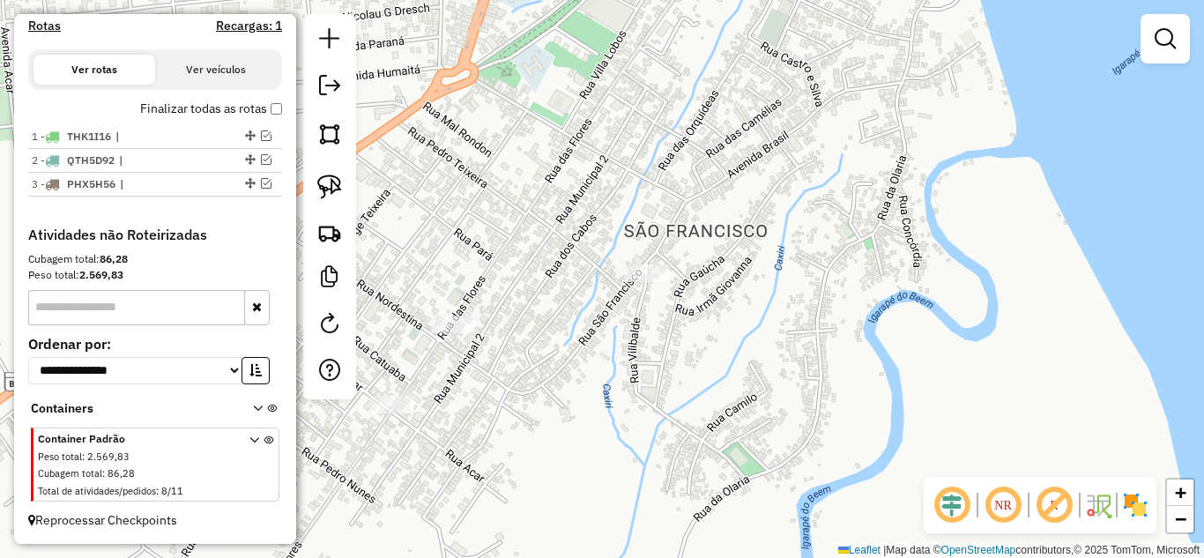
drag, startPoint x: 554, startPoint y: 349, endPoint x: 604, endPoint y: 332, distance: 52.1
click at [611, 334] on div "Janela de atendimento Grade de atendimento Capacidade Transportadoras Veículos …" at bounding box center [602, 279] width 1204 height 558
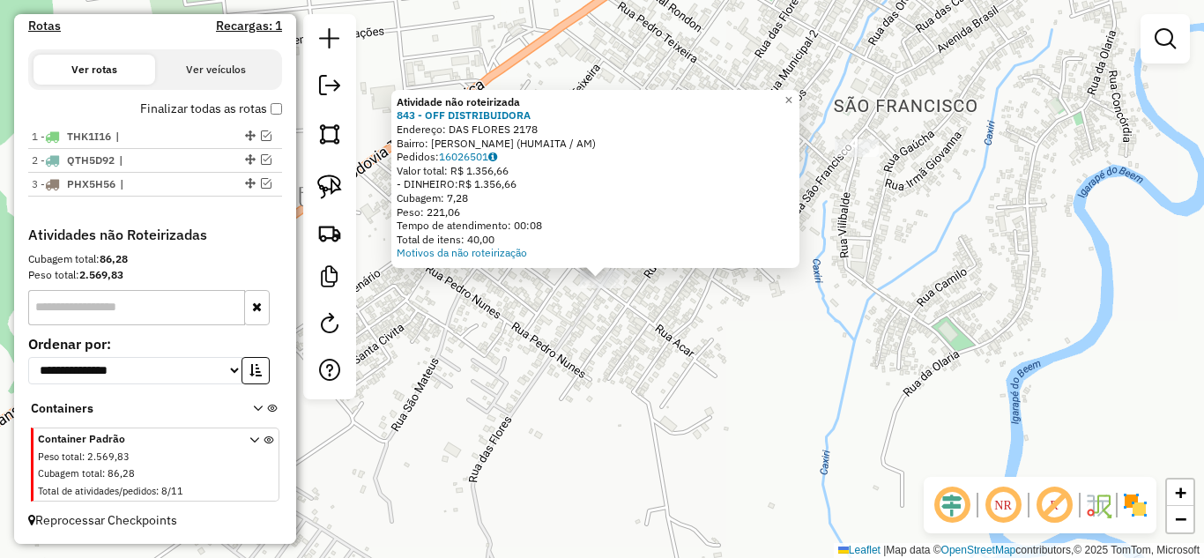
click at [706, 389] on div "Atividade não roteirizada 843 - OFF DISTRIBUIDORA Endereço: DAS FLORES 2178 Bai…" at bounding box center [602, 279] width 1204 height 558
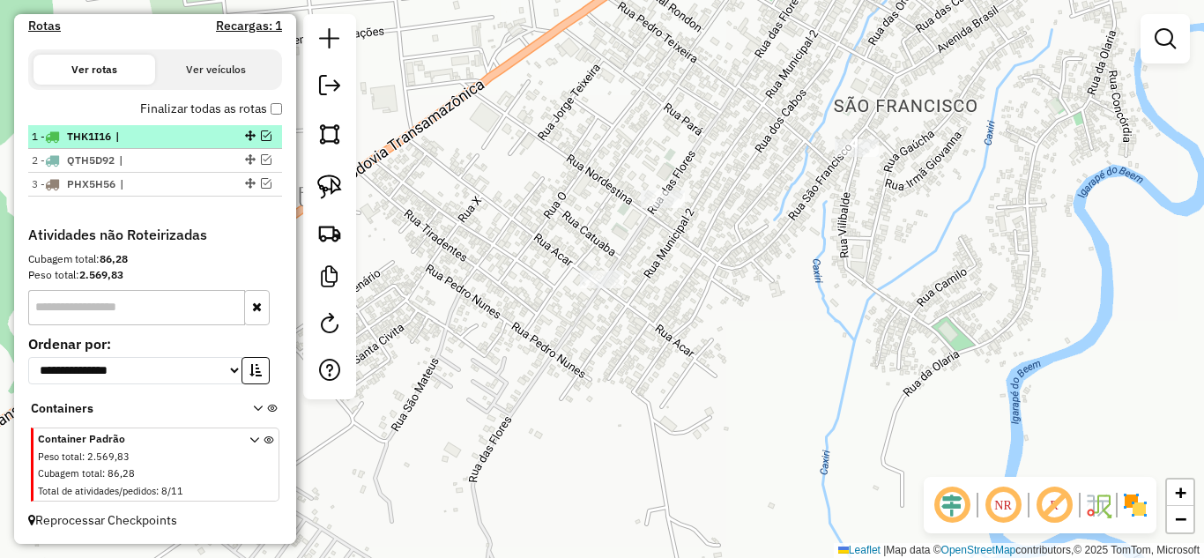
click at [261, 134] on em at bounding box center [266, 135] width 11 height 11
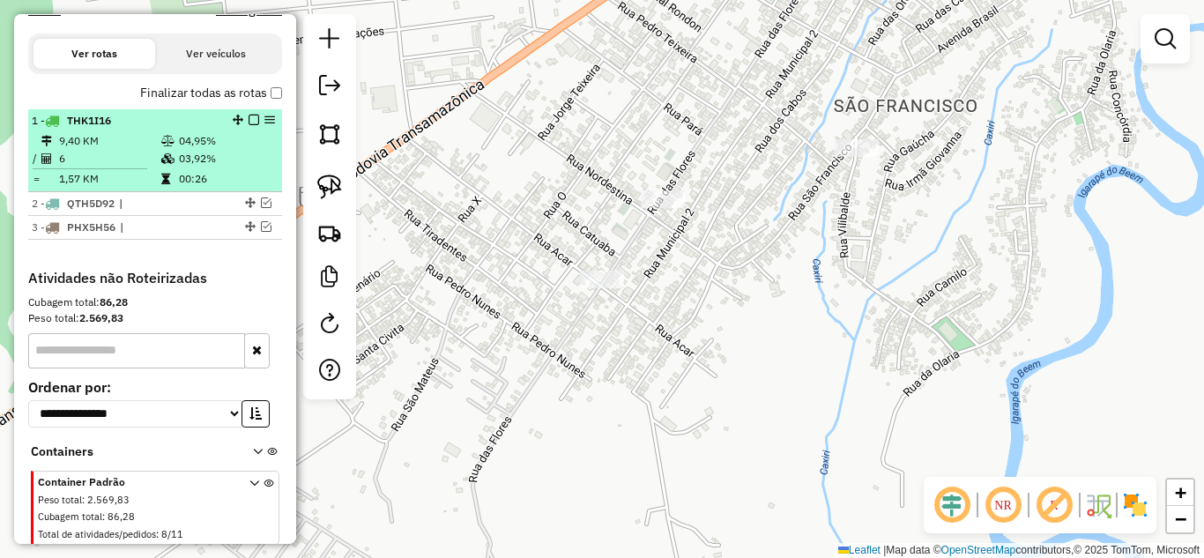
scroll to position [630, 0]
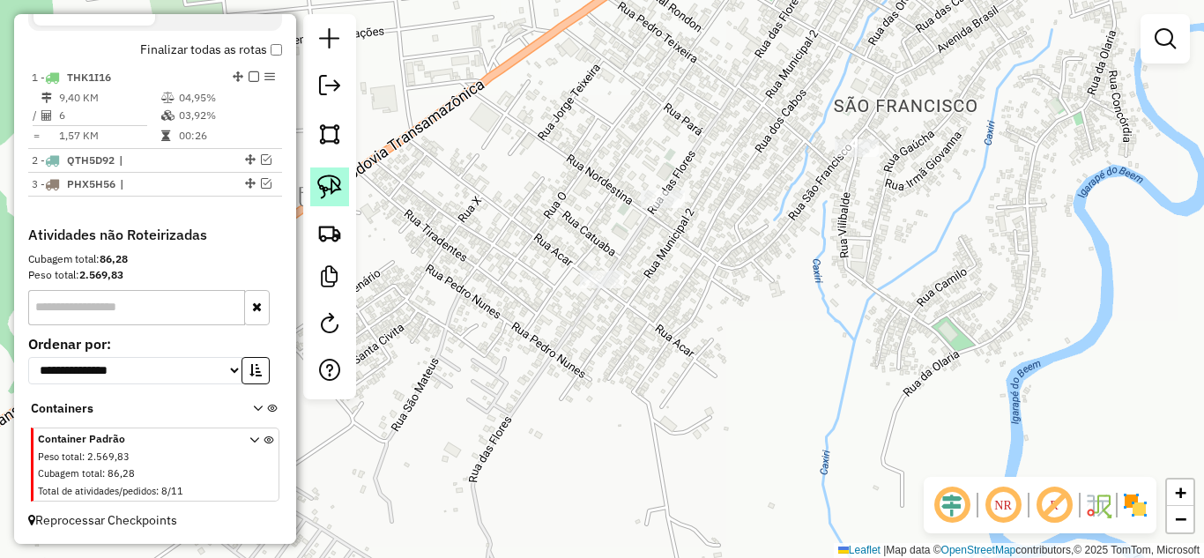
click at [315, 182] on link at bounding box center [329, 186] width 39 height 39
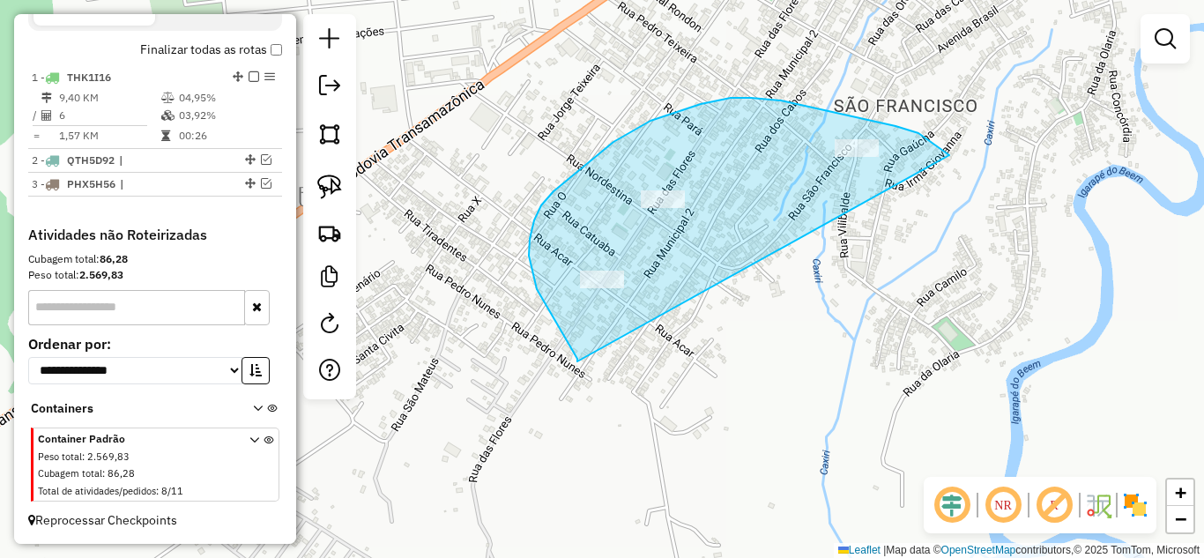
drag, startPoint x: 577, startPoint y: 361, endPoint x: 953, endPoint y: 159, distance: 426.2
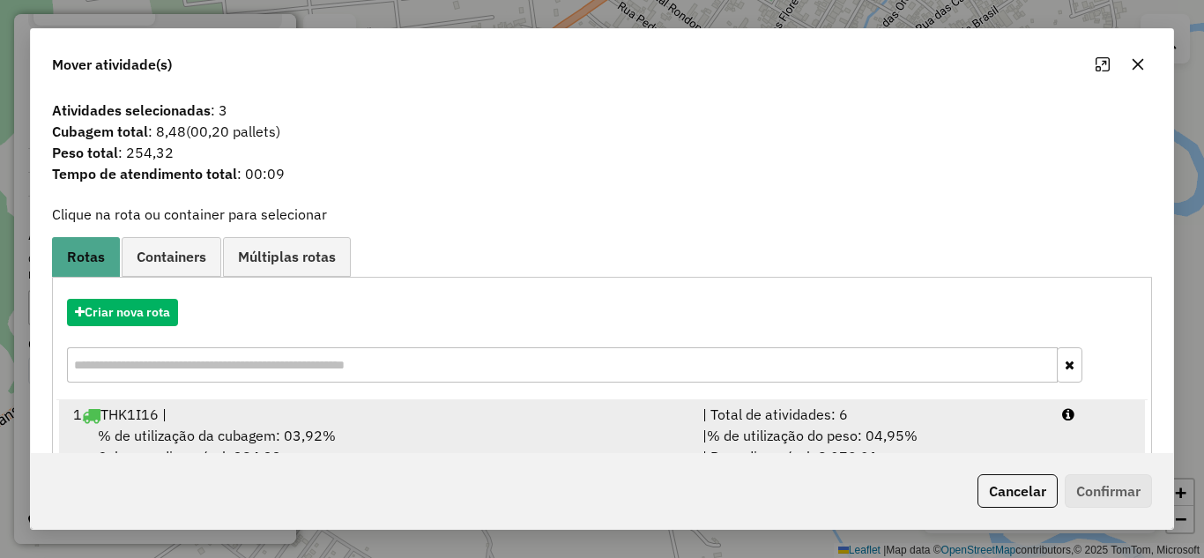
click at [905, 410] on div "| Total de atividades: 6" at bounding box center [872, 414] width 360 height 21
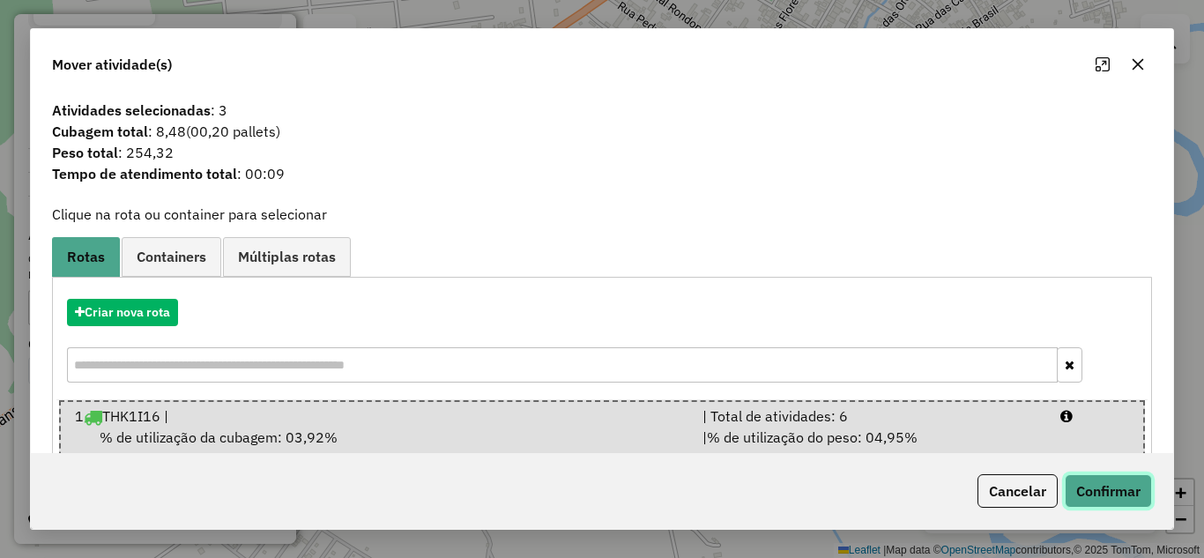
click at [1101, 493] on button "Confirmar" at bounding box center [1107, 490] width 87 height 33
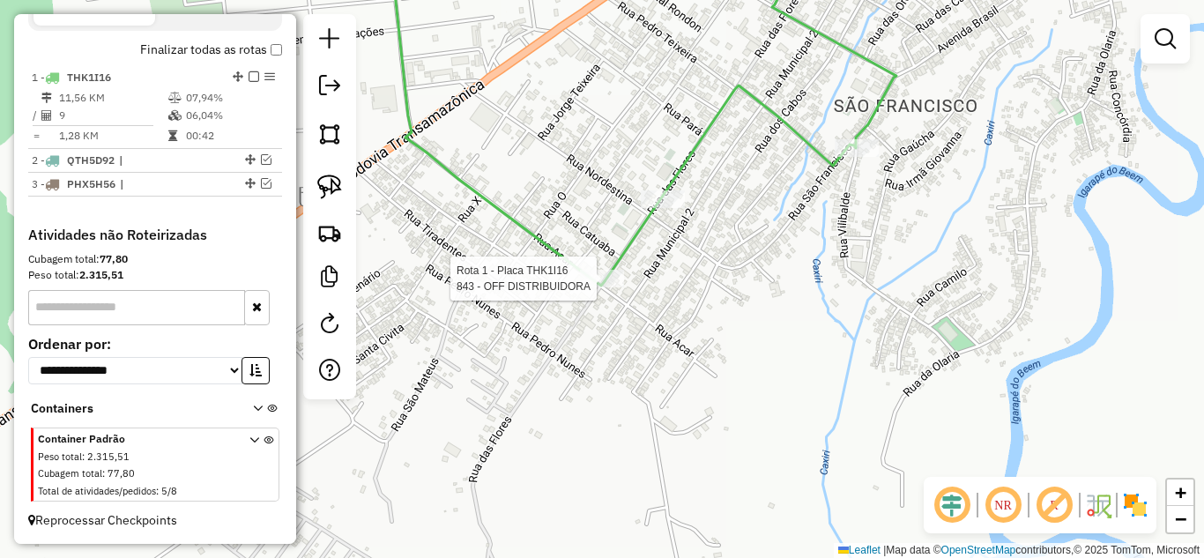
select select "**********"
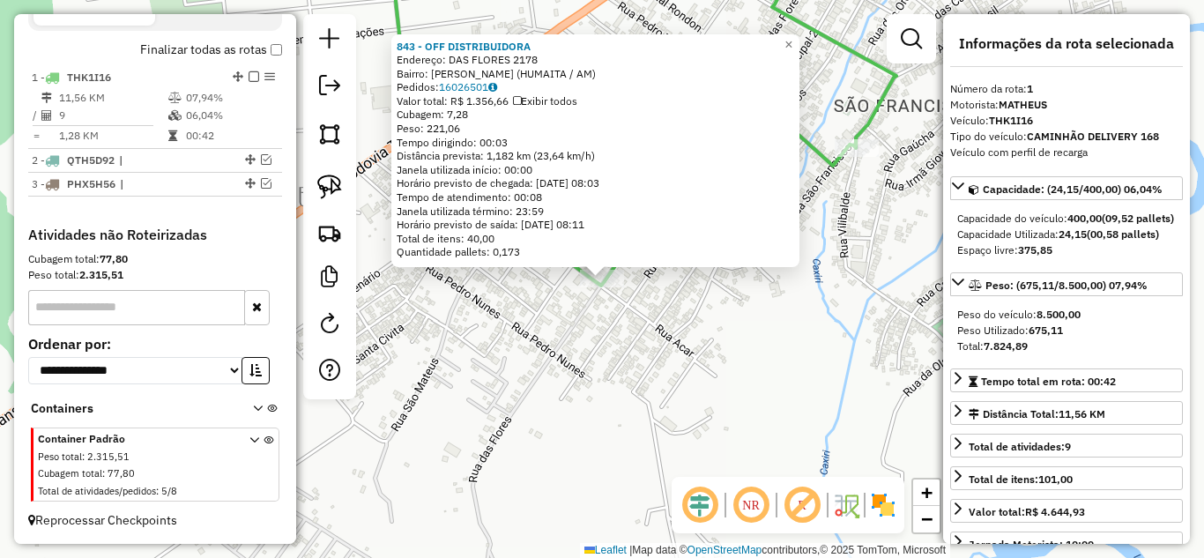
click at [749, 374] on div "843 - OFF DISTRIBUIDORA Endereço: DAS FLORES 2178 Bairro: SAO CRISTOVAO (HUMAIT…" at bounding box center [602, 279] width 1204 height 558
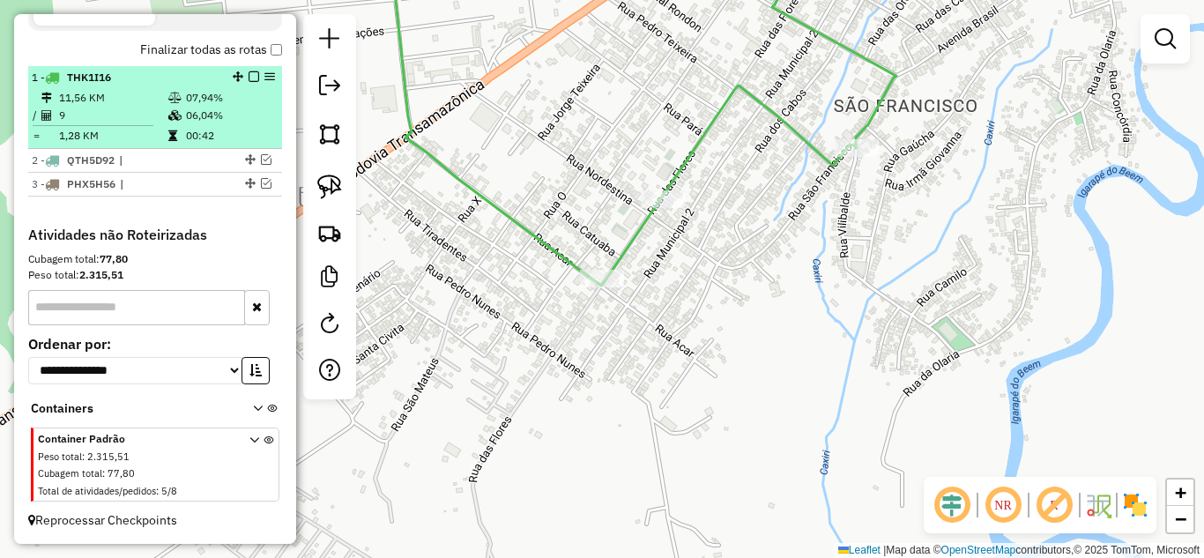
click at [248, 78] on em at bounding box center [253, 76] width 11 height 11
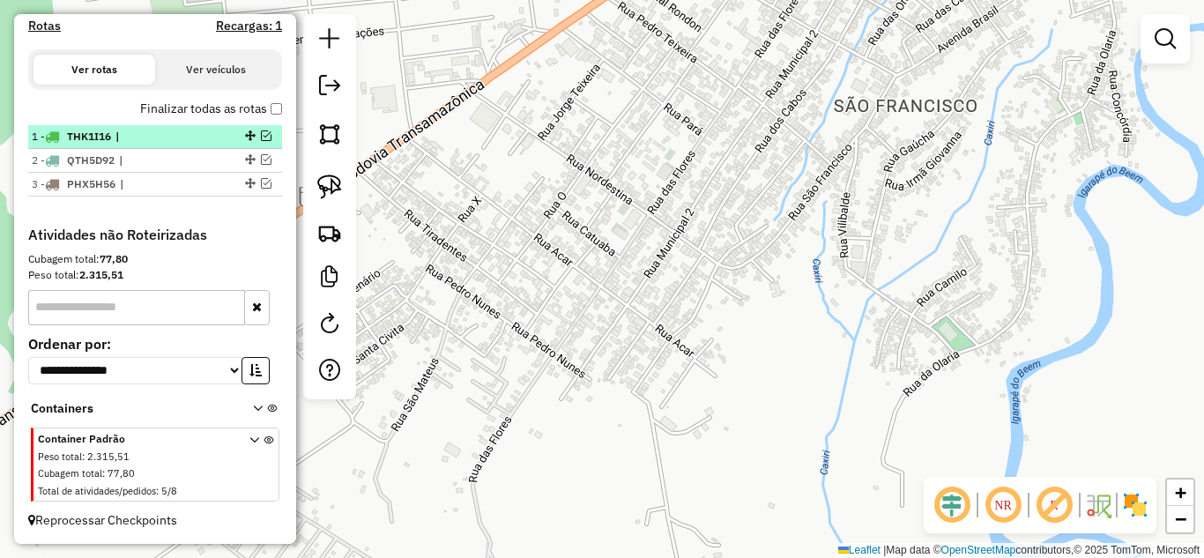
scroll to position [571, 0]
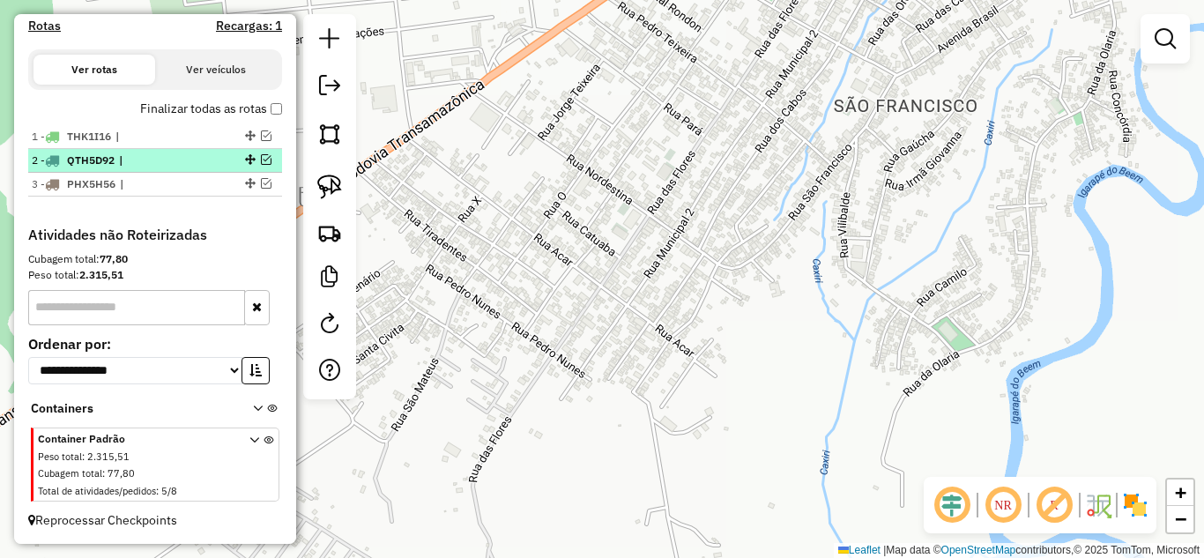
click at [261, 159] on em at bounding box center [266, 159] width 11 height 11
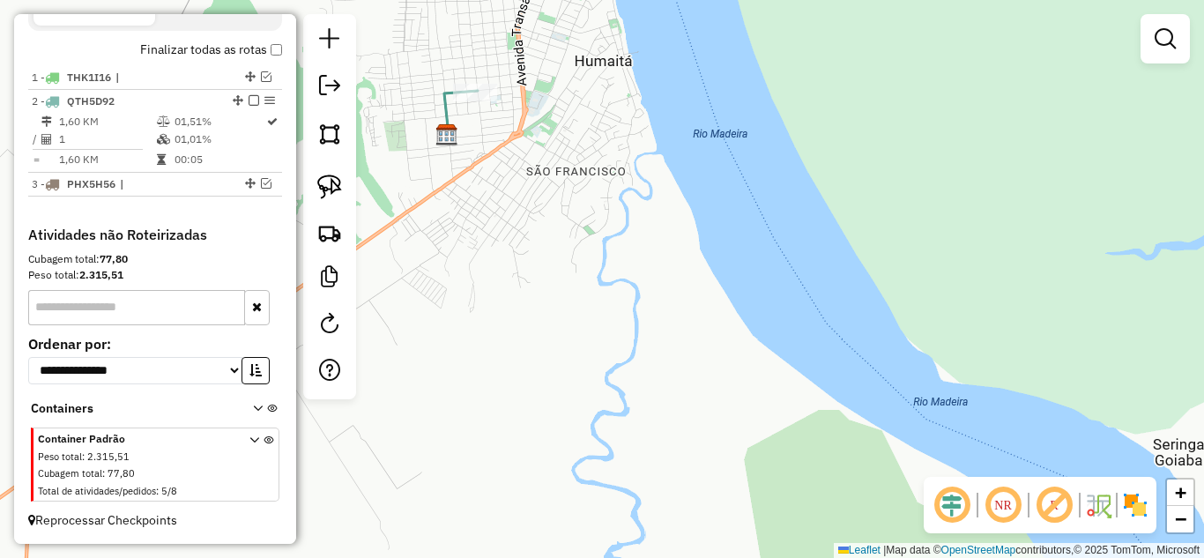
drag, startPoint x: 591, startPoint y: 207, endPoint x: 563, endPoint y: 442, distance: 236.9
click at [563, 442] on div "Janela de atendimento Grade de atendimento Capacidade Transportadoras Veículos …" at bounding box center [602, 279] width 1204 height 558
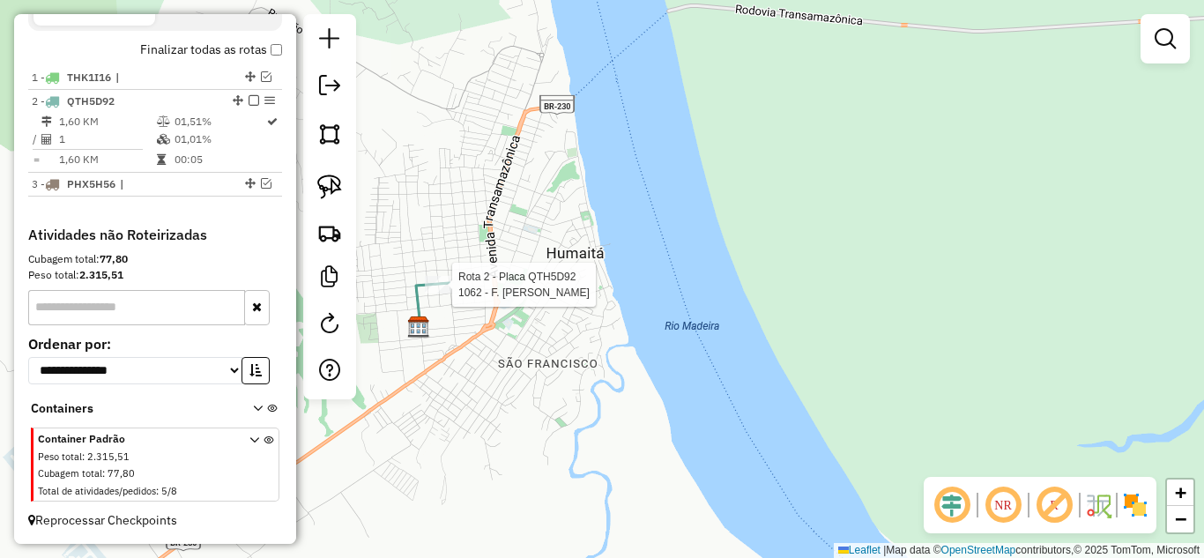
select select "**********"
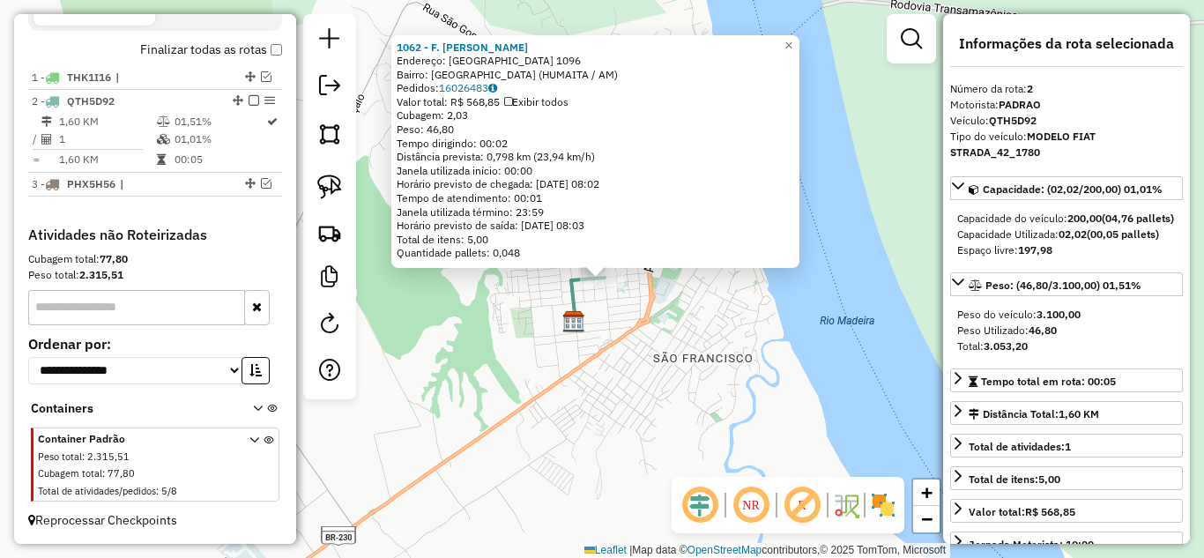
click at [671, 374] on div "1062 - F. GOMES MADEIRO JUN Endereço: SAO FRANCISCO 1096 Bairro: SAO FRANCISCO …" at bounding box center [602, 279] width 1204 height 558
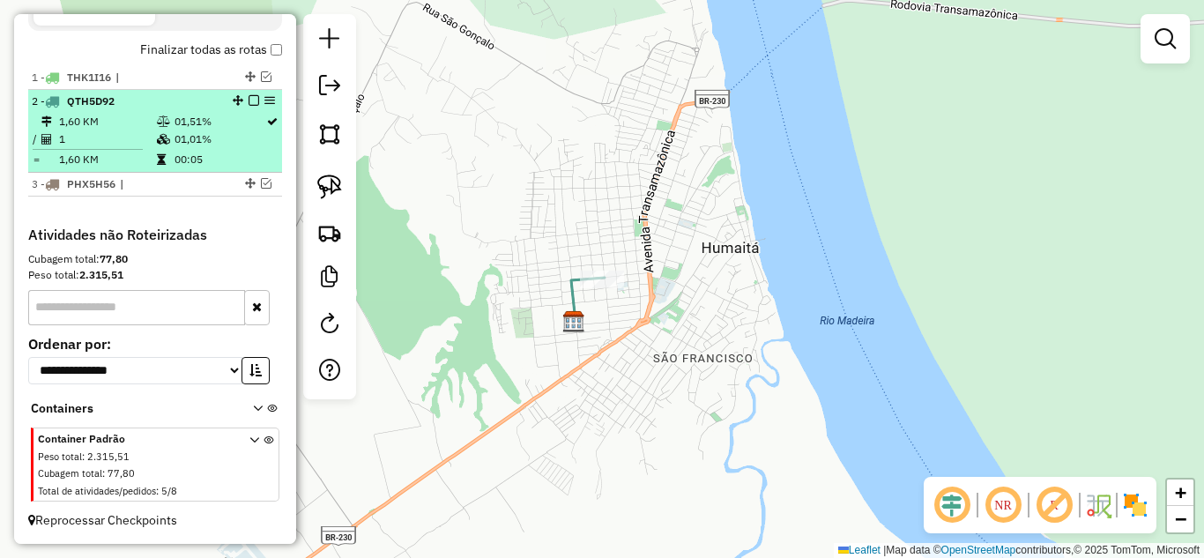
click at [248, 99] on em at bounding box center [253, 100] width 11 height 11
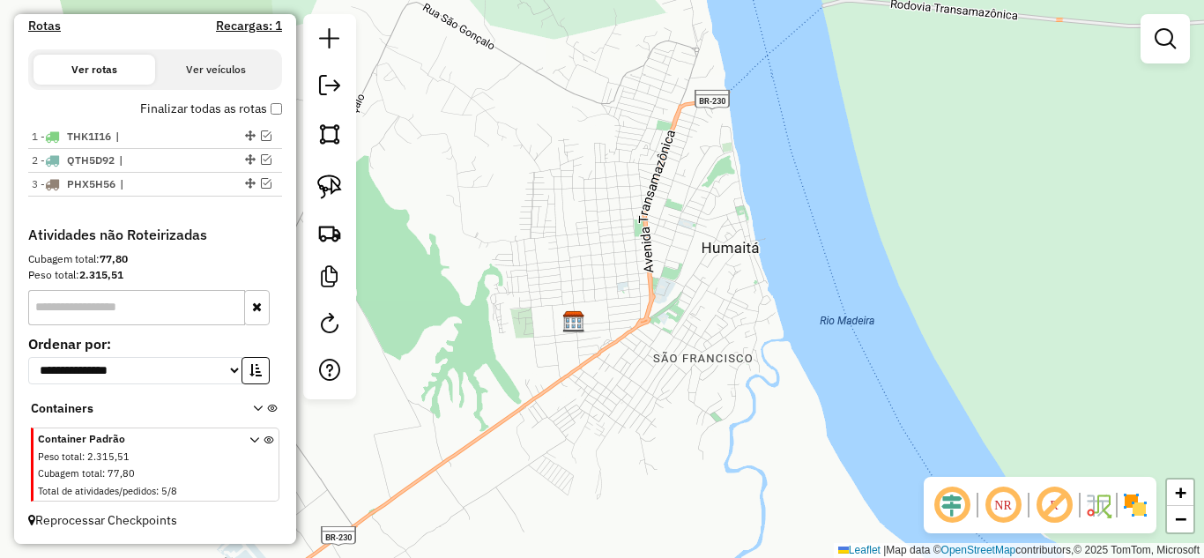
scroll to position [571, 0]
click at [261, 186] on em at bounding box center [266, 183] width 11 height 11
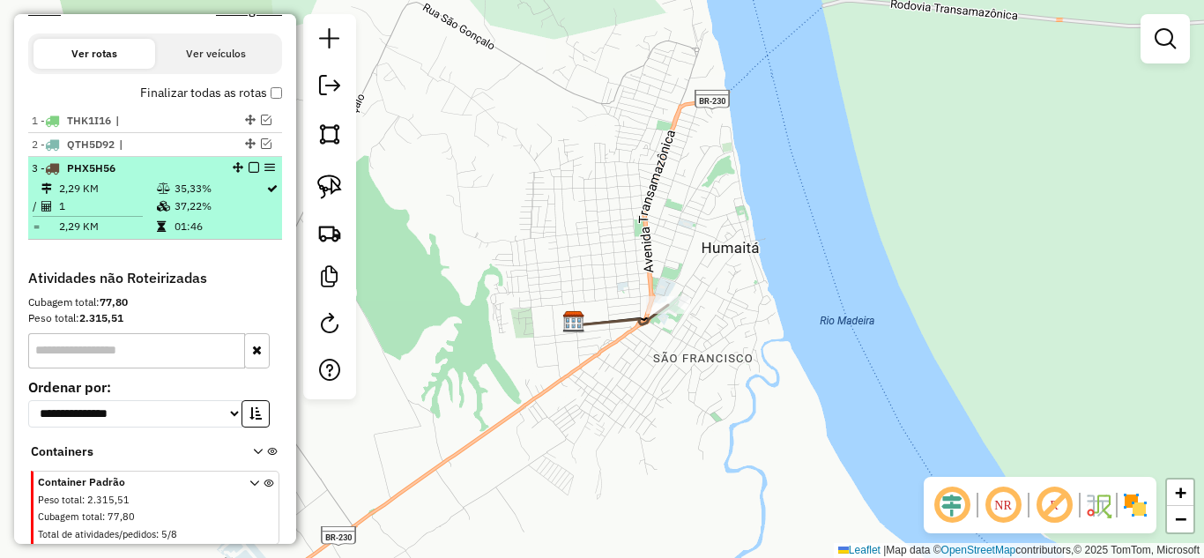
scroll to position [630, 0]
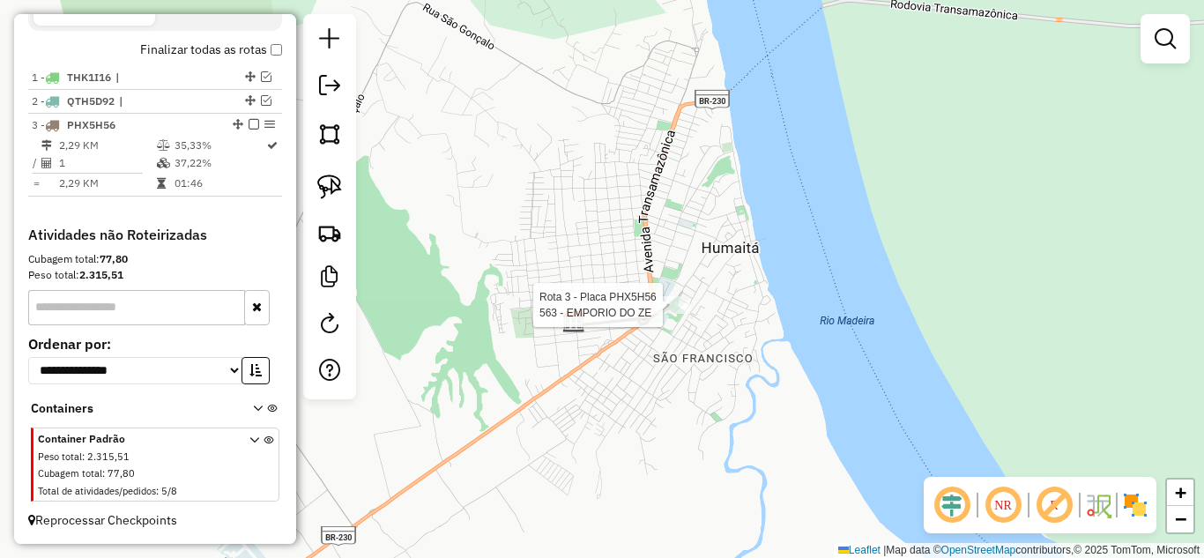
select select "**********"
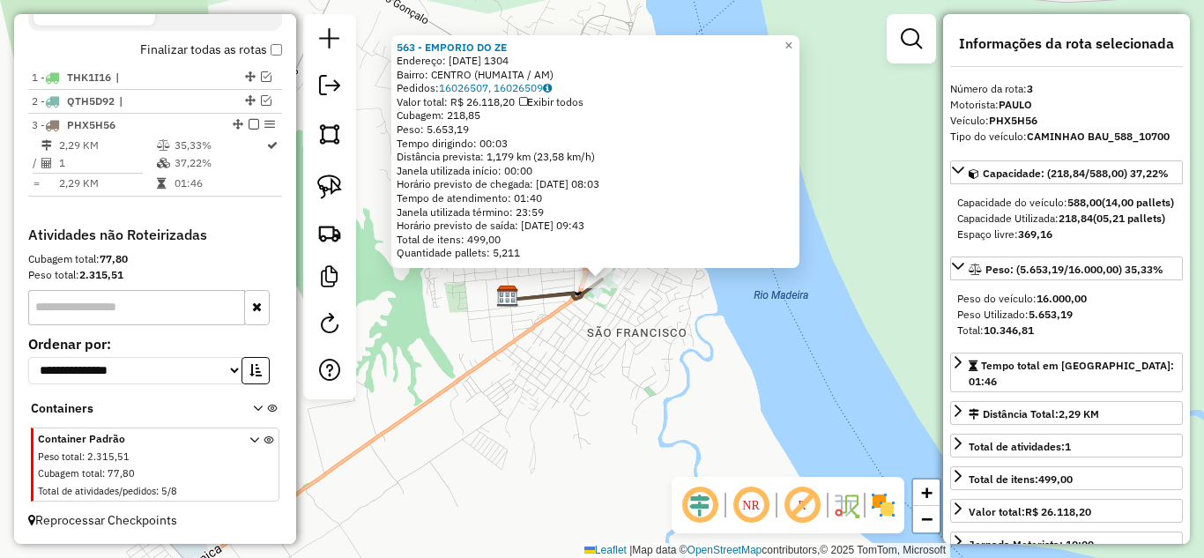
click at [686, 358] on div "563 - EMPORIO DO ZE Endereço: 5 DE SETEMBRO 1304 1304 Bairro: CENTRO (HUMAITA /…" at bounding box center [602, 279] width 1204 height 558
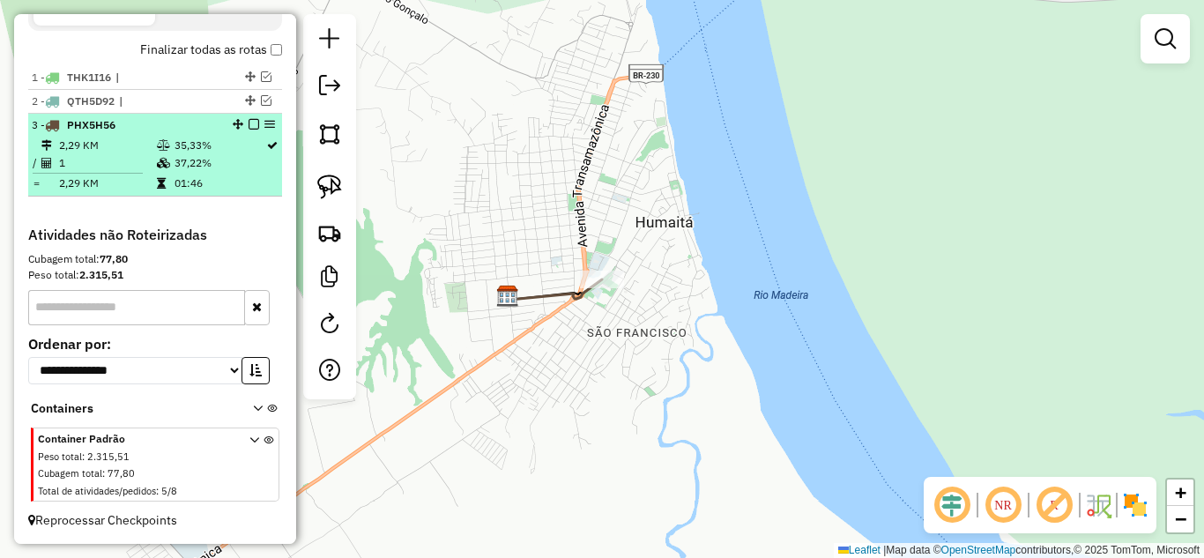
click at [248, 127] on em at bounding box center [253, 124] width 11 height 11
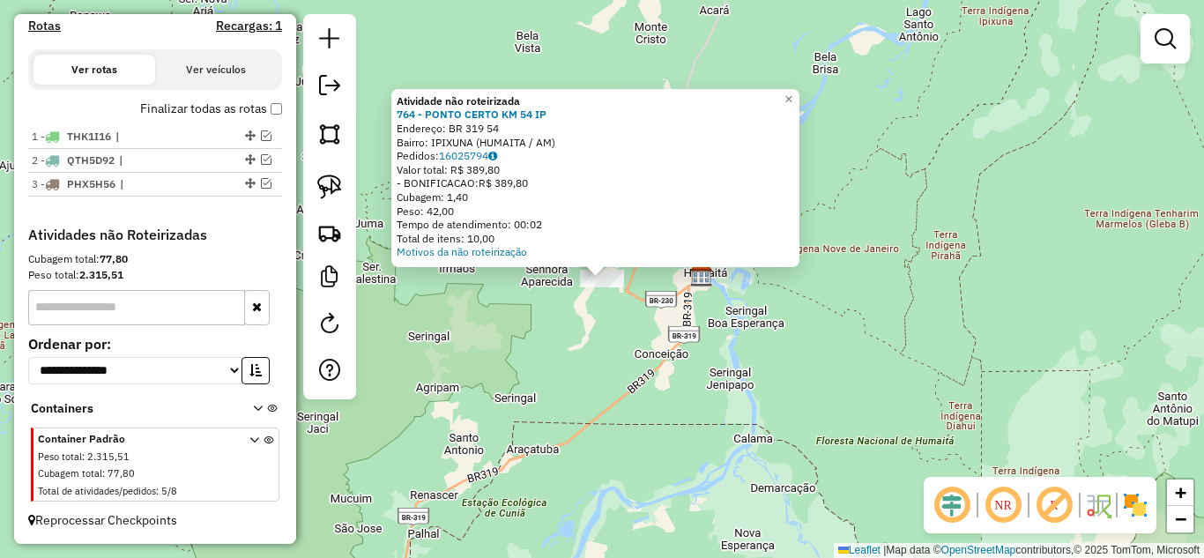
click at [658, 318] on div "Atividade não roteirizada 764 - PONTO CERTO KM 54 IP Endereço: BR 319 54 Bairro…" at bounding box center [602, 279] width 1204 height 558
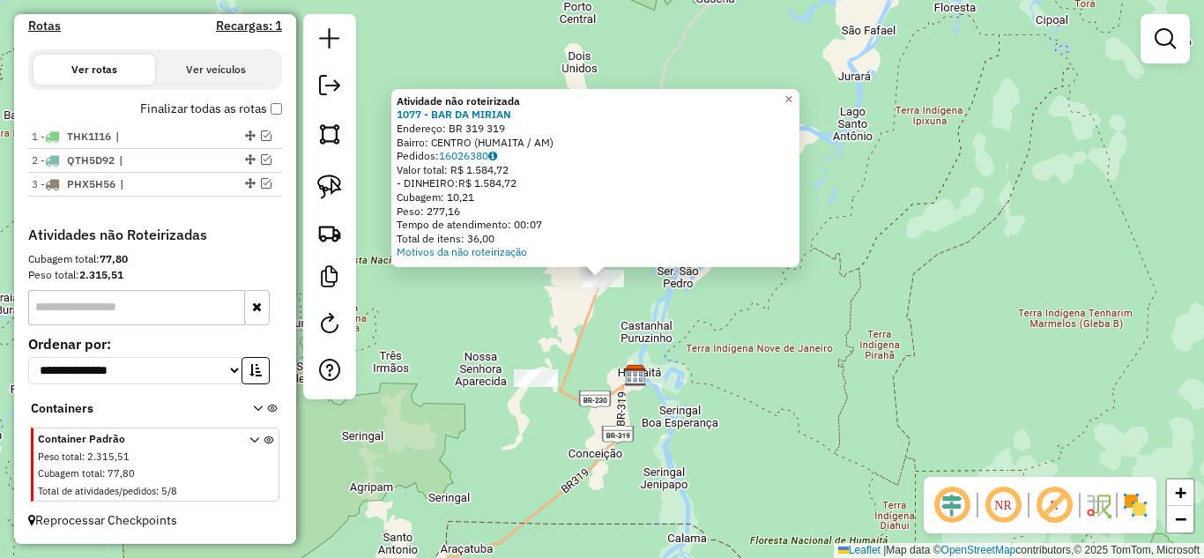
click at [627, 341] on div "Atividade não roteirizada 1077 - BAR DA MIRIAN Endereço: BR 319 319 Bairro: CEN…" at bounding box center [602, 279] width 1204 height 558
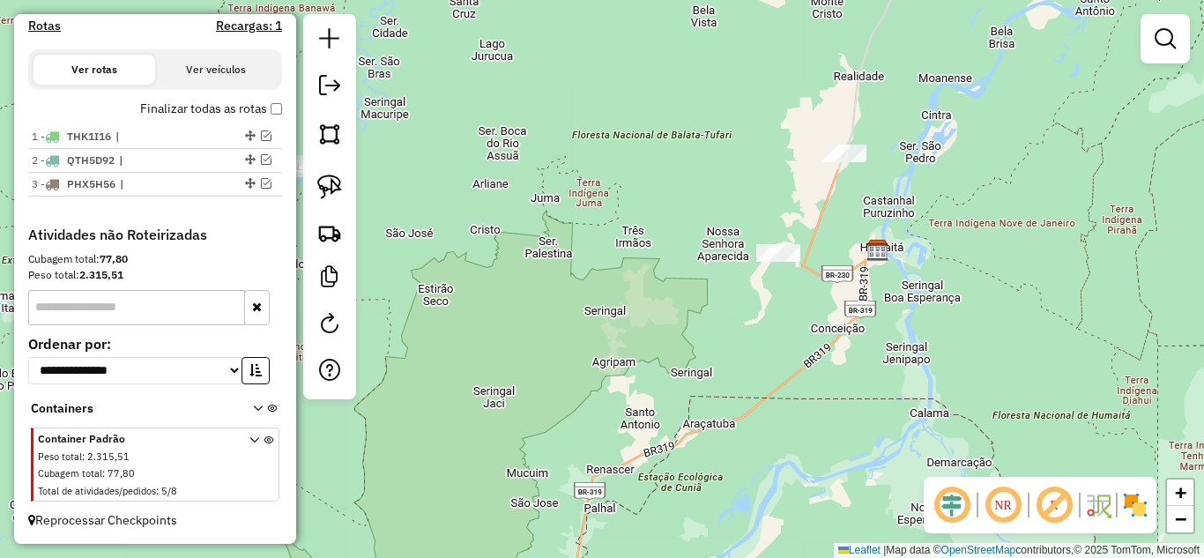
drag, startPoint x: 720, startPoint y: 290, endPoint x: 917, endPoint y: 210, distance: 213.0
click at [917, 210] on div "Janela de atendimento Grade de atendimento Capacidade Transportadoras Veículos …" at bounding box center [602, 279] width 1204 height 558
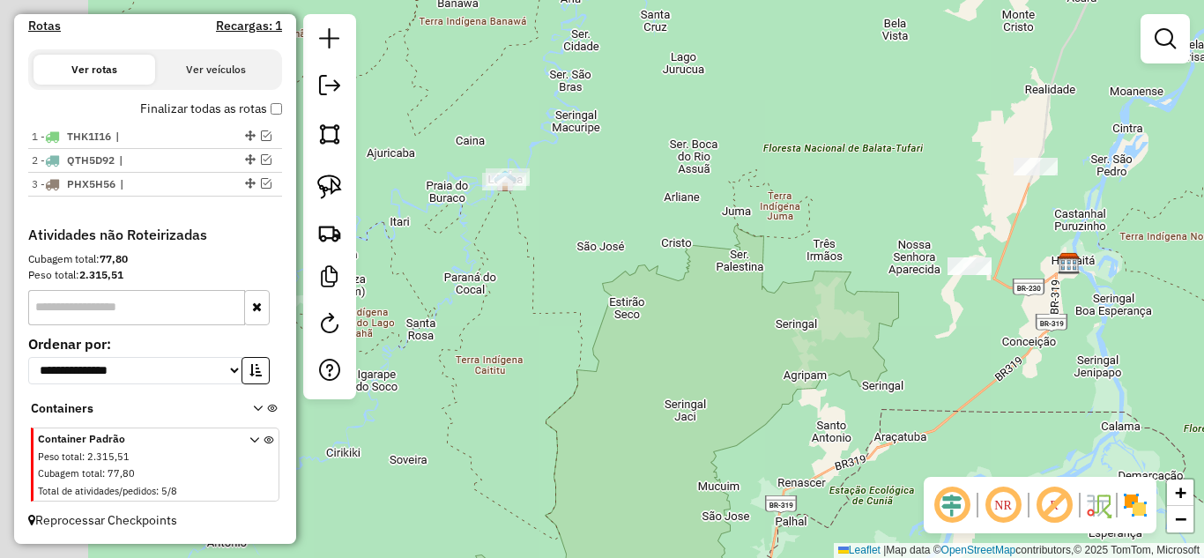
drag, startPoint x: 656, startPoint y: 278, endPoint x: 715, endPoint y: 286, distance: 58.7
click at [715, 286] on div "Janela de atendimento Grade de atendimento Capacidade Transportadoras Veículos …" at bounding box center [602, 279] width 1204 height 558
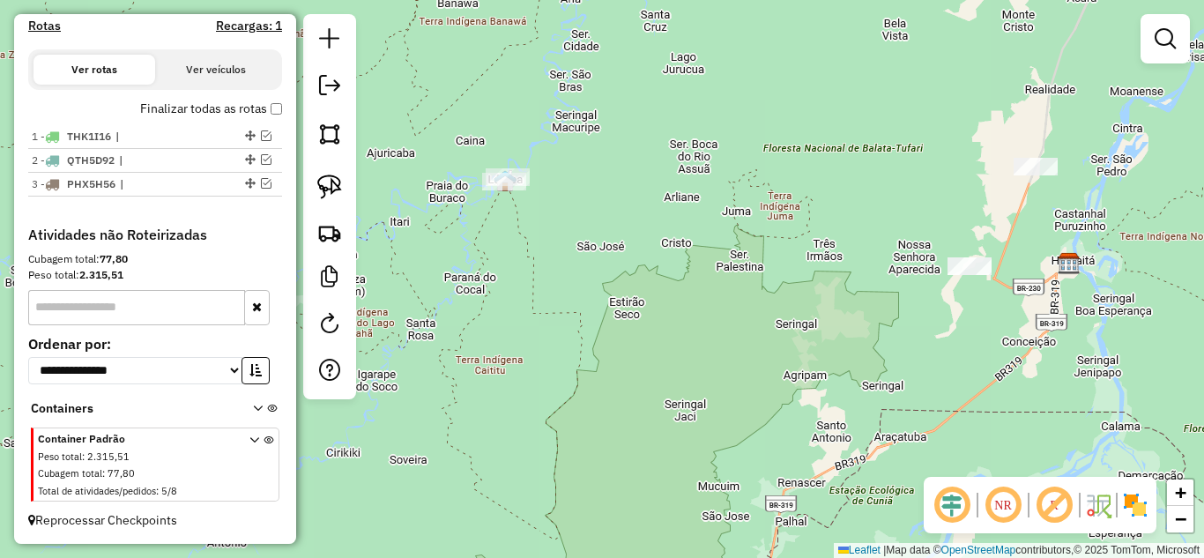
click at [349, 189] on div at bounding box center [329, 206] width 53 height 385
click at [326, 184] on img at bounding box center [329, 186] width 25 height 25
drag, startPoint x: 474, startPoint y: 218, endPoint x: 586, endPoint y: 180, distance: 118.1
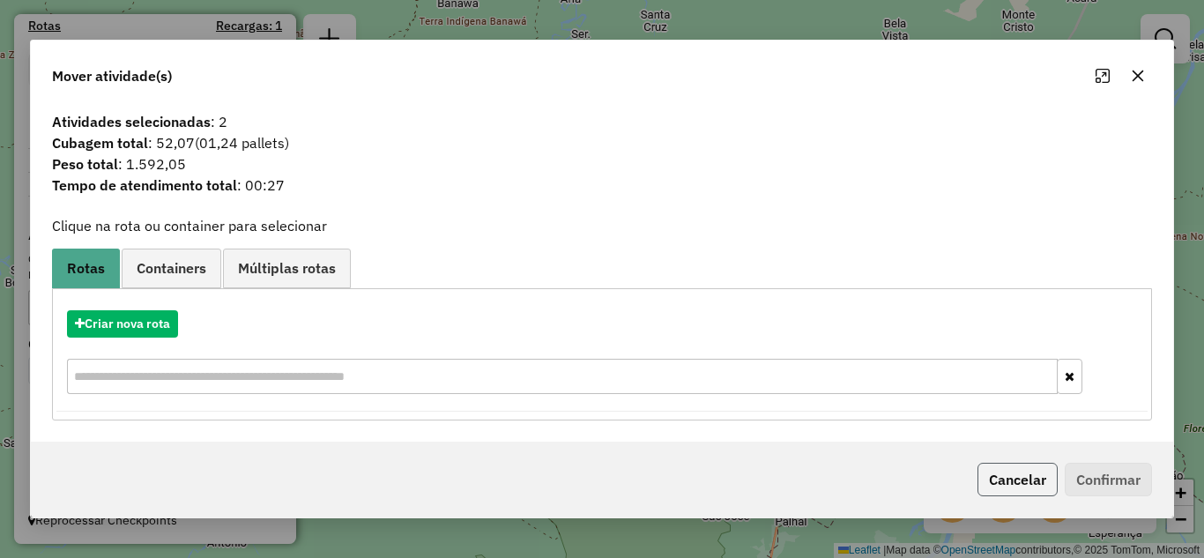
click at [990, 471] on button "Cancelar" at bounding box center [1017, 479] width 80 height 33
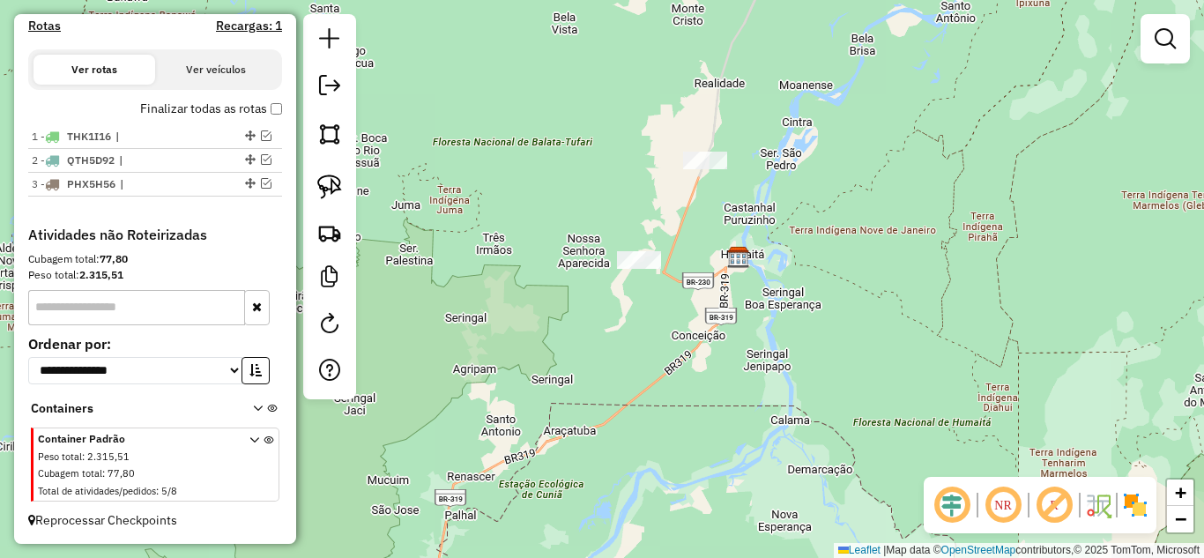
drag, startPoint x: 726, startPoint y: 390, endPoint x: 396, endPoint y: 384, distance: 330.5
click at [396, 384] on div "Janela de atendimento Grade de atendimento Capacidade Transportadoras Veículos …" at bounding box center [602, 279] width 1204 height 558
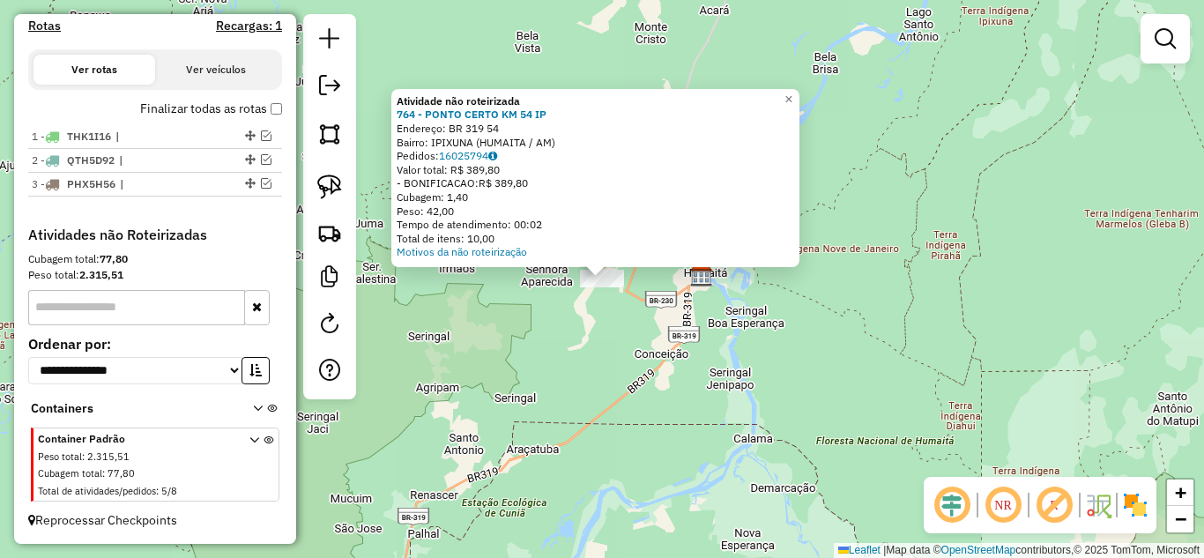
click at [642, 300] on div "Atividade não roteirizada 764 - PONTO CERTO KM 54 IP Endereço: BR 319 54 Bairro…" at bounding box center [602, 279] width 1204 height 558
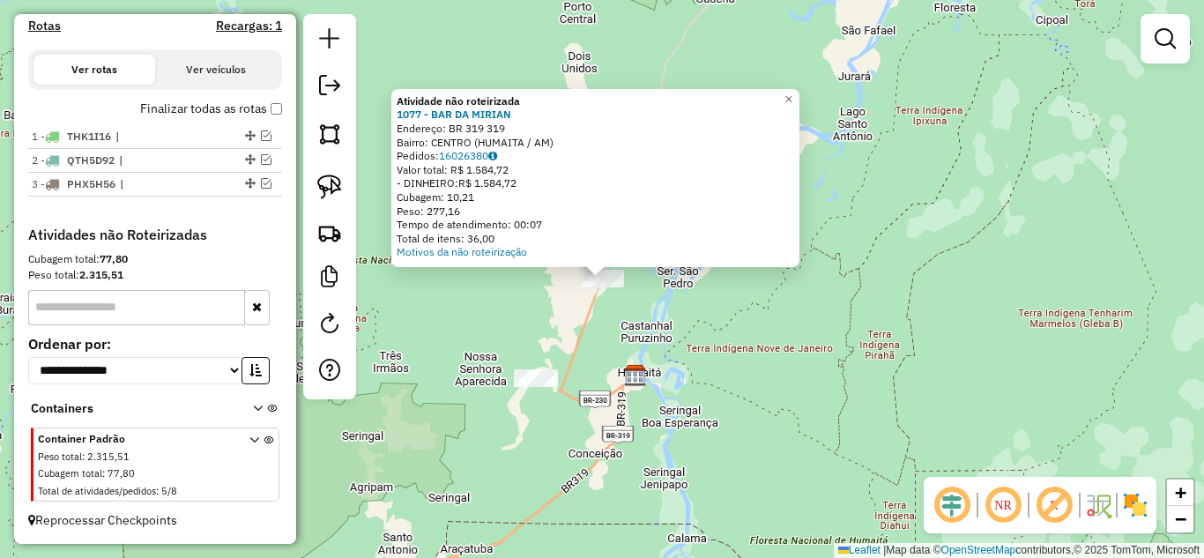
click at [661, 314] on div "Atividade não roteirizada 1077 - BAR DA MIRIAN Endereço: BR 319 319 Bairro: CEN…" at bounding box center [602, 279] width 1204 height 558
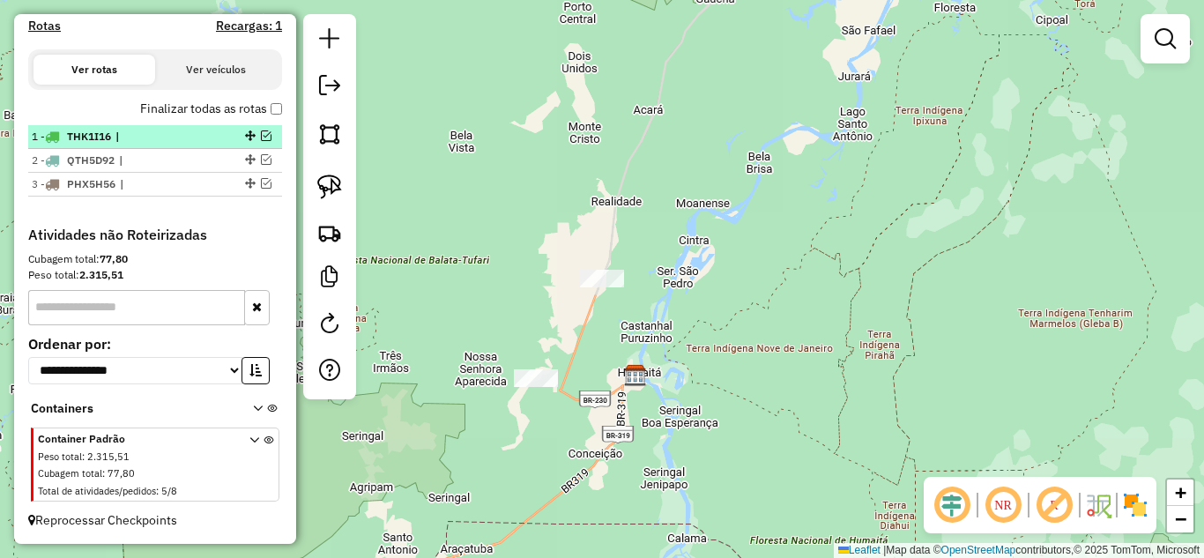
click at [261, 136] on em at bounding box center [266, 135] width 11 height 11
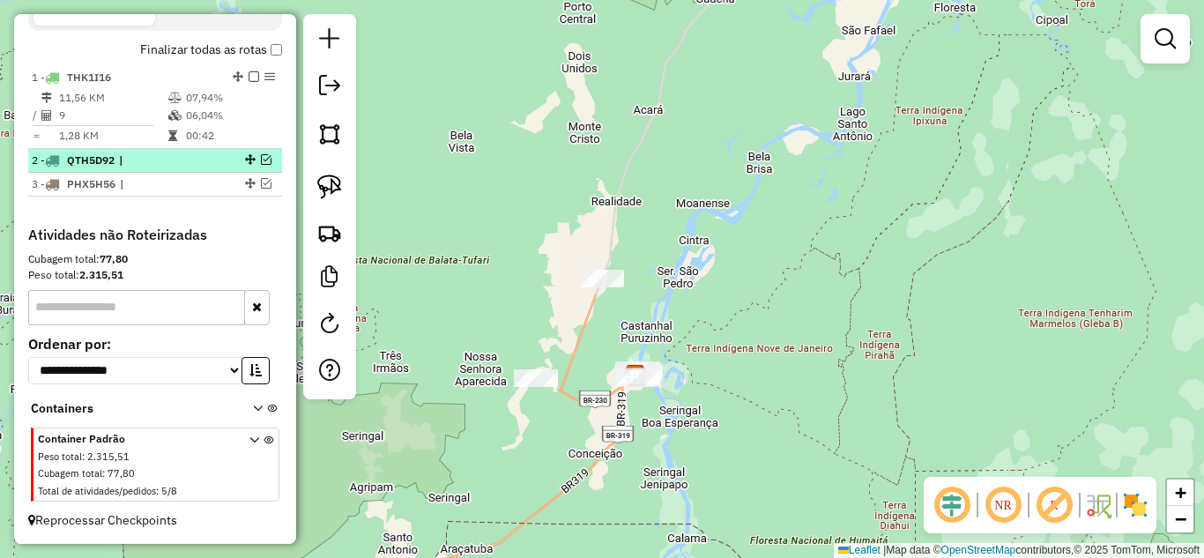
click at [261, 159] on em at bounding box center [266, 159] width 11 height 11
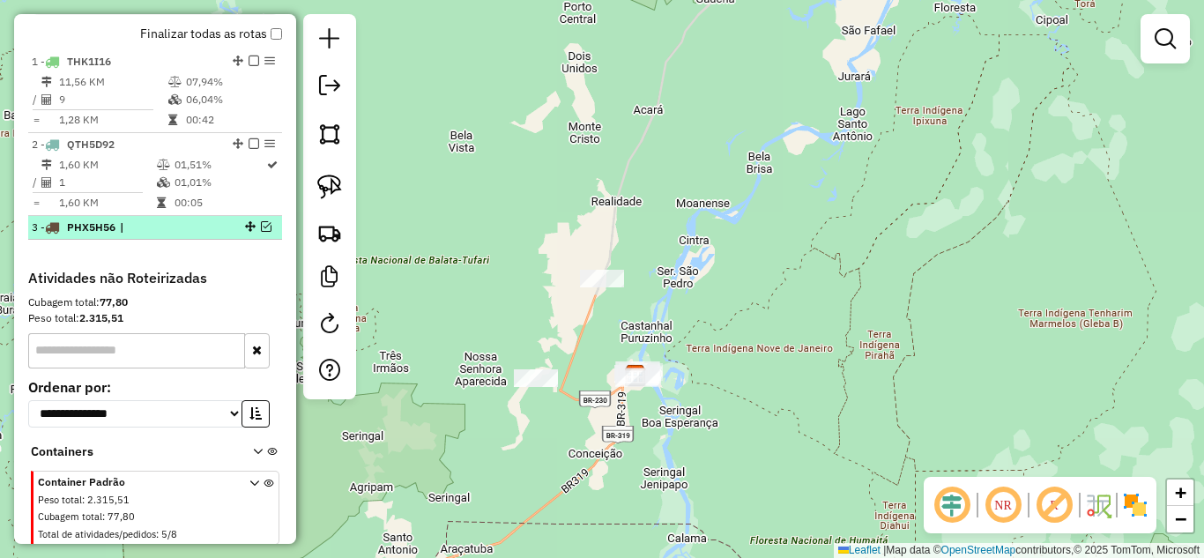
click at [261, 232] on em at bounding box center [266, 226] width 11 height 11
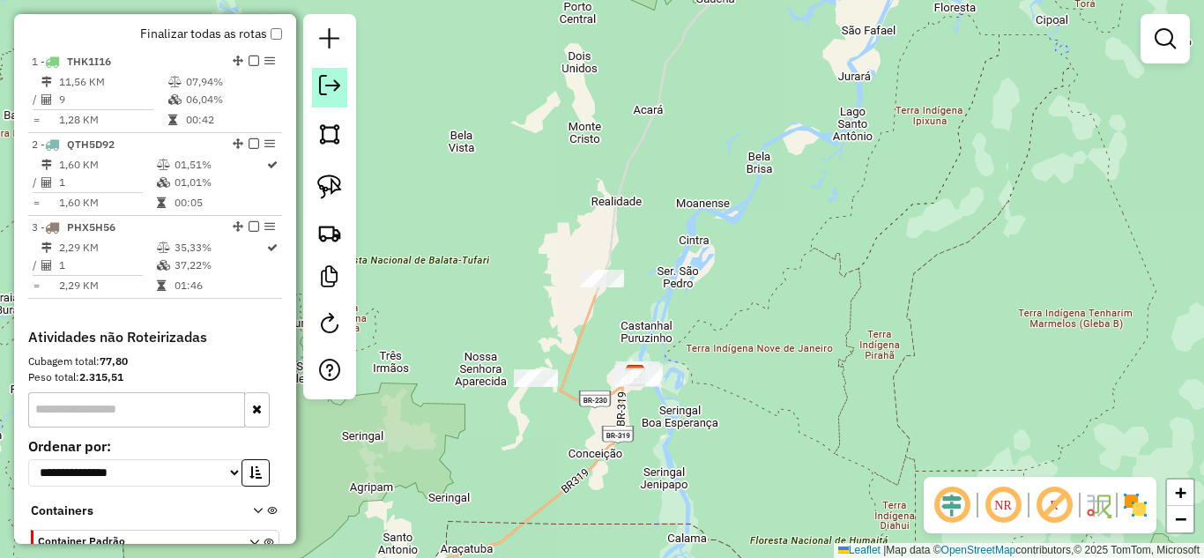
click at [330, 89] on em at bounding box center [329, 85] width 21 height 21
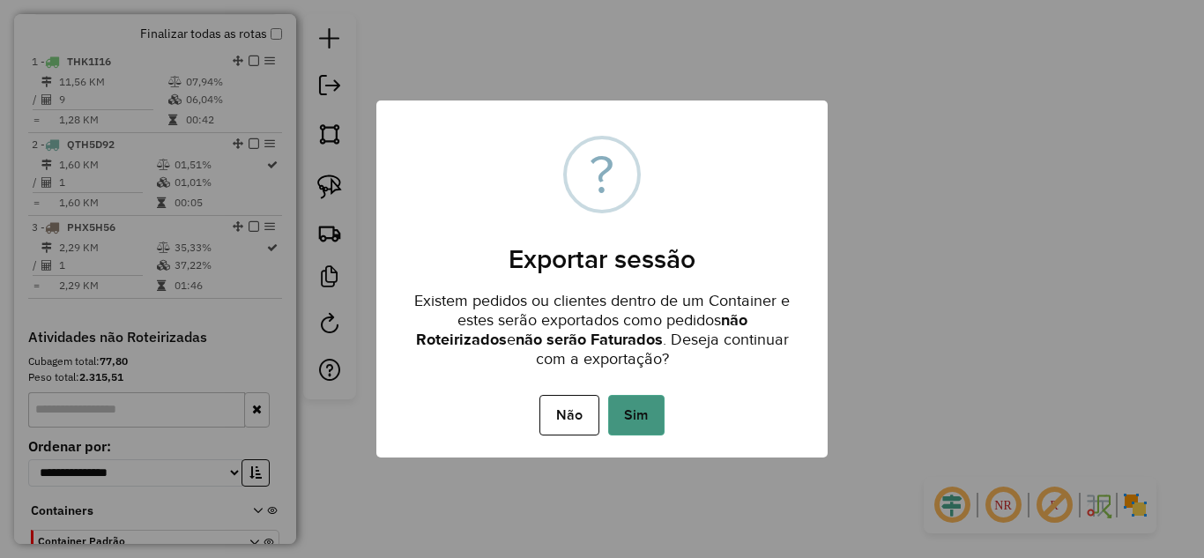
click at [629, 404] on button "Sim" at bounding box center [636, 415] width 56 height 41
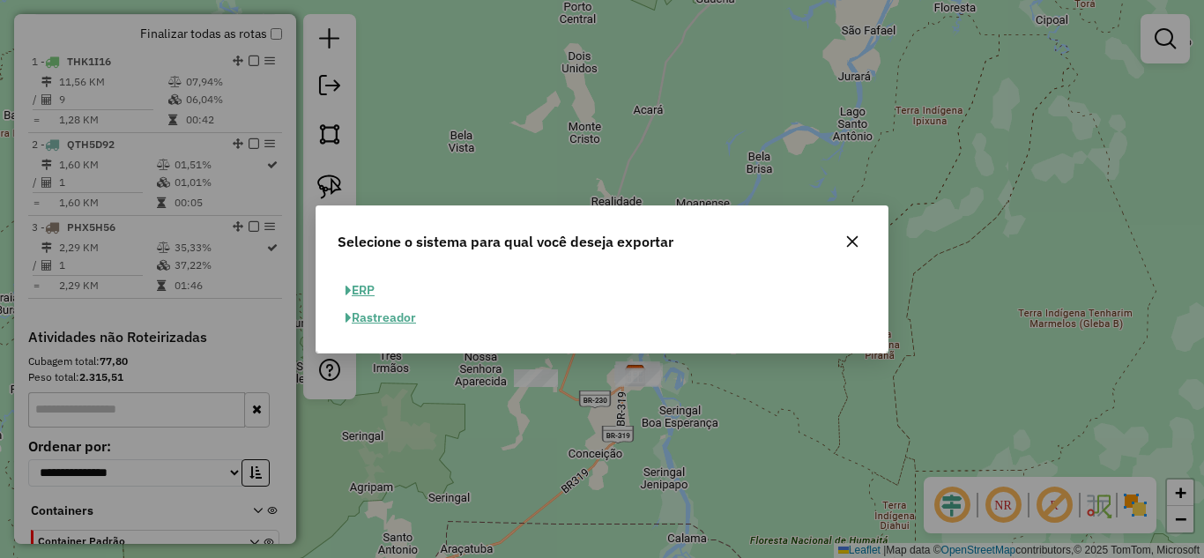
click at [374, 293] on button "ERP" at bounding box center [359, 290] width 45 height 27
select select "**"
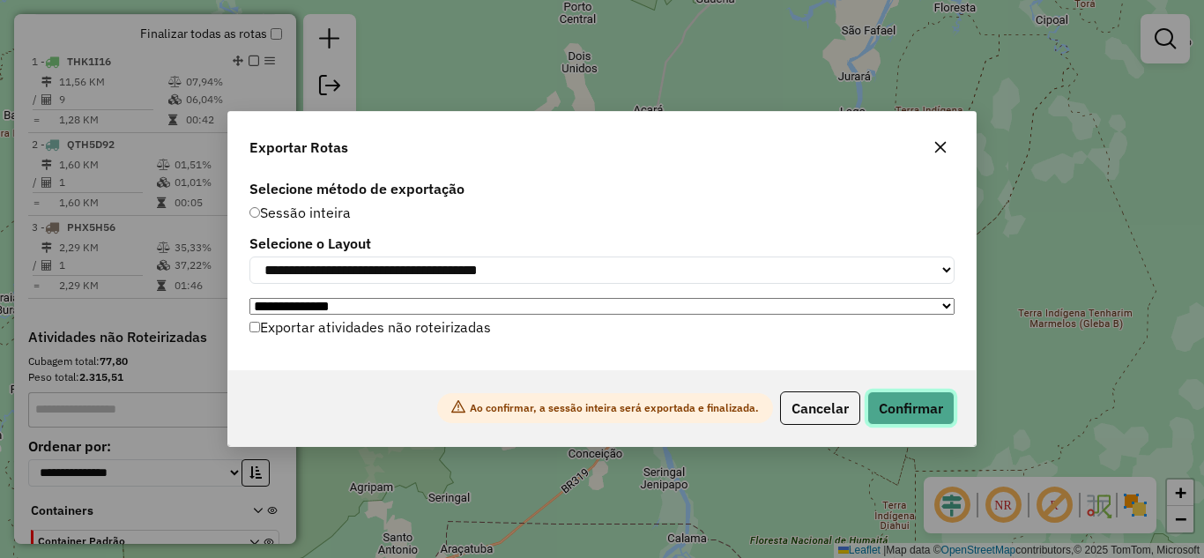
click at [905, 411] on button "Confirmar" at bounding box center [910, 407] width 87 height 33
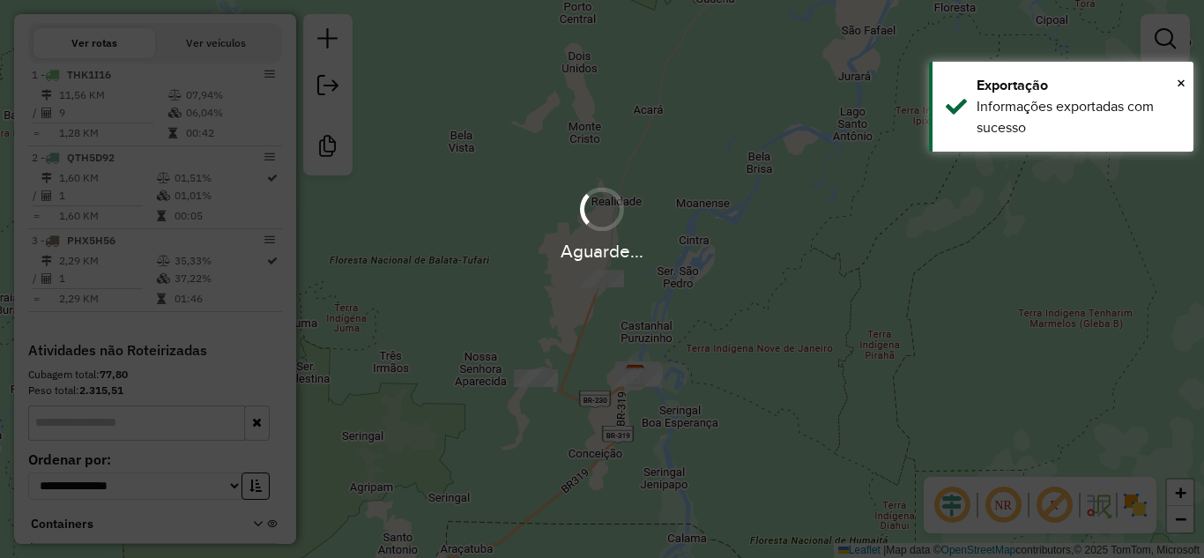
scroll to position [678, 0]
